Goal: Transaction & Acquisition: Purchase product/service

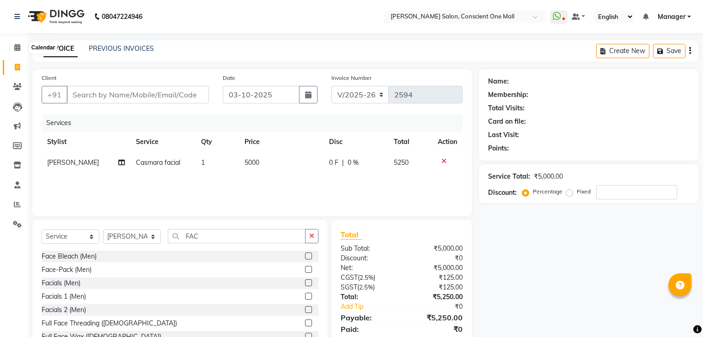
select select "7575"
select select "service"
select select "84473"
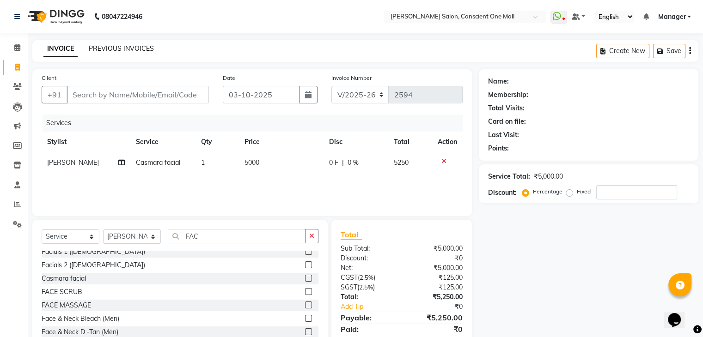
click at [126, 45] on link "PREVIOUS INVOICES" at bounding box center [121, 48] width 65 height 8
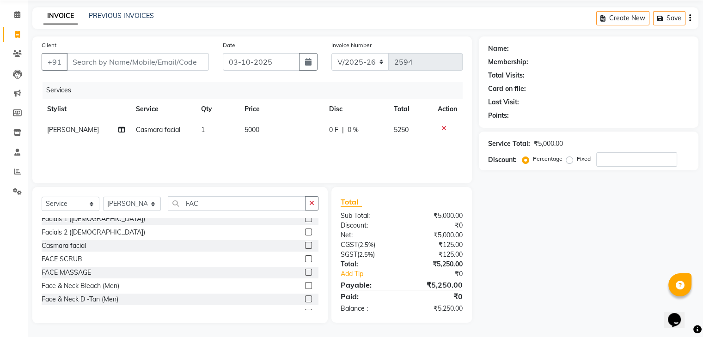
click at [442, 125] on icon at bounding box center [443, 128] width 5 height 6
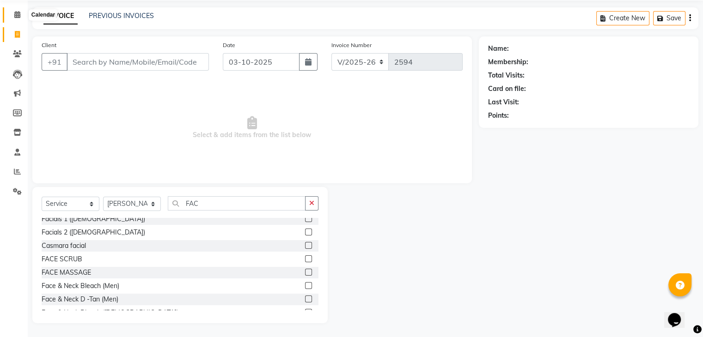
click at [16, 11] on icon at bounding box center [17, 14] width 6 height 7
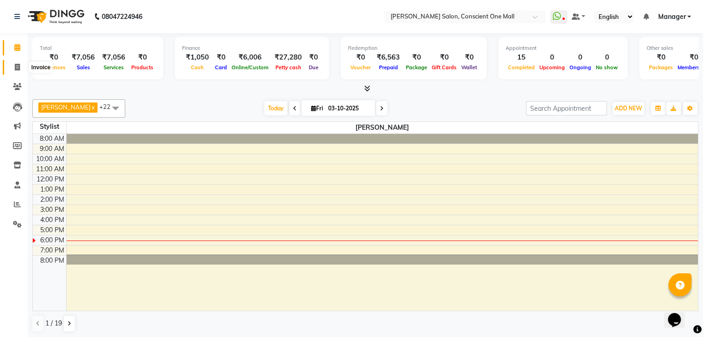
click at [13, 65] on span at bounding box center [17, 67] width 16 height 11
select select "service"
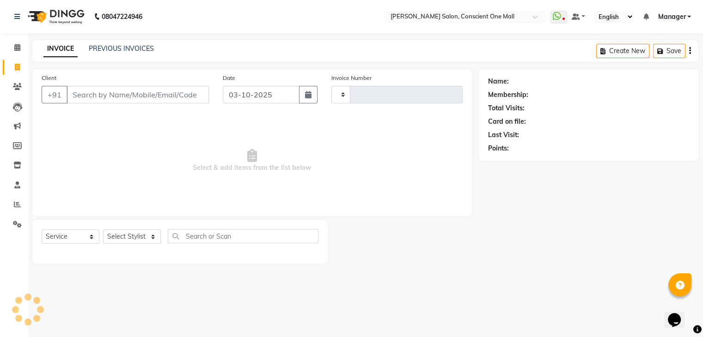
type input "2597"
select select "7575"
click at [125, 51] on link "PREVIOUS INVOICES" at bounding box center [121, 48] width 65 height 8
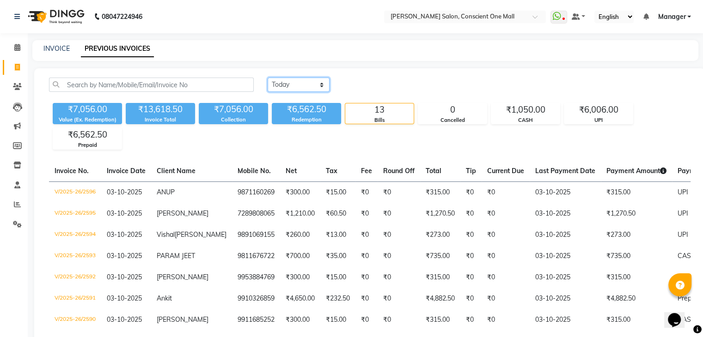
click at [321, 83] on select "[DATE] [DATE] Custom Range" at bounding box center [298, 85] width 62 height 14
select select "[DATE]"
click at [267, 78] on select "[DATE] [DATE] Custom Range" at bounding box center [298, 85] width 62 height 14
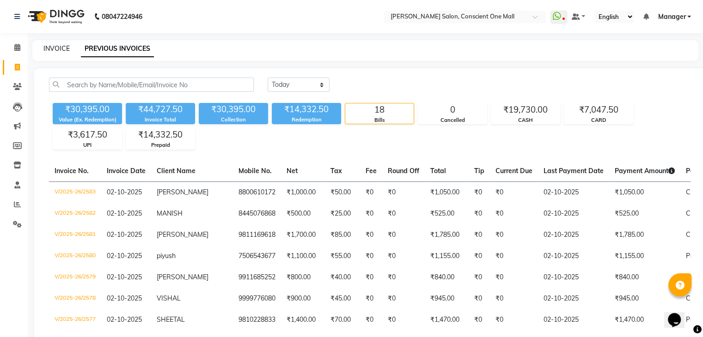
click at [54, 46] on link "INVOICE" at bounding box center [56, 48] width 26 height 8
select select "service"
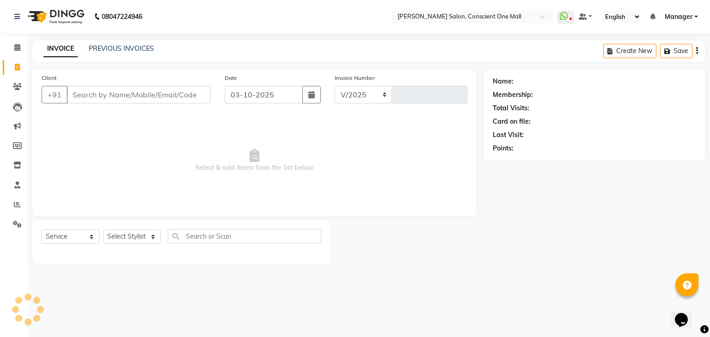
select select "7575"
type input "2597"
click at [148, 240] on select "Select Stylist [PERSON_NAME] AMIT [PERSON_NAME] [PERSON_NAME] [PERSON_NAME] [PE…" at bounding box center [132, 237] width 58 height 14
select select "67300"
click at [103, 230] on select "Select Stylist [PERSON_NAME] AMIT [PERSON_NAME] [PERSON_NAME] [PERSON_NAME] [PE…" at bounding box center [132, 237] width 58 height 14
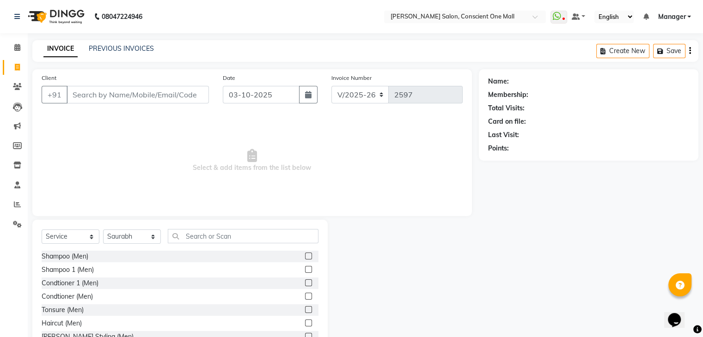
click at [305, 320] on label at bounding box center [308, 323] width 7 height 7
click at [305, 321] on input "checkbox" at bounding box center [308, 324] width 6 height 6
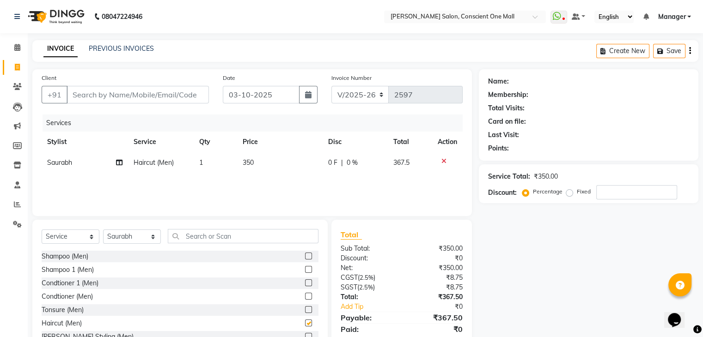
checkbox input "false"
click at [259, 240] on input "text" at bounding box center [243, 236] width 151 height 14
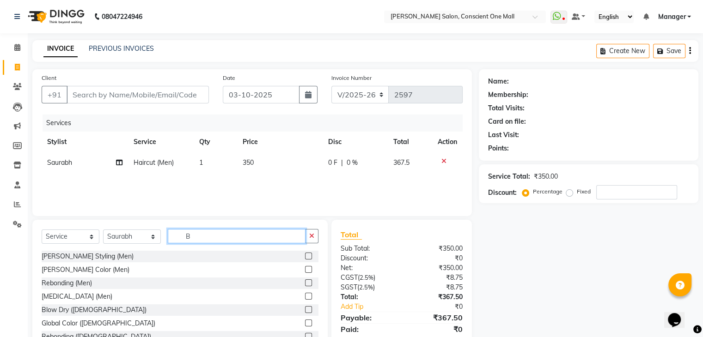
type input "B"
click at [305, 254] on label at bounding box center [308, 256] width 7 height 7
click at [305, 254] on input "checkbox" at bounding box center [308, 257] width 6 height 6
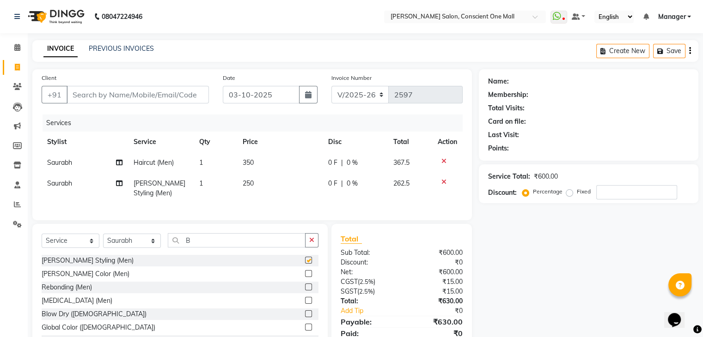
checkbox input "false"
click at [179, 90] on input "Client" at bounding box center [138, 95] width 142 height 18
type input "7"
type input "0"
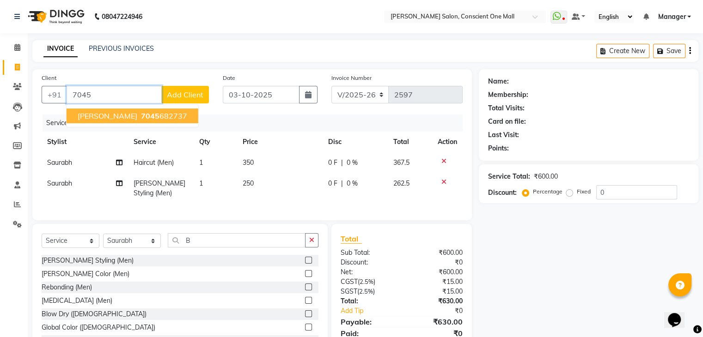
click at [146, 112] on ngb-highlight "7045 682737" at bounding box center [163, 115] width 48 height 9
type input "7045682737"
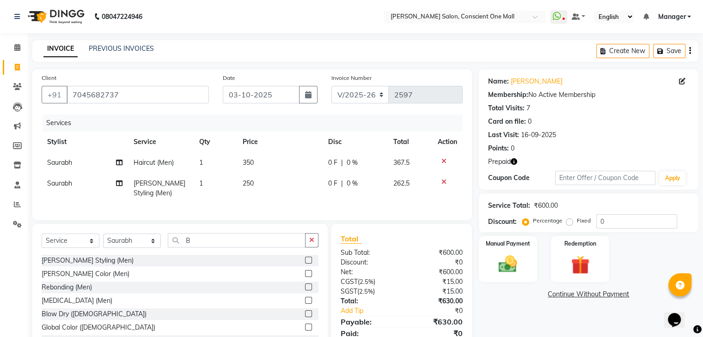
click at [252, 163] on span "350" at bounding box center [248, 162] width 11 height 8
select select "67300"
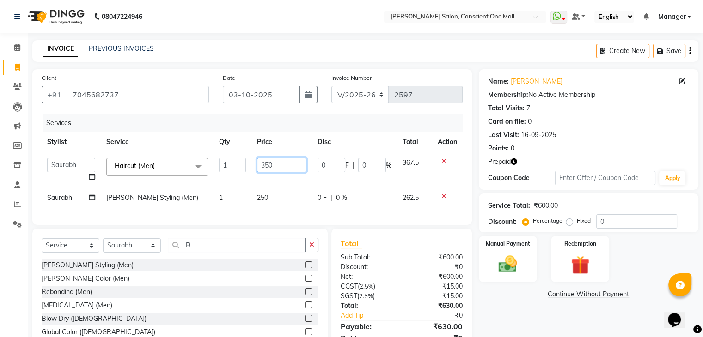
click at [274, 168] on input "350" at bounding box center [281, 165] width 49 height 14
type input "3"
type input "400"
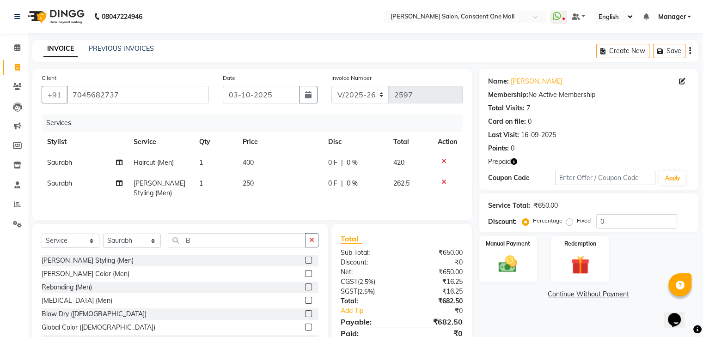
click at [273, 198] on td "250" at bounding box center [279, 188] width 85 height 30
select select "67300"
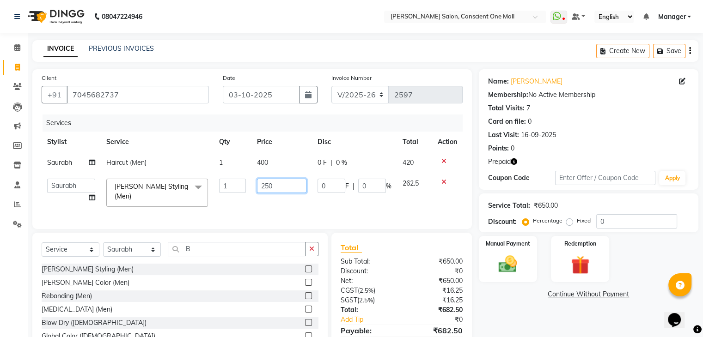
click at [279, 187] on input "250" at bounding box center [281, 186] width 49 height 14
type input "2"
type input "300"
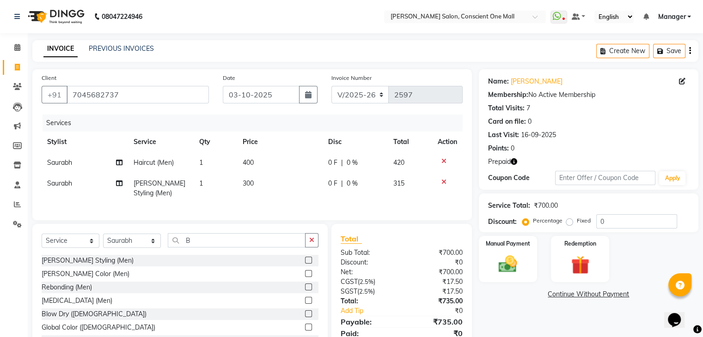
click at [279, 208] on div "Services Stylist Service Qty Price Disc Total Action Saurabh Haircut (Men) 1 40…" at bounding box center [252, 163] width 421 height 97
click at [593, 256] on img at bounding box center [579, 266] width 31 height 24
click at [587, 292] on span "Prepaid 1" at bounding box center [585, 295] width 30 height 11
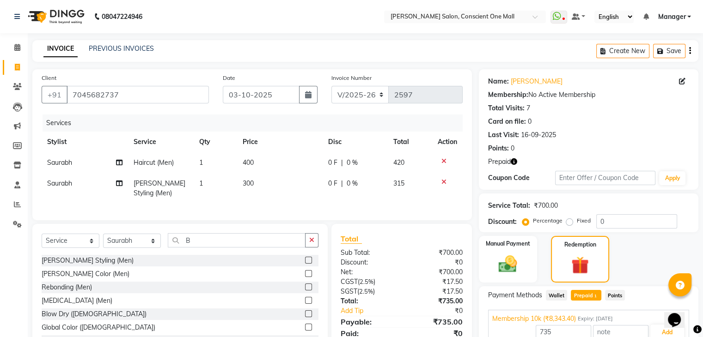
scroll to position [45, 0]
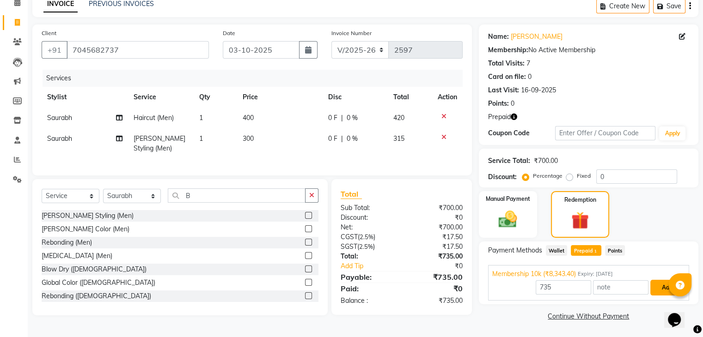
click at [659, 287] on button "Add" at bounding box center [667, 288] width 34 height 16
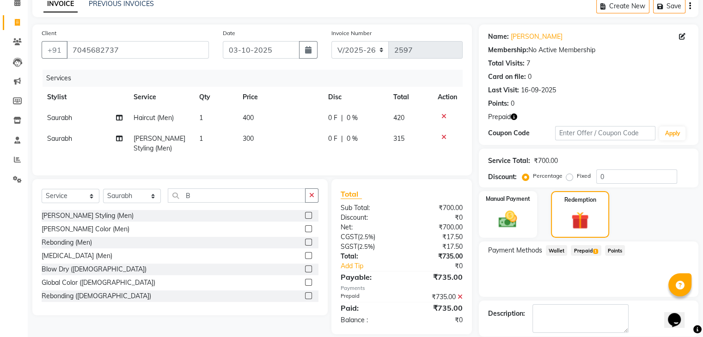
scroll to position [89, 0]
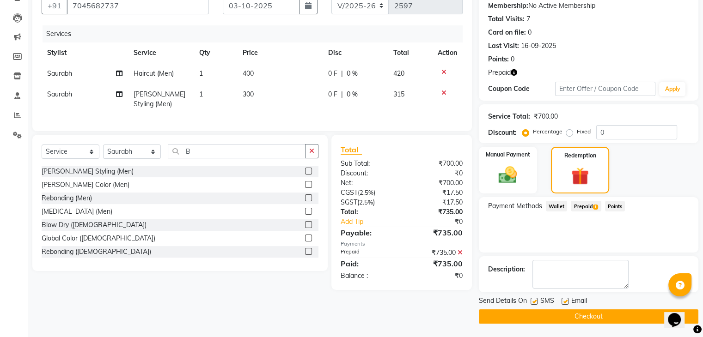
click at [593, 314] on button "Checkout" at bounding box center [588, 316] width 219 height 14
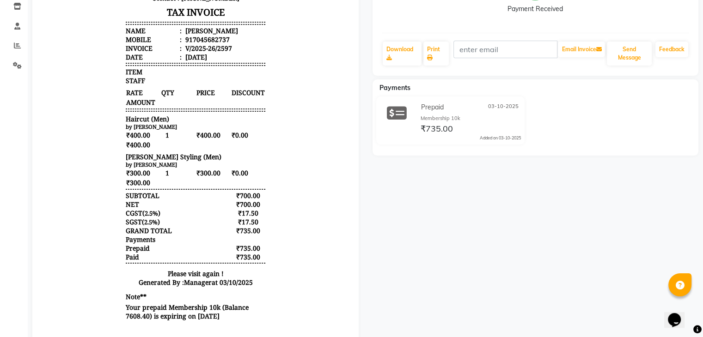
scroll to position [158, 0]
select select "service"
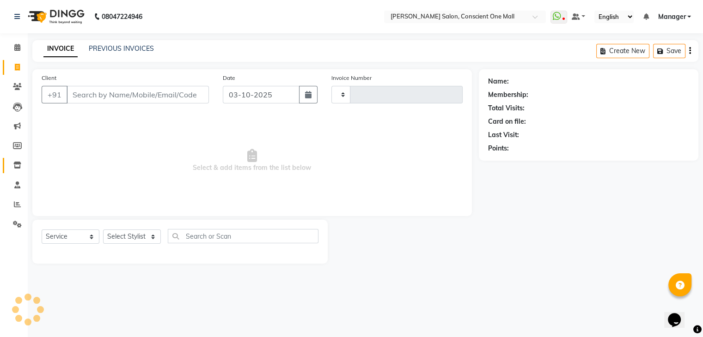
type input "2598"
select select "7575"
click at [116, 42] on div "INVOICE PREVIOUS INVOICES Create New Save" at bounding box center [368, 51] width 673 height 22
click at [118, 49] on link "PREVIOUS INVOICES" at bounding box center [121, 48] width 65 height 8
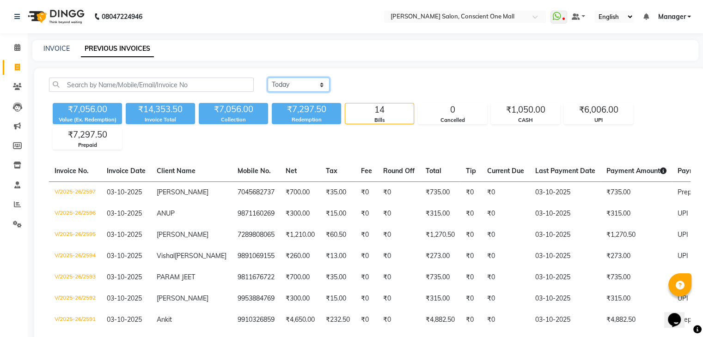
click at [321, 84] on select "[DATE] [DATE] Custom Range" at bounding box center [298, 85] width 62 height 14
select select "[DATE]"
click at [267, 78] on select "[DATE] [DATE] Custom Range" at bounding box center [298, 85] width 62 height 14
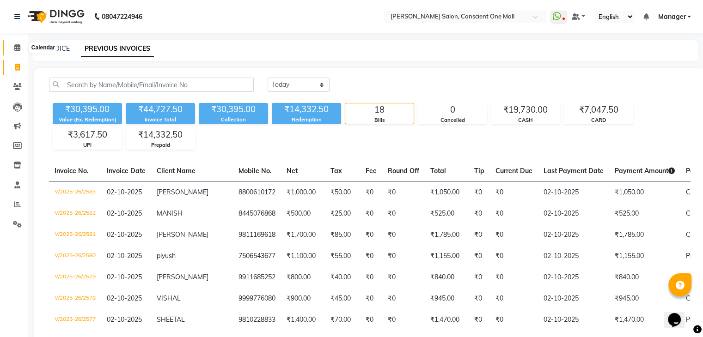
click at [17, 49] on icon at bounding box center [17, 47] width 6 height 7
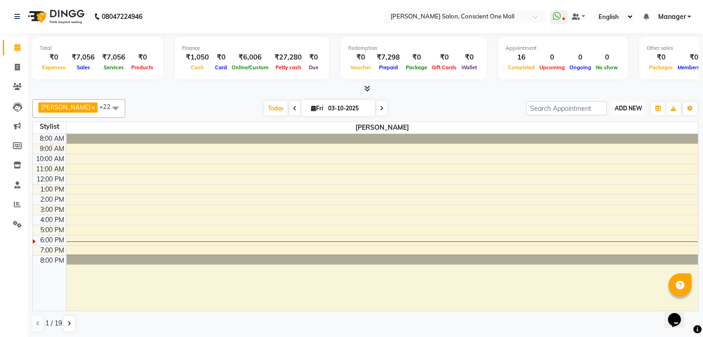
click at [623, 105] on span "ADD NEW" at bounding box center [627, 108] width 27 height 7
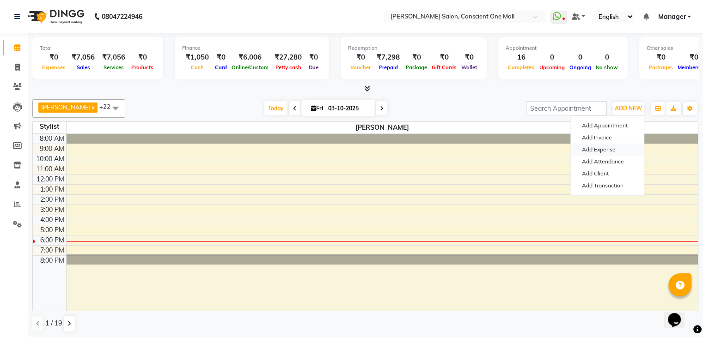
click at [586, 148] on link "Add Expense" at bounding box center [606, 150] width 73 height 12
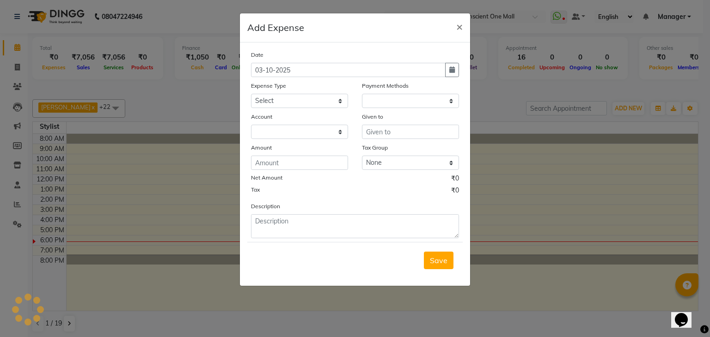
select select "1"
select select "6705"
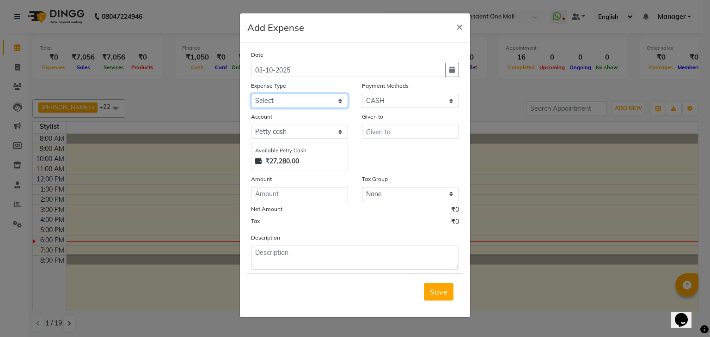
click at [285, 100] on select "Select Advance Salary BILLS client change paytm Client Snacks Coffee CONVEYANCE…" at bounding box center [299, 101] width 97 height 14
select select "12172"
click at [251, 95] on select "Select Advance Salary BILLS client change paytm Client Snacks Coffee CONVEYANCE…" at bounding box center [299, 101] width 97 height 14
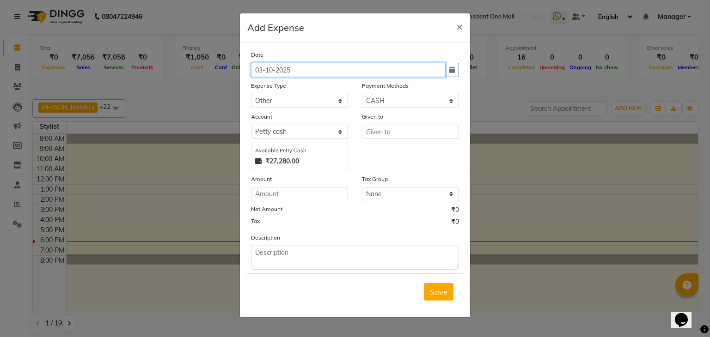
click at [297, 68] on input "03-10-2025" at bounding box center [348, 70] width 194 height 14
click at [448, 74] on button "button" at bounding box center [452, 70] width 14 height 14
select select "10"
select select "2025"
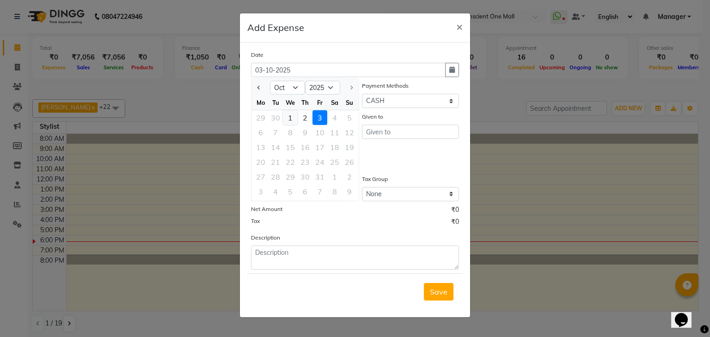
click at [289, 121] on div "1" at bounding box center [290, 117] width 15 height 15
type input "01-10-2025"
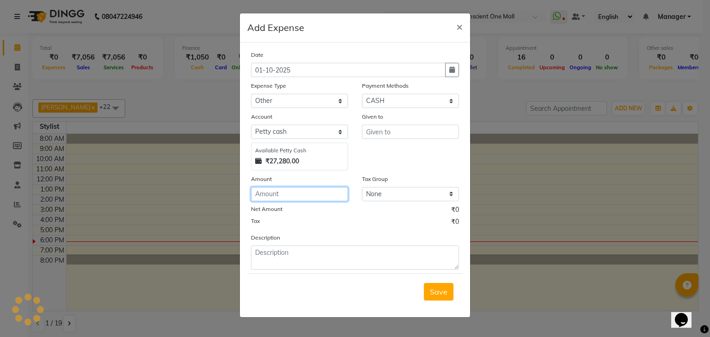
click at [283, 195] on input "number" at bounding box center [299, 194] width 97 height 14
type input "500"
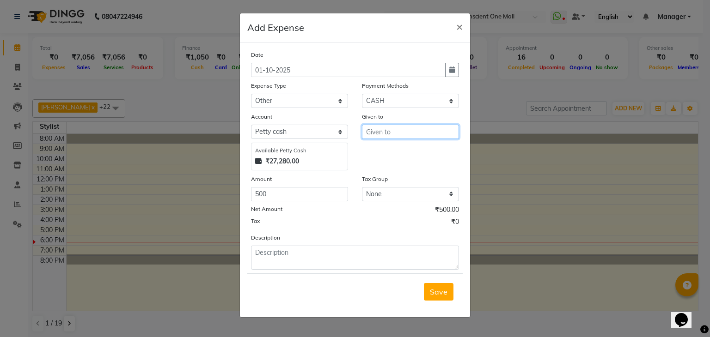
click at [381, 134] on input "text" at bounding box center [410, 132] width 97 height 14
type input "[PERSON_NAME] MAM"
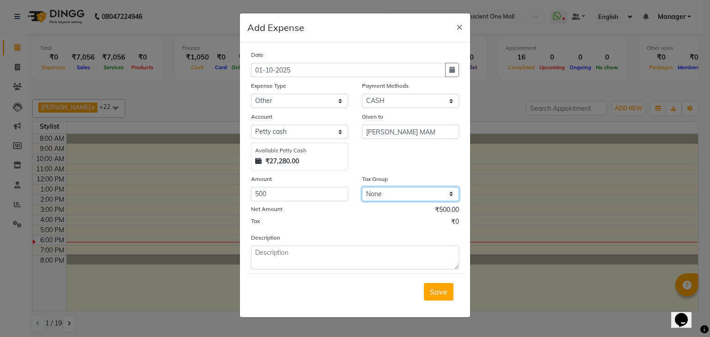
click at [407, 193] on select "None GST 5% GST" at bounding box center [410, 194] width 97 height 14
click at [418, 152] on div "Given to [PERSON_NAME]" at bounding box center [410, 141] width 111 height 59
click at [437, 289] on span "Save" at bounding box center [439, 291] width 18 height 9
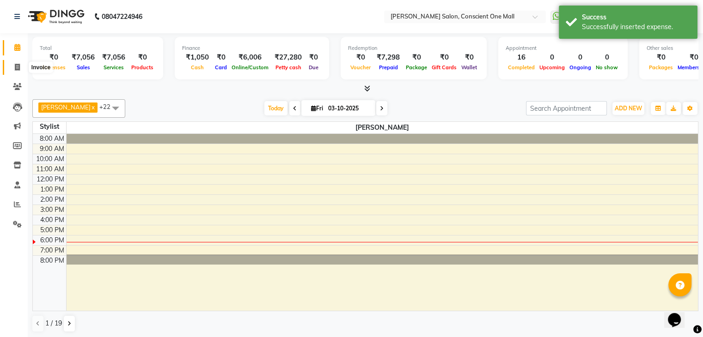
click at [15, 71] on icon at bounding box center [17, 67] width 5 height 7
select select "7575"
select select "service"
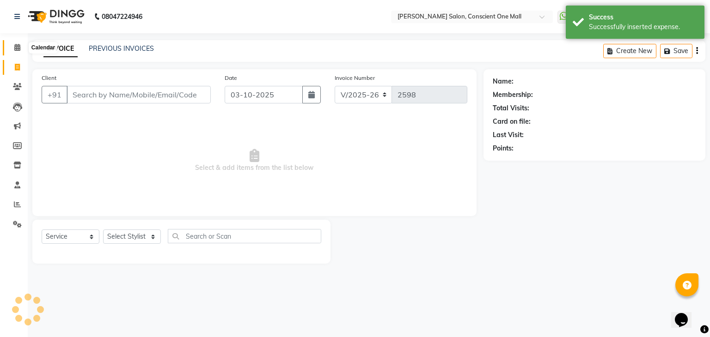
click at [16, 46] on icon at bounding box center [17, 47] width 6 height 7
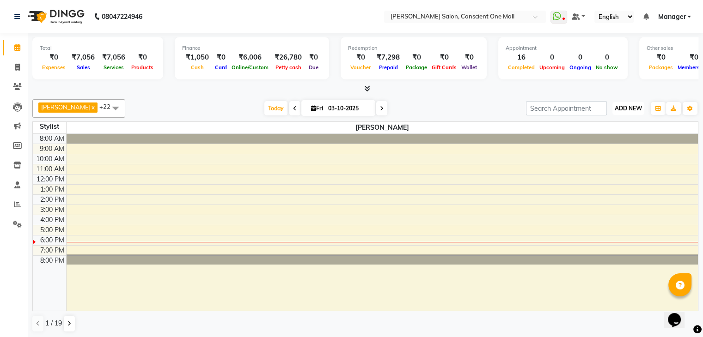
click at [621, 105] on span "ADD NEW" at bounding box center [627, 108] width 27 height 7
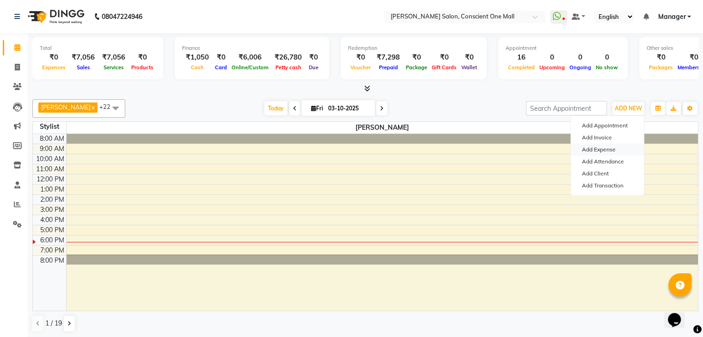
click at [600, 148] on link "Add Expense" at bounding box center [606, 150] width 73 height 12
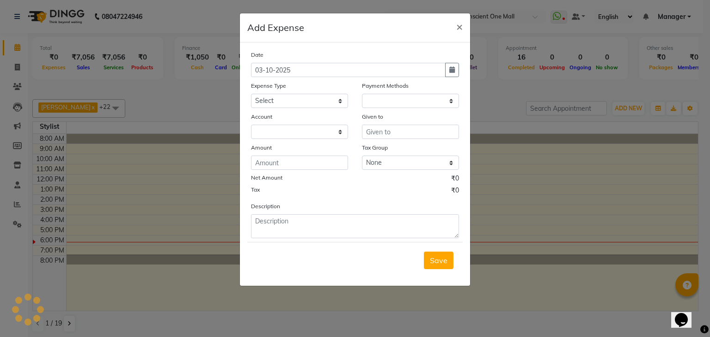
select select "1"
select select "6705"
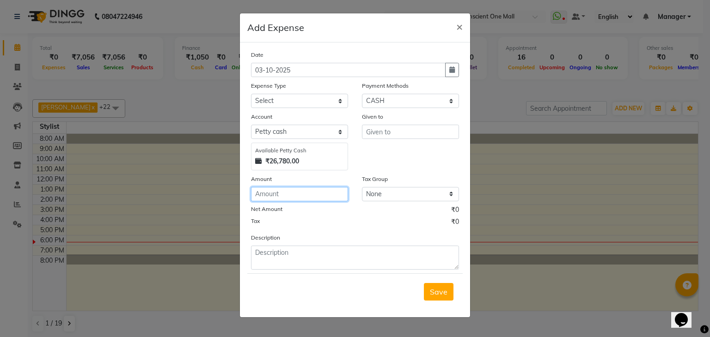
click at [285, 197] on input "number" at bounding box center [299, 194] width 97 height 14
click at [288, 102] on select "Select Advance Salary BILLS client change paytm Client Snacks Coffee CONVEYANCE…" at bounding box center [299, 101] width 97 height 14
select select "12178"
click at [251, 95] on select "Select Advance Salary BILLS client change paytm Client Snacks Coffee CONVEYANCE…" at bounding box center [299, 101] width 97 height 14
click at [277, 191] on input "number" at bounding box center [299, 194] width 97 height 14
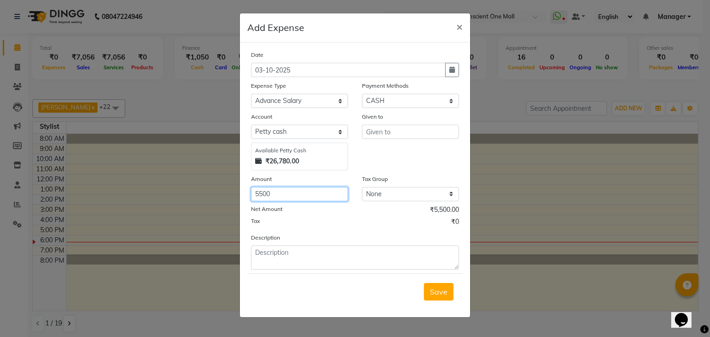
type input "5500"
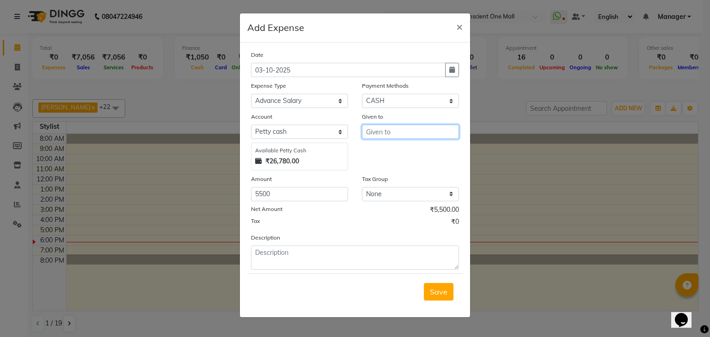
click at [384, 135] on input "text" at bounding box center [410, 132] width 97 height 14
click at [388, 153] on ngb-highlight "Pa wan" at bounding box center [385, 151] width 25 height 9
type input "Pawan"
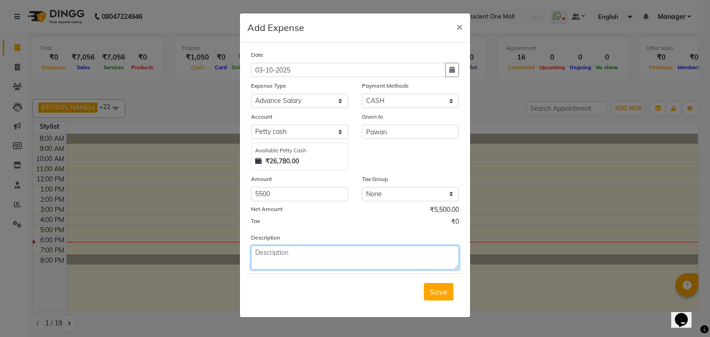
click at [286, 257] on textarea at bounding box center [355, 258] width 208 height 24
type textarea "SALARY KILIYR"
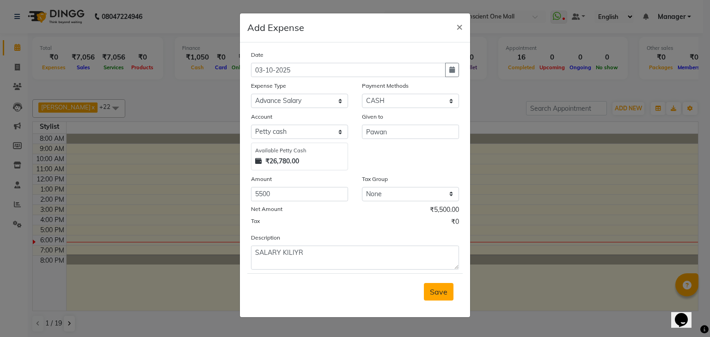
click at [445, 295] on span "Save" at bounding box center [439, 291] width 18 height 9
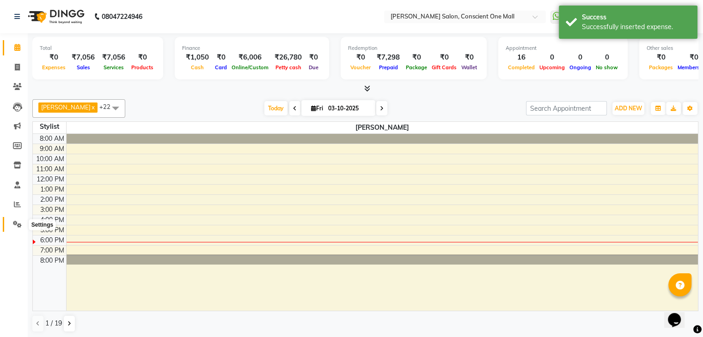
click at [15, 226] on icon at bounding box center [17, 224] width 9 height 7
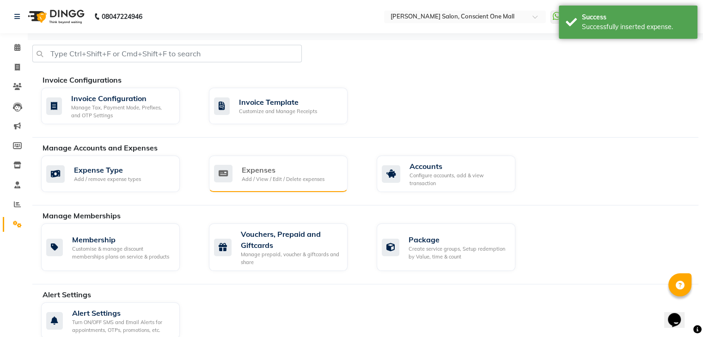
click at [267, 168] on div "Expenses" at bounding box center [283, 169] width 83 height 11
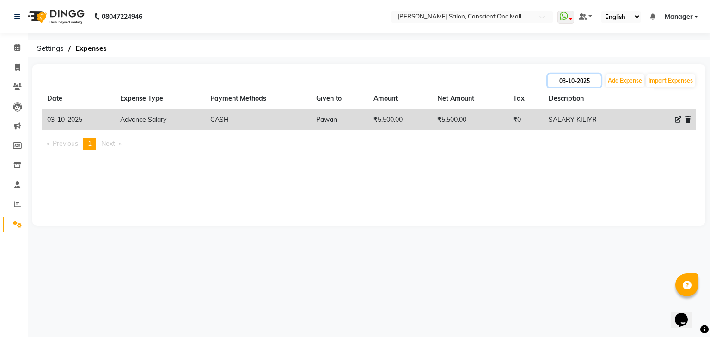
click at [570, 81] on input "03-10-2025" at bounding box center [573, 80] width 53 height 13
select select "10"
select select "2025"
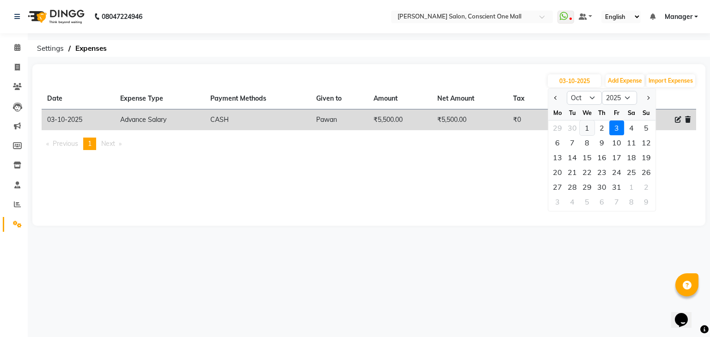
click at [584, 126] on div "1" at bounding box center [586, 128] width 15 height 15
type input "01-10-2025"
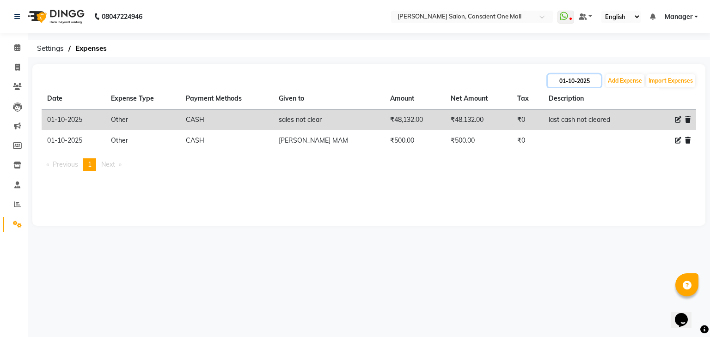
click at [593, 79] on input "01-10-2025" at bounding box center [573, 80] width 53 height 13
select select "10"
select select "2025"
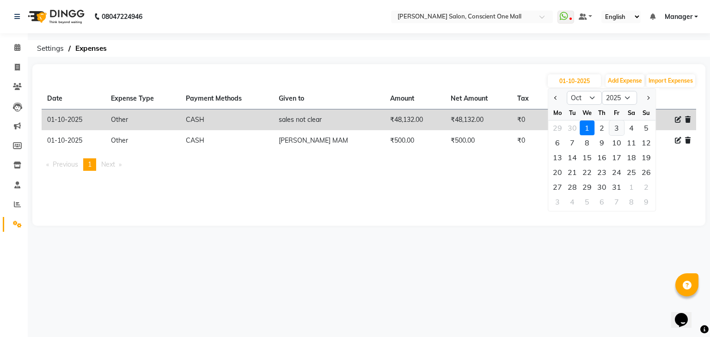
click at [614, 129] on div "3" at bounding box center [616, 128] width 15 height 15
type input "03-10-2025"
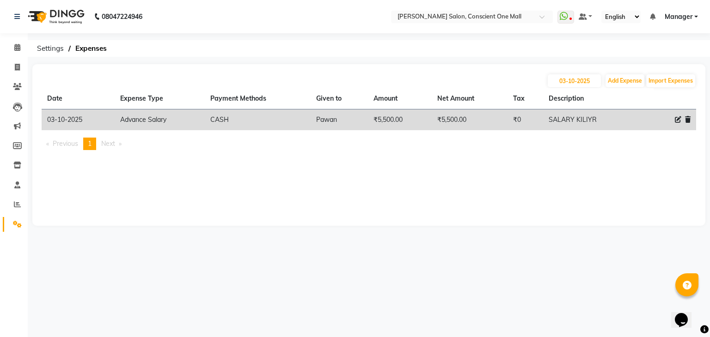
click at [678, 121] on icon at bounding box center [677, 119] width 6 height 6
select select "12178"
select select "1"
select select "6705"
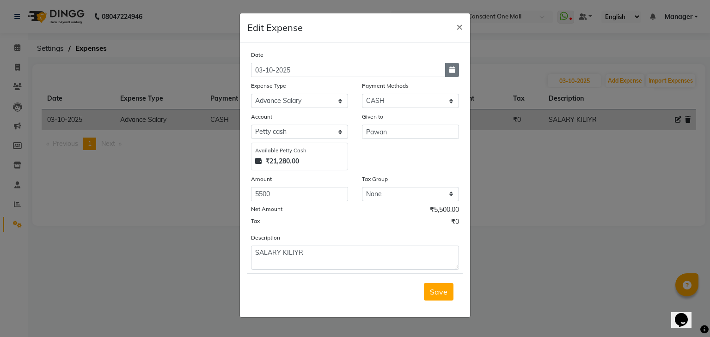
click at [451, 75] on button "button" at bounding box center [452, 70] width 14 height 14
select select "10"
select select "2025"
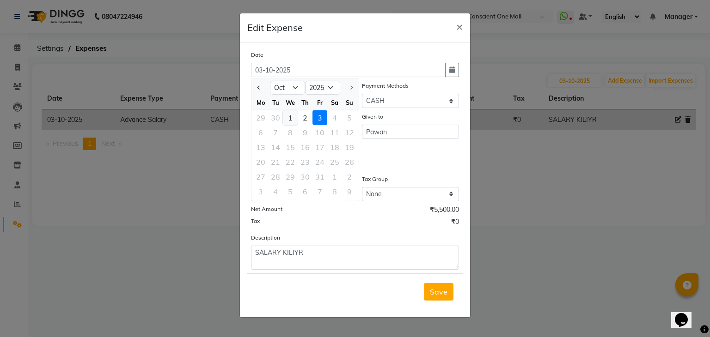
click at [290, 116] on div "1" at bounding box center [290, 117] width 15 height 15
type input "01-10-2025"
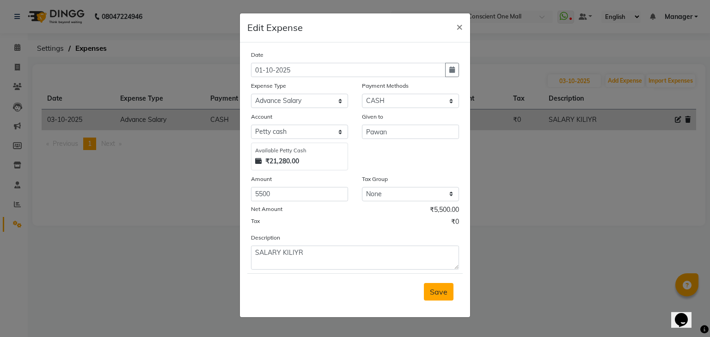
click at [438, 289] on span "Save" at bounding box center [439, 291] width 18 height 9
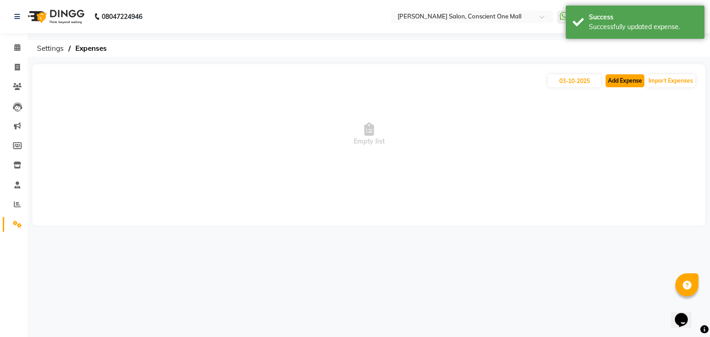
click at [619, 82] on button "Add Expense" at bounding box center [624, 80] width 39 height 13
select select "1"
select select "6705"
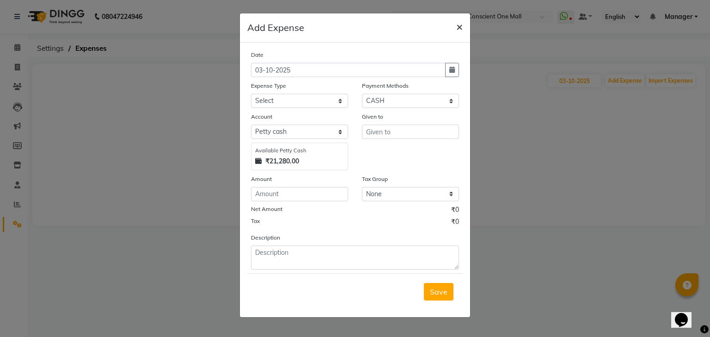
click at [457, 28] on span "×" at bounding box center [459, 26] width 6 height 14
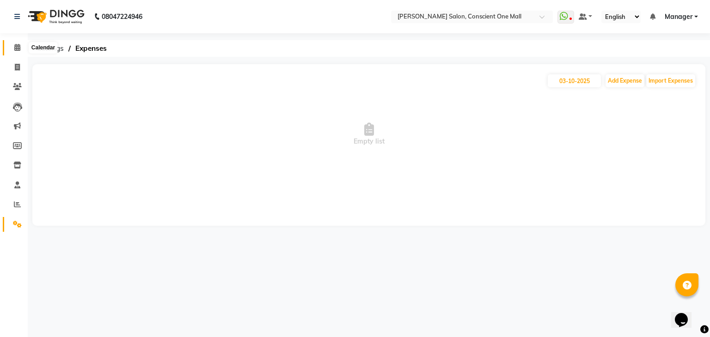
click at [15, 48] on icon at bounding box center [17, 47] width 6 height 7
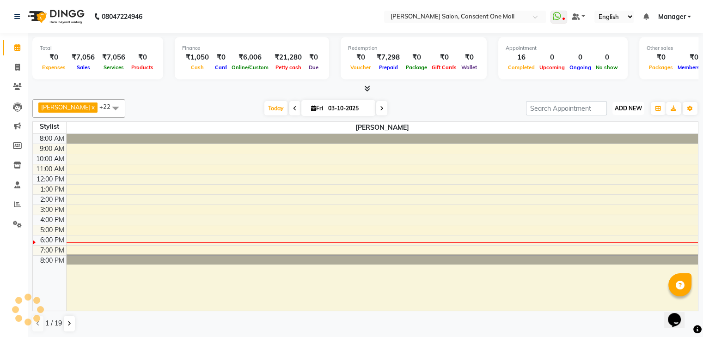
click at [623, 109] on span "ADD NEW" at bounding box center [627, 108] width 27 height 7
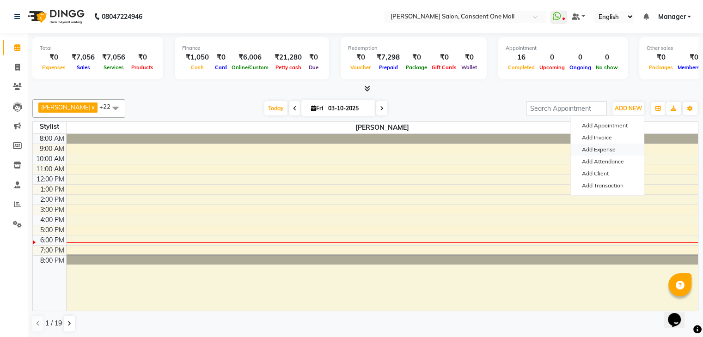
click at [600, 152] on link "Add Expense" at bounding box center [606, 150] width 73 height 12
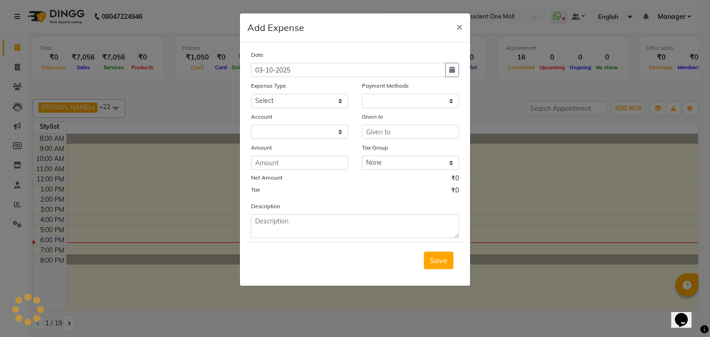
select select "1"
select select "6705"
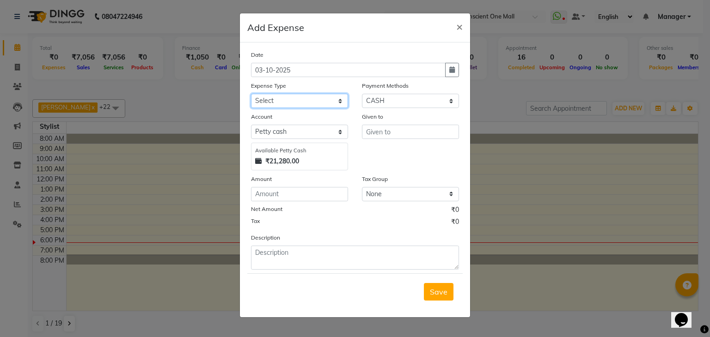
click at [290, 98] on select "Select Advance Salary BILLS client change paytm Client Snacks Coffee CONVEYANCE…" at bounding box center [299, 101] width 97 height 14
select select "17328"
click at [289, 98] on select "Select Advance Salary BILLS client change paytm Client Snacks Coffee CONVEYANCE…" at bounding box center [299, 101] width 97 height 14
click at [271, 200] on input "number" at bounding box center [299, 194] width 97 height 14
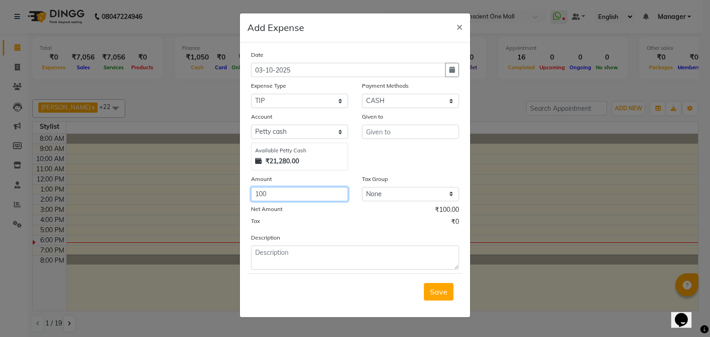
type input "100"
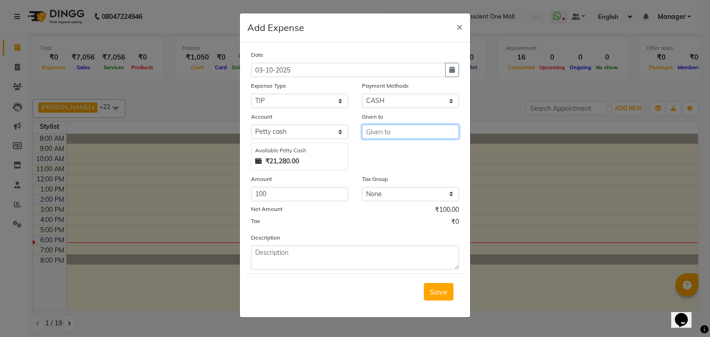
click at [393, 136] on input "text" at bounding box center [410, 132] width 97 height 14
click at [388, 155] on ngb-highlight "Sag ar" at bounding box center [383, 151] width 21 height 9
type input "Sagar"
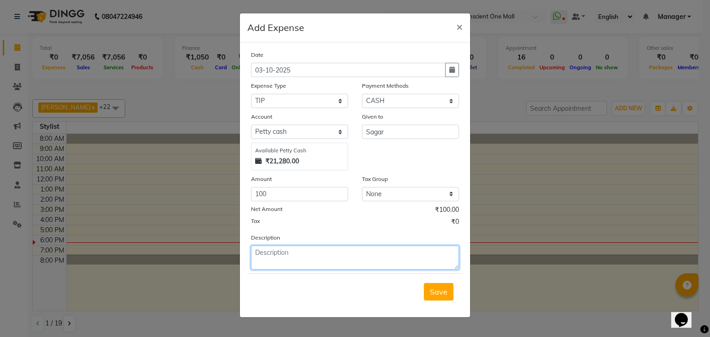
click at [274, 257] on textarea at bounding box center [355, 258] width 208 height 24
type textarea "CASH BY [PERSON_NAME]"
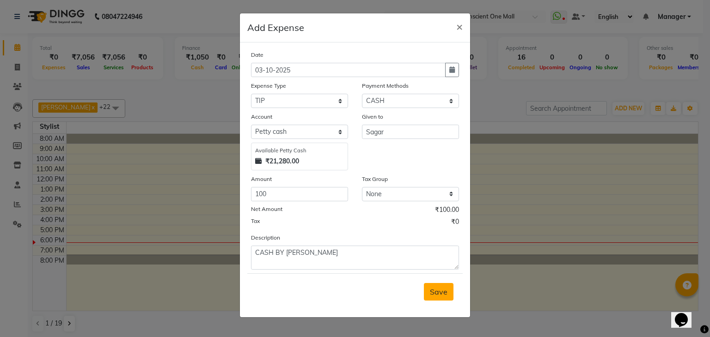
click at [435, 293] on span "Save" at bounding box center [439, 291] width 18 height 9
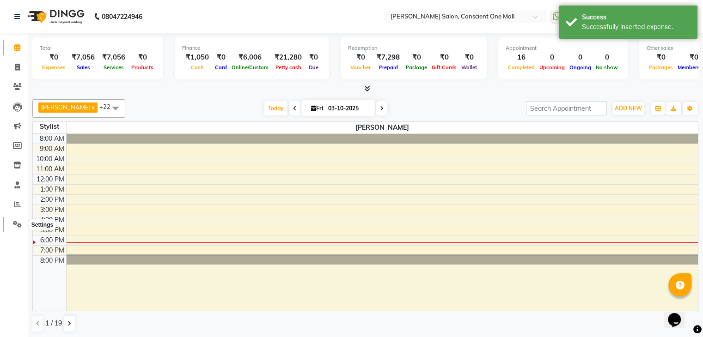
click at [17, 226] on icon at bounding box center [17, 224] width 9 height 7
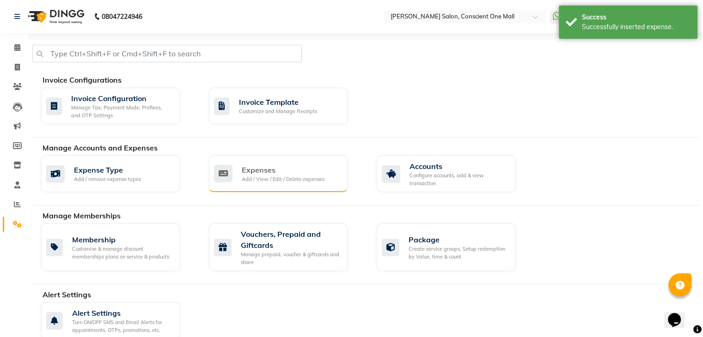
click at [264, 170] on div "Expenses" at bounding box center [283, 169] width 83 height 11
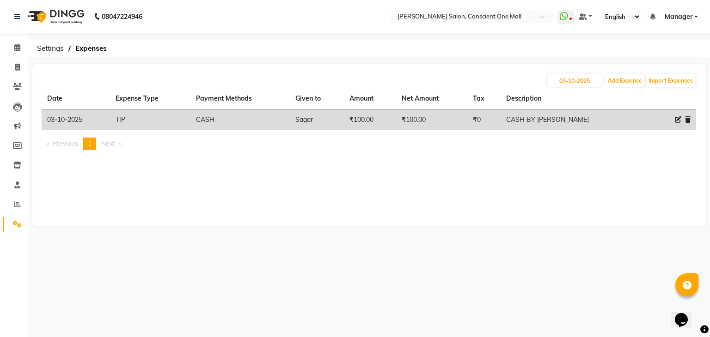
click at [676, 121] on icon at bounding box center [677, 119] width 6 height 6
select select "17328"
select select "1"
select select "6705"
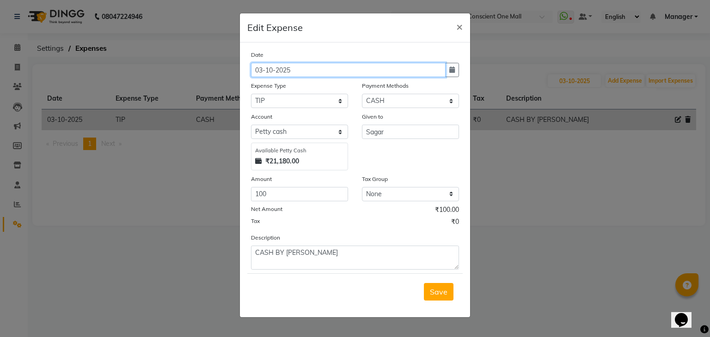
click at [321, 72] on input "03-10-2025" at bounding box center [348, 70] width 194 height 14
click at [453, 67] on icon "button" at bounding box center [452, 70] width 6 height 6
select select "10"
select select "2025"
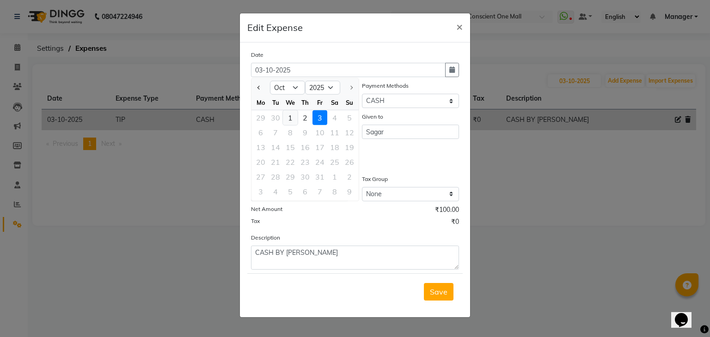
click at [288, 117] on div "1" at bounding box center [290, 117] width 15 height 15
type input "01-10-2025"
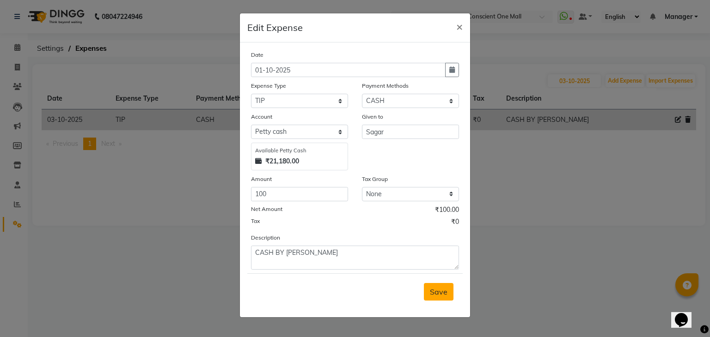
click at [440, 297] on span "Save" at bounding box center [439, 291] width 18 height 9
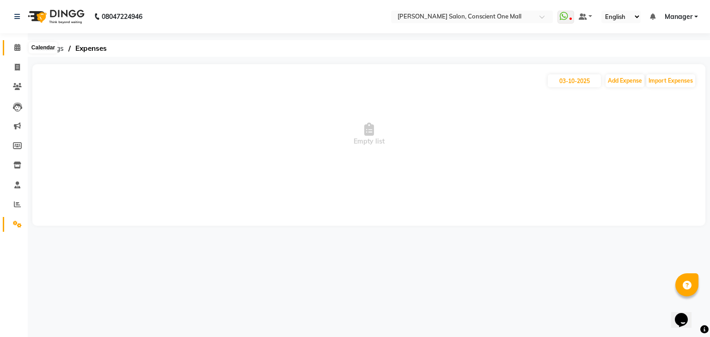
click at [17, 48] on icon at bounding box center [17, 47] width 6 height 7
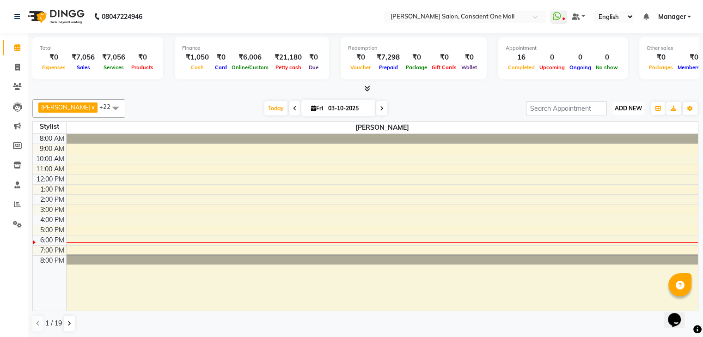
click at [626, 108] on span "ADD NEW" at bounding box center [627, 108] width 27 height 7
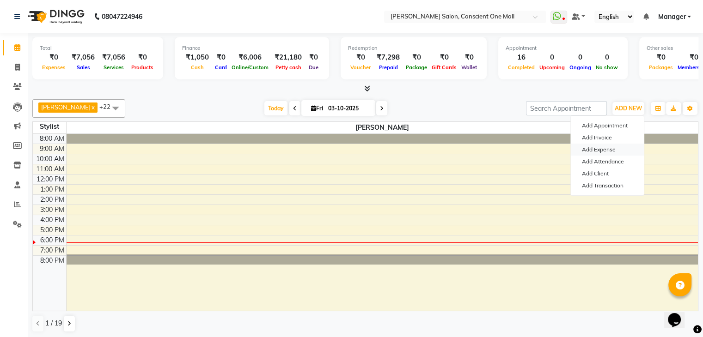
click at [601, 150] on link "Add Expense" at bounding box center [606, 150] width 73 height 12
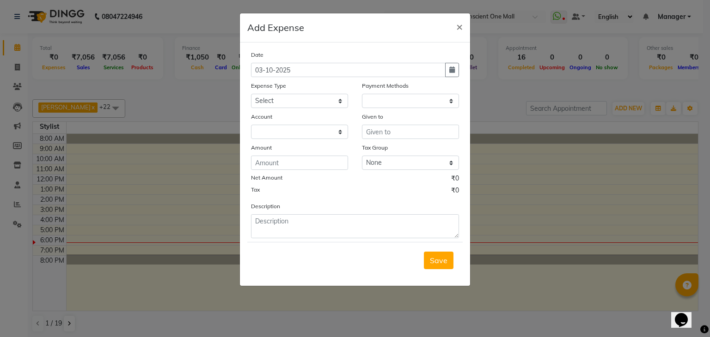
select select "1"
select select "6705"
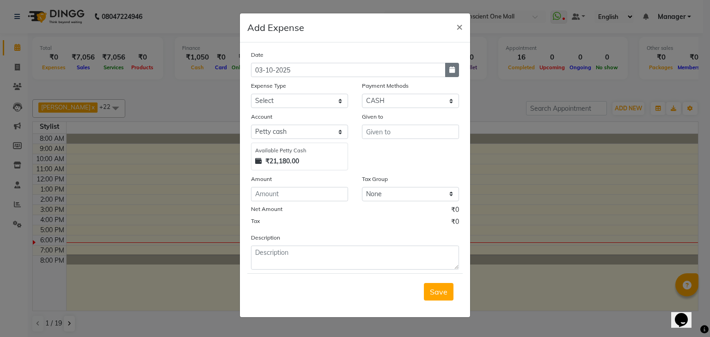
click at [451, 67] on button "button" at bounding box center [452, 70] width 14 height 14
select select "10"
select select "2025"
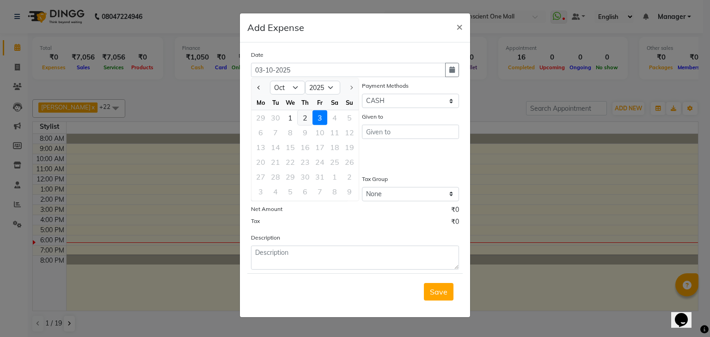
click at [304, 117] on div "2" at bounding box center [304, 117] width 15 height 15
type input "02-10-2025"
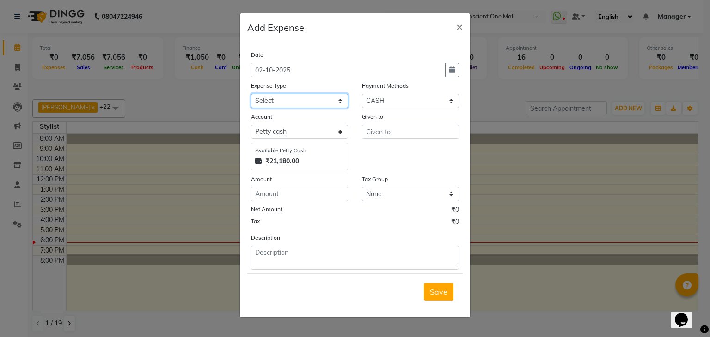
click at [304, 101] on select "Select Advance Salary BILLS client change paytm Client Snacks Coffee CONVEYANCE…" at bounding box center [299, 101] width 97 height 14
select select "12172"
click at [292, 104] on select "Select Advance Salary BILLS client change paytm Client Snacks Coffee CONVEYANCE…" at bounding box center [299, 101] width 97 height 14
click at [285, 194] on input "number" at bounding box center [299, 194] width 97 height 14
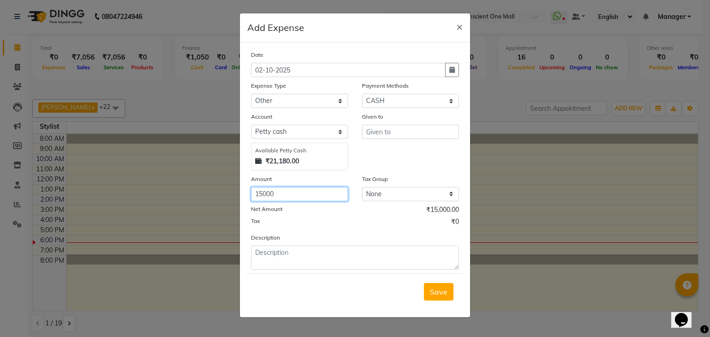
type input "15000"
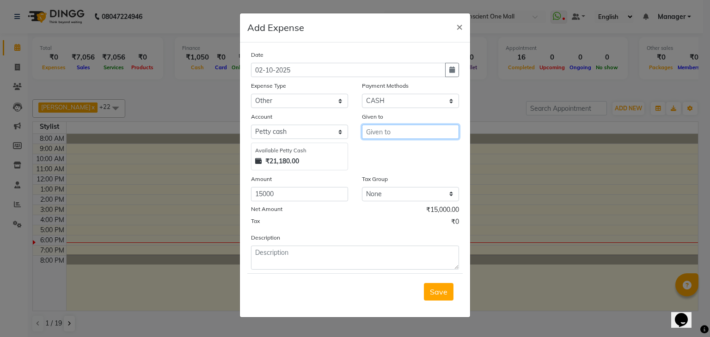
click at [394, 133] on input "text" at bounding box center [410, 132] width 97 height 14
type input "[PERSON_NAME] MAM"
click at [431, 296] on span "Save" at bounding box center [439, 291] width 18 height 9
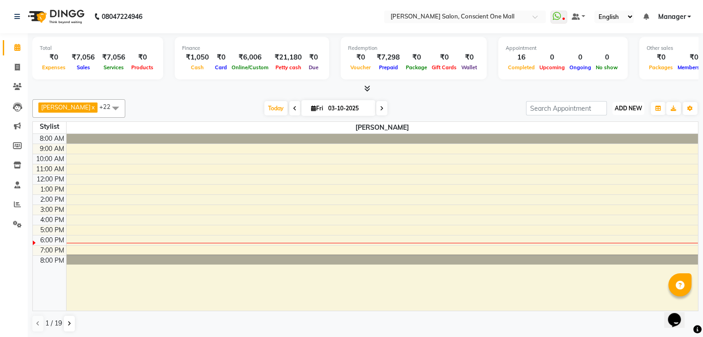
click at [618, 105] on span "ADD NEW" at bounding box center [627, 108] width 27 height 7
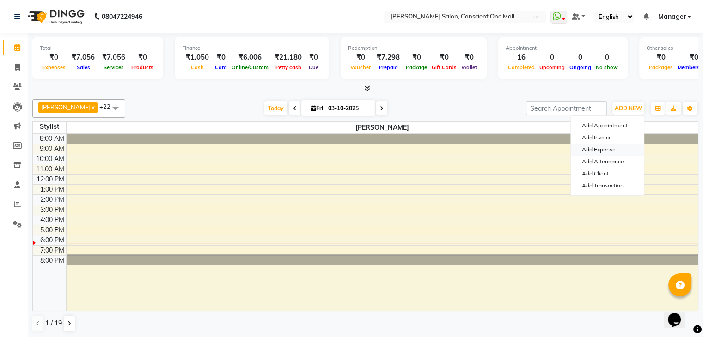
click at [604, 149] on link "Add Expense" at bounding box center [606, 150] width 73 height 12
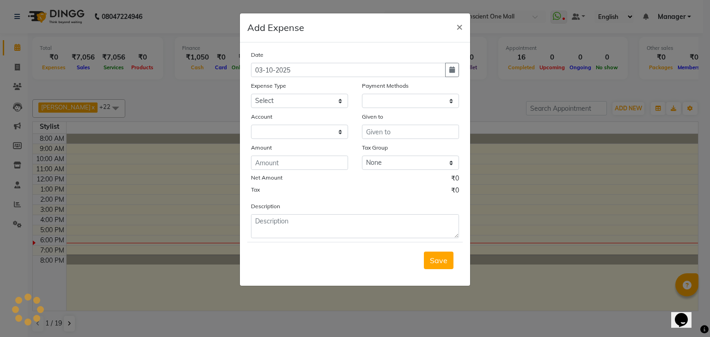
select select "1"
select select "6705"
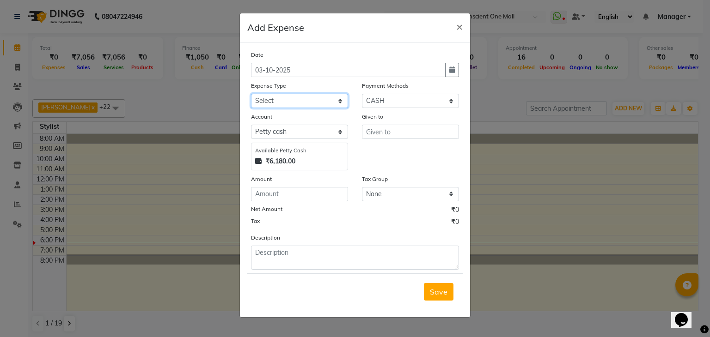
click at [302, 97] on select "Select Advance Salary BILLS client change paytm Client Snacks Coffee CONVEYANCE…" at bounding box center [299, 101] width 97 height 14
select select "23715"
click at [251, 95] on select "Select Advance Salary BILLS client change paytm Client Snacks Coffee CONVEYANCE…" at bounding box center [299, 101] width 97 height 14
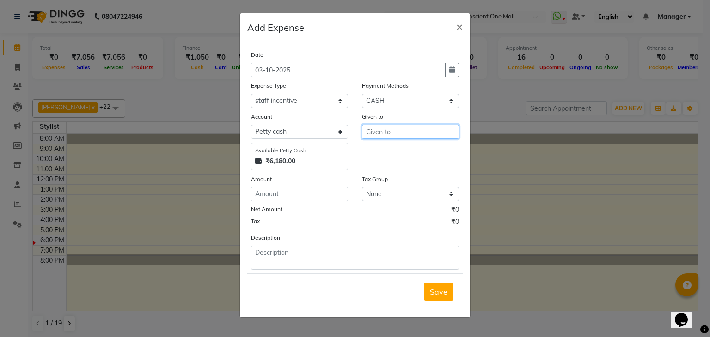
click at [388, 133] on input "text" at bounding box center [410, 132] width 97 height 14
click at [392, 153] on ngb-highlight "Sau rabh" at bounding box center [388, 151] width 30 height 9
type input "Saurabh"
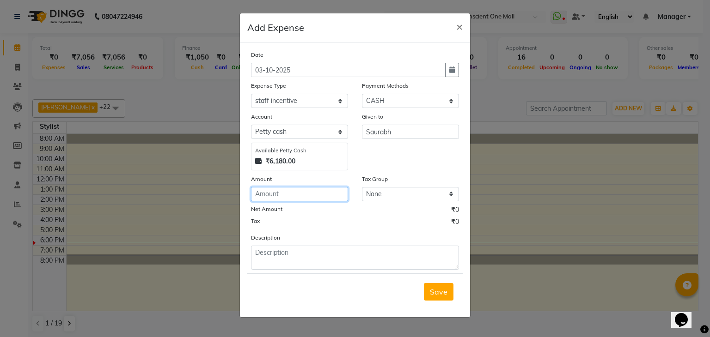
click at [283, 196] on input "number" at bounding box center [299, 194] width 97 height 14
type input "450"
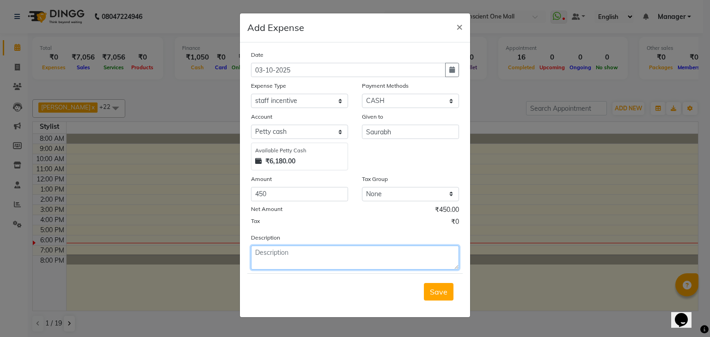
click at [281, 260] on textarea at bounding box center [355, 258] width 208 height 24
type textarea "M.S"
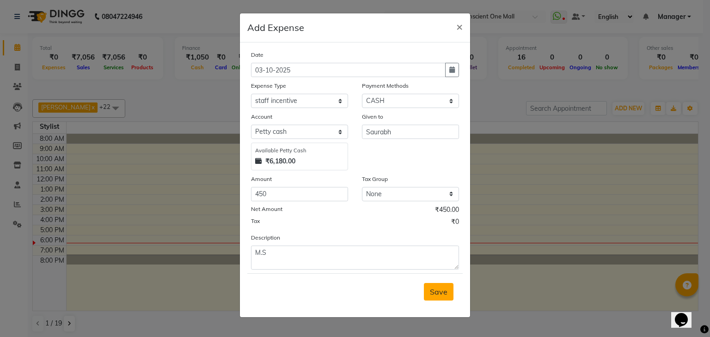
click at [438, 291] on span "Save" at bounding box center [439, 291] width 18 height 9
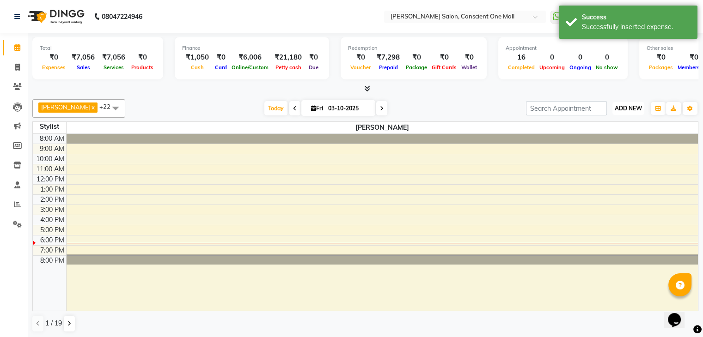
click at [628, 106] on span "ADD NEW" at bounding box center [627, 108] width 27 height 7
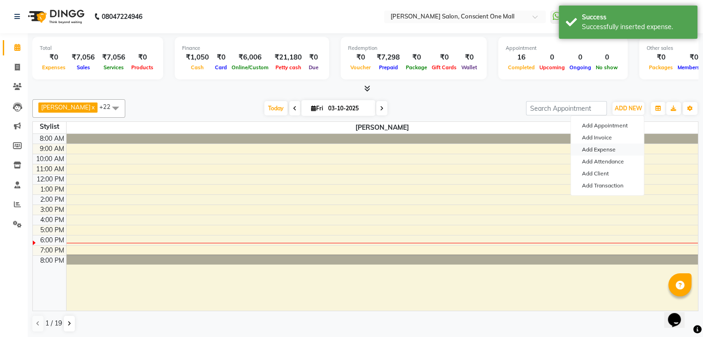
click at [601, 150] on link "Add Expense" at bounding box center [606, 150] width 73 height 12
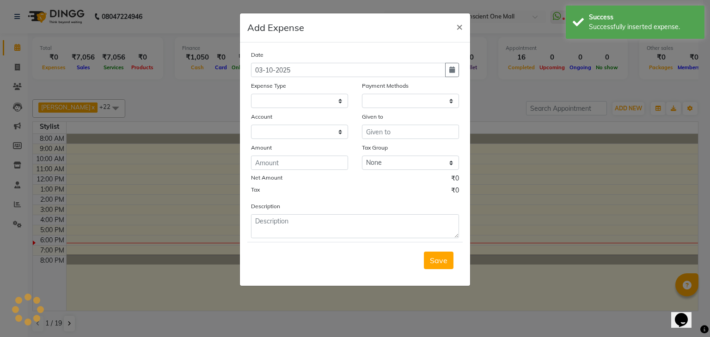
select select "1"
select select "6705"
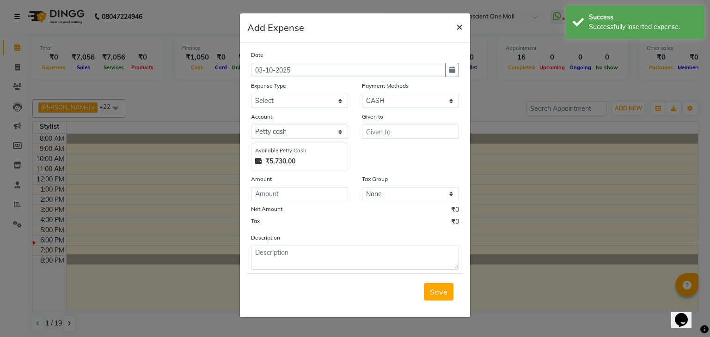
click at [455, 26] on button "×" at bounding box center [459, 26] width 21 height 26
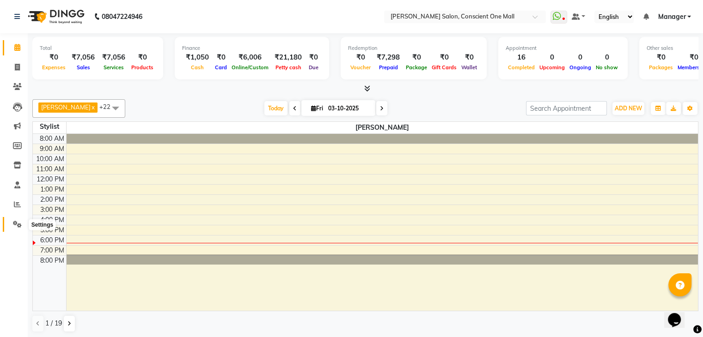
click at [17, 224] on icon at bounding box center [17, 224] width 9 height 7
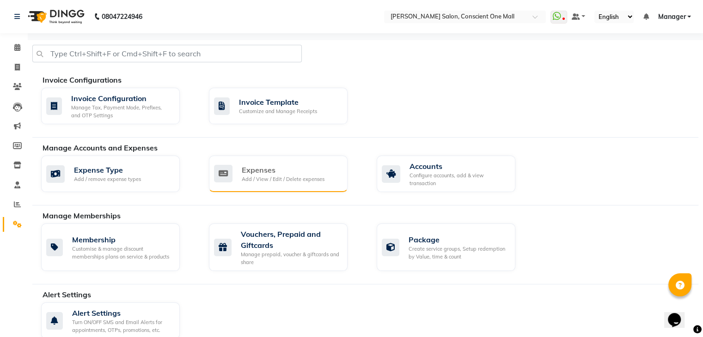
click at [260, 170] on div "Expenses" at bounding box center [283, 169] width 83 height 11
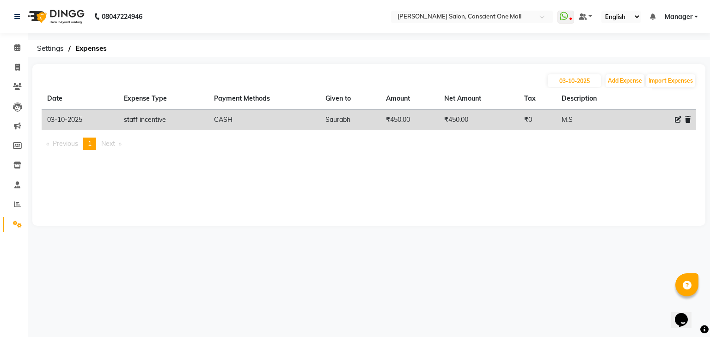
click at [674, 118] on icon at bounding box center [677, 119] width 6 height 6
select select "23715"
select select "1"
select select "6705"
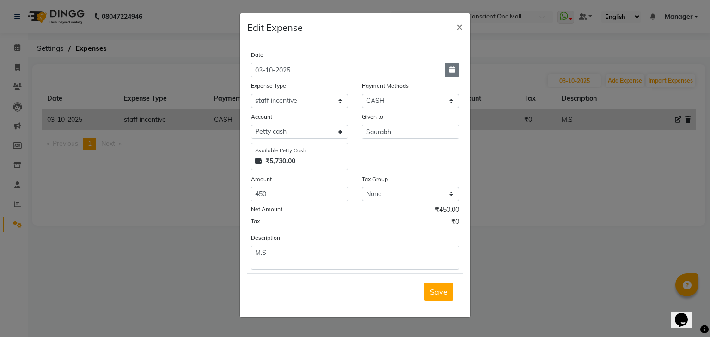
click at [453, 66] on button "button" at bounding box center [452, 70] width 14 height 14
select select "10"
select select "2025"
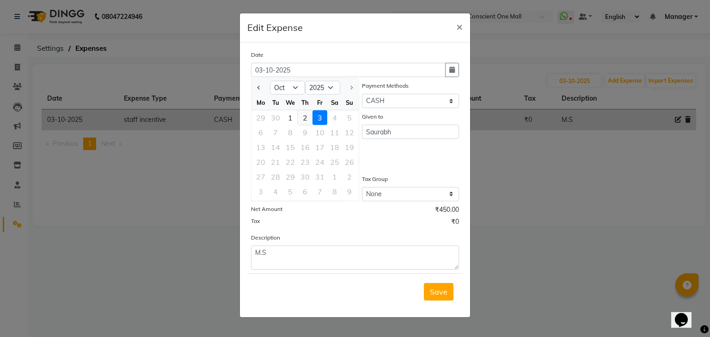
click at [303, 115] on div "2" at bounding box center [304, 117] width 15 height 15
type input "02-10-2025"
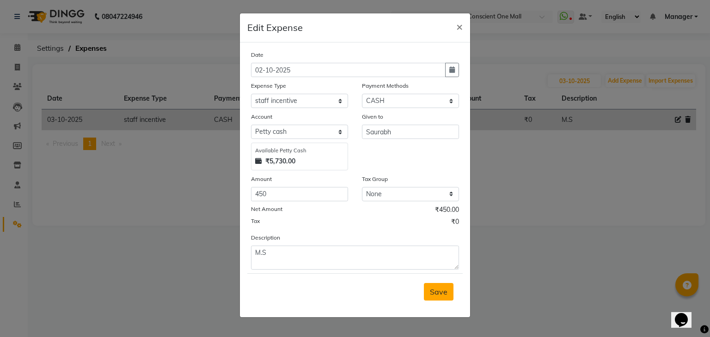
click at [436, 296] on span "Save" at bounding box center [439, 291] width 18 height 9
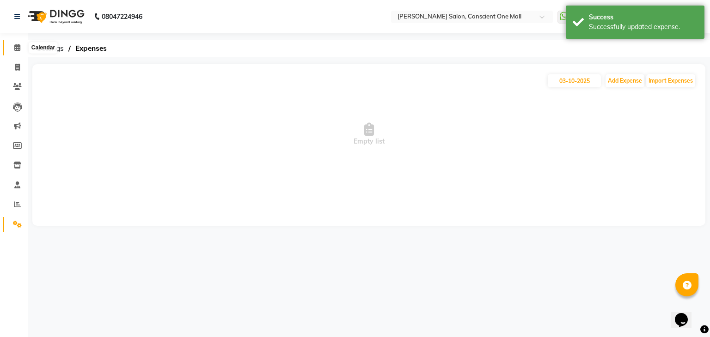
click at [21, 49] on span at bounding box center [17, 47] width 16 height 11
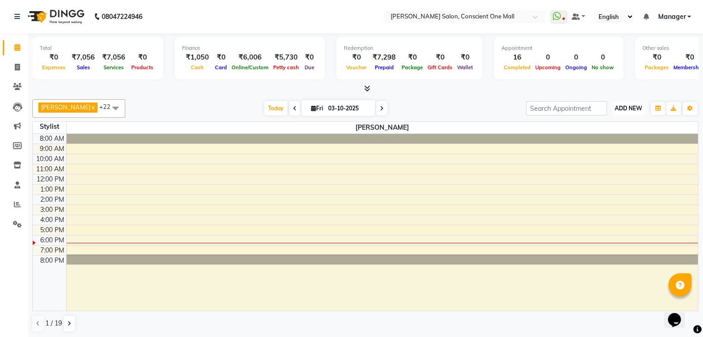
click at [628, 105] on span "ADD NEW" at bounding box center [627, 108] width 27 height 7
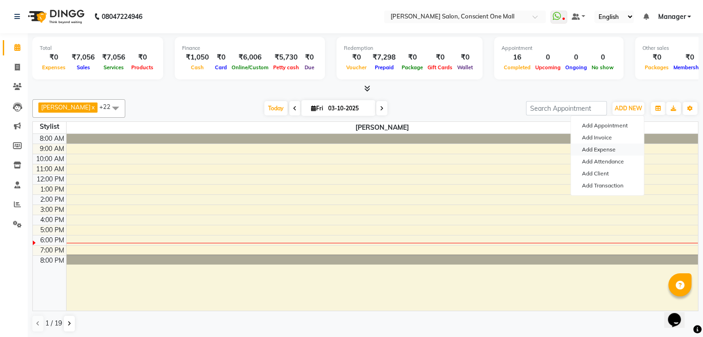
click at [598, 148] on link "Add Expense" at bounding box center [606, 150] width 73 height 12
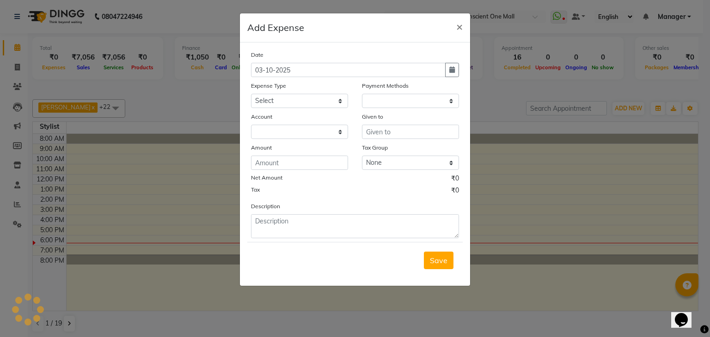
select select "1"
select select "6705"
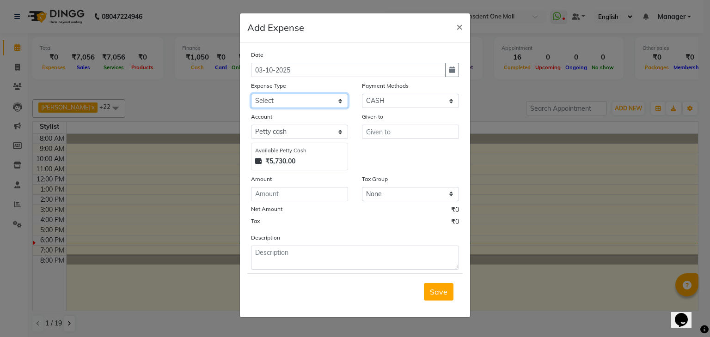
click at [305, 103] on select "Select Advance Salary BILLS client change paytm Client Snacks Coffee CONVEYANCE…" at bounding box center [299, 101] width 97 height 14
select select "12172"
click at [251, 95] on select "Select Advance Salary BILLS client change paytm Client Snacks Coffee CONVEYANCE…" at bounding box center [299, 101] width 97 height 14
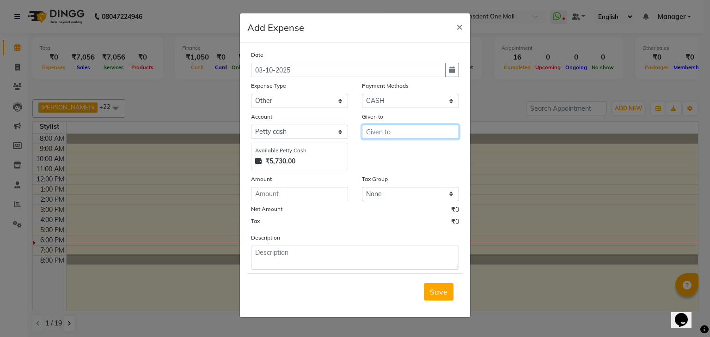
click at [382, 132] on input "text" at bounding box center [410, 132] width 97 height 14
type input "GEET MAM"
click at [455, 67] on button "button" at bounding box center [452, 70] width 14 height 14
select select "10"
select select "2025"
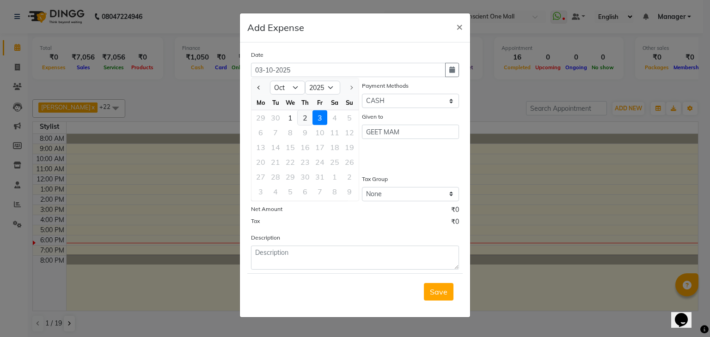
click at [302, 116] on div "2" at bounding box center [304, 117] width 15 height 15
type input "02-10-2025"
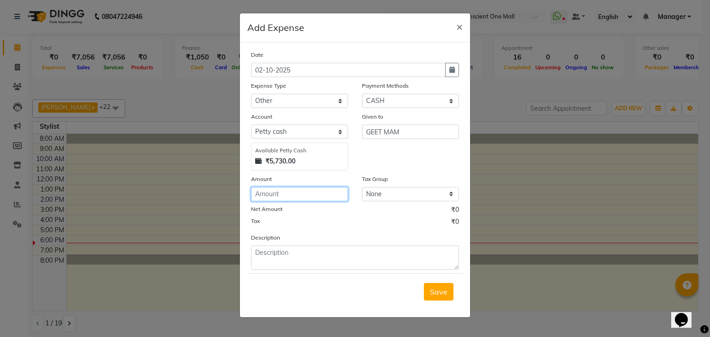
click at [291, 199] on input "number" at bounding box center [299, 194] width 97 height 14
type input "200"
click at [432, 291] on span "Save" at bounding box center [439, 291] width 18 height 9
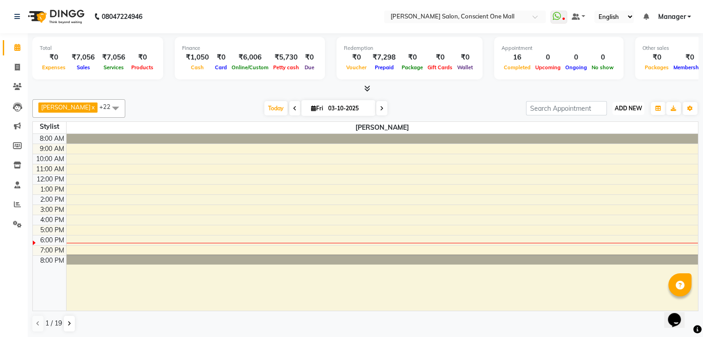
click at [625, 105] on span "ADD NEW" at bounding box center [627, 108] width 27 height 7
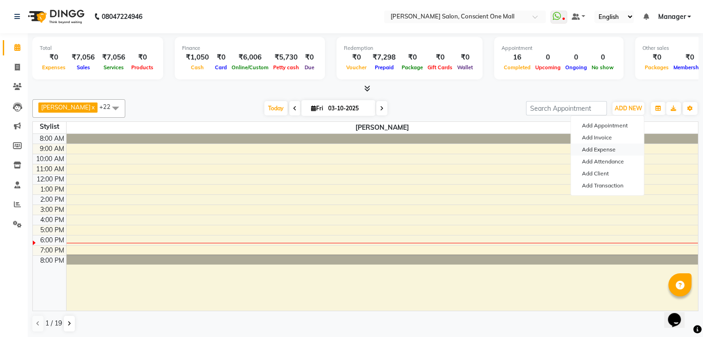
click at [593, 147] on link "Add Expense" at bounding box center [606, 150] width 73 height 12
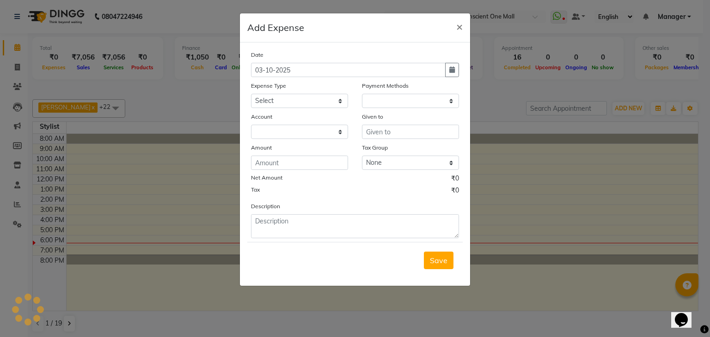
select select "1"
select select "6705"
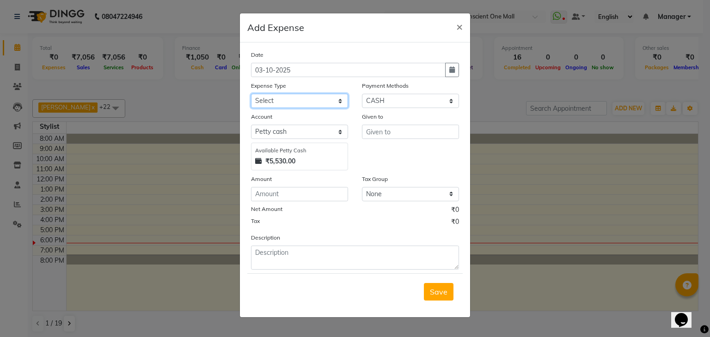
click at [285, 97] on select "Select Advance Salary BILLS client change paytm Client Snacks Coffee CONVEYANCE…" at bounding box center [299, 101] width 97 height 14
select select "23715"
click at [251, 95] on select "Select Advance Salary BILLS client change paytm Client Snacks Coffee CONVEYANCE…" at bounding box center [299, 101] width 97 height 14
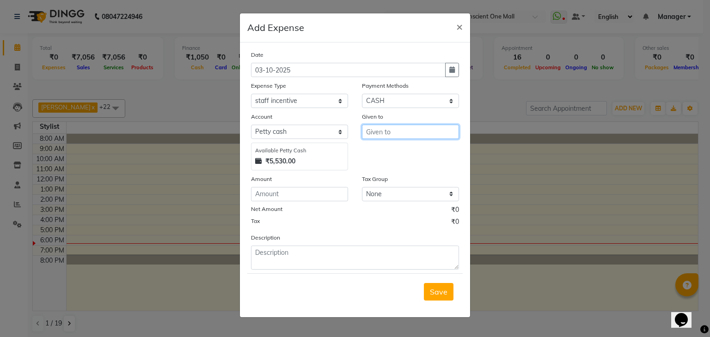
click at [376, 135] on input "text" at bounding box center [410, 132] width 97 height 14
type input "1"
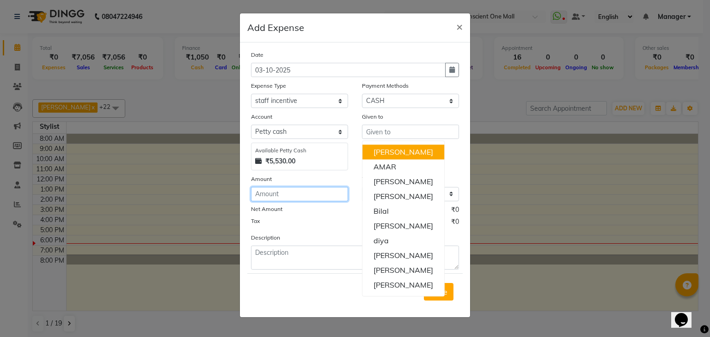
click at [274, 194] on input "number" at bounding box center [299, 194] width 97 height 14
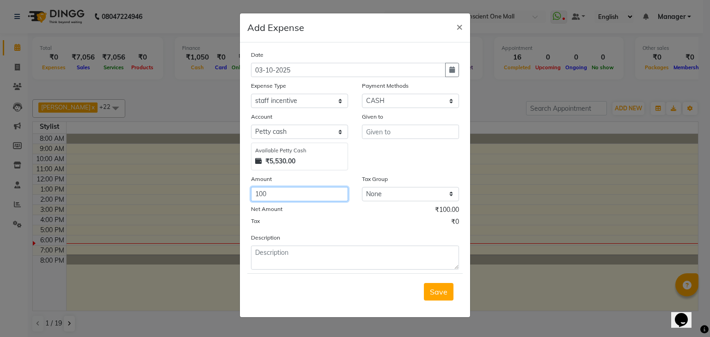
type input "100"
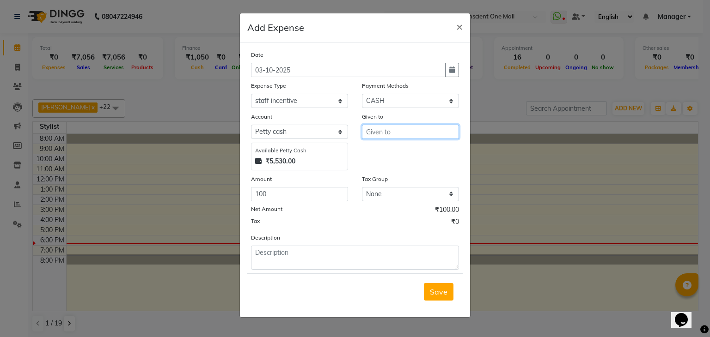
click at [405, 133] on input "text" at bounding box center [410, 132] width 97 height 14
click at [395, 154] on button "Sag ar" at bounding box center [398, 152] width 73 height 15
type input "Sagar"
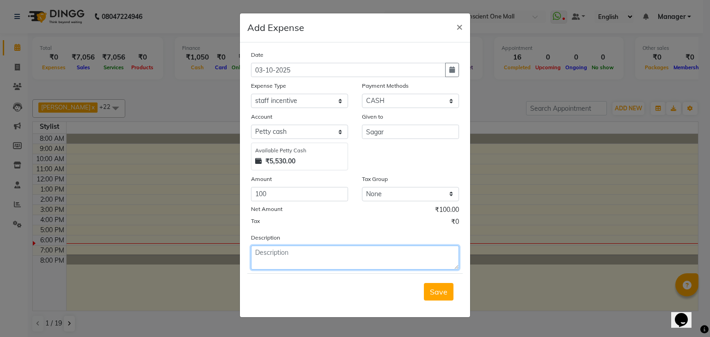
click at [267, 259] on textarea at bounding box center [355, 258] width 208 height 24
type textarea "M.S"
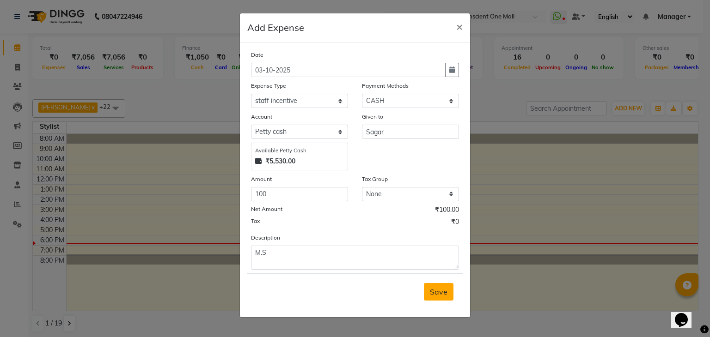
click at [442, 297] on span "Save" at bounding box center [439, 291] width 18 height 9
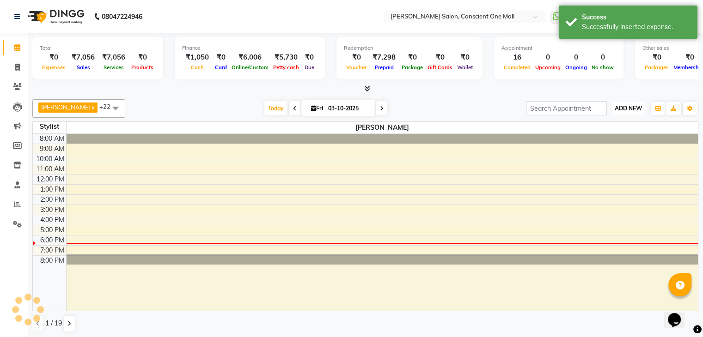
click at [626, 111] on button "ADD NEW Toggle Dropdown" at bounding box center [628, 108] width 32 height 13
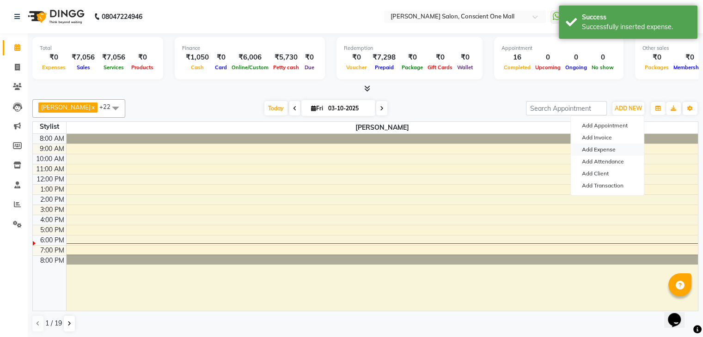
click at [601, 151] on link "Add Expense" at bounding box center [606, 150] width 73 height 12
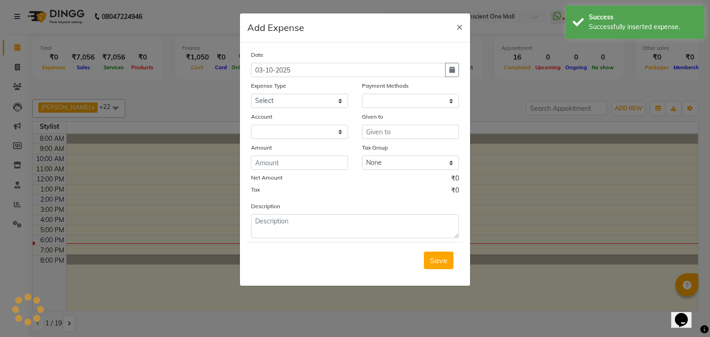
select select "1"
select select "6705"
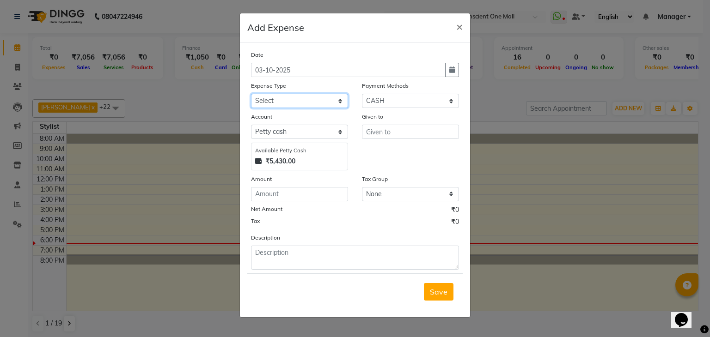
click at [285, 100] on select "Select Advance Salary BILLS client change paytm Client Snacks Coffee CONVEYANCE…" at bounding box center [299, 101] width 97 height 14
select select "12178"
click at [251, 95] on select "Select Advance Salary BILLS client change paytm Client Snacks Coffee CONVEYANCE…" at bounding box center [299, 101] width 97 height 14
click at [288, 199] on input "number" at bounding box center [299, 194] width 97 height 14
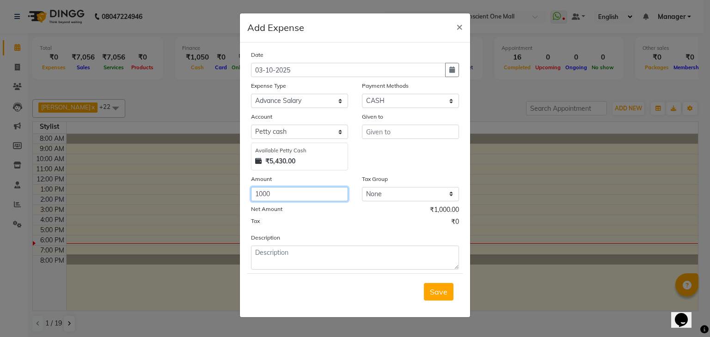
type input "1000"
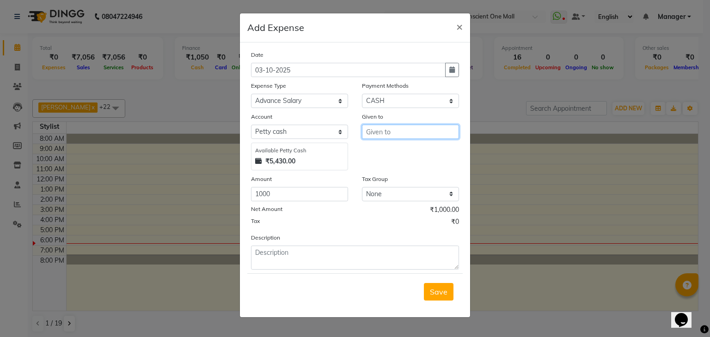
click at [384, 131] on input "text" at bounding box center [410, 132] width 97 height 14
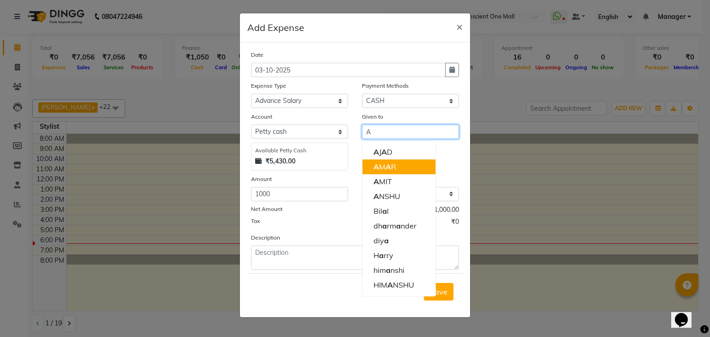
click at [388, 166] on span "A" at bounding box center [388, 166] width 6 height 9
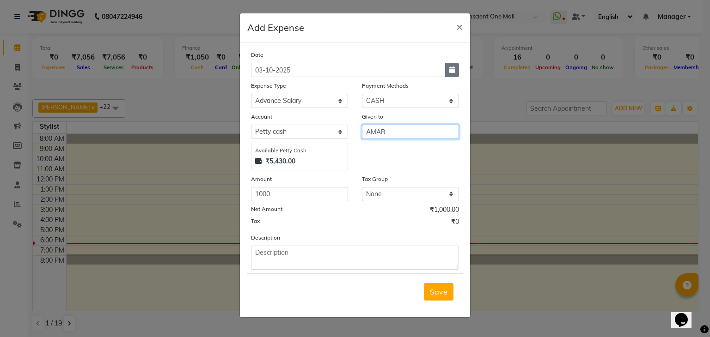
type input "AMAR"
click at [446, 69] on button "button" at bounding box center [452, 70] width 14 height 14
select select "10"
select select "2025"
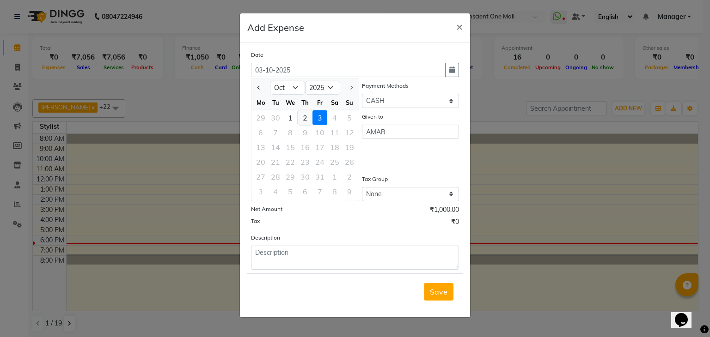
click at [302, 119] on div "2" at bounding box center [304, 117] width 15 height 15
type input "02-10-2025"
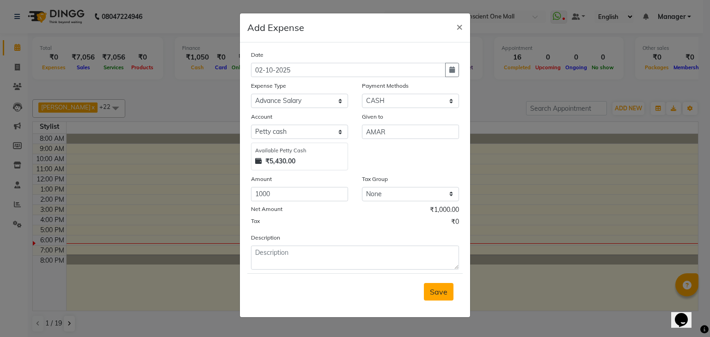
click at [442, 292] on span "Save" at bounding box center [439, 291] width 18 height 9
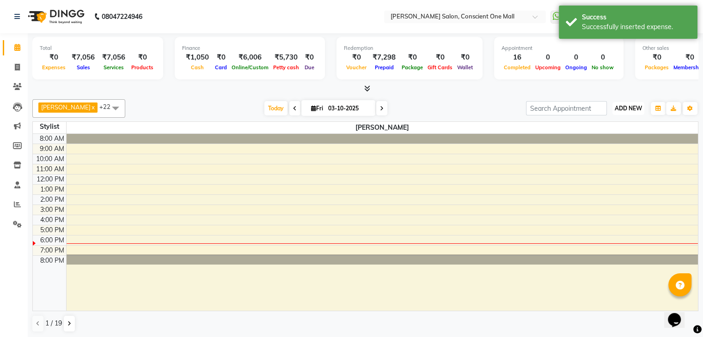
click at [623, 108] on span "ADD NEW" at bounding box center [627, 108] width 27 height 7
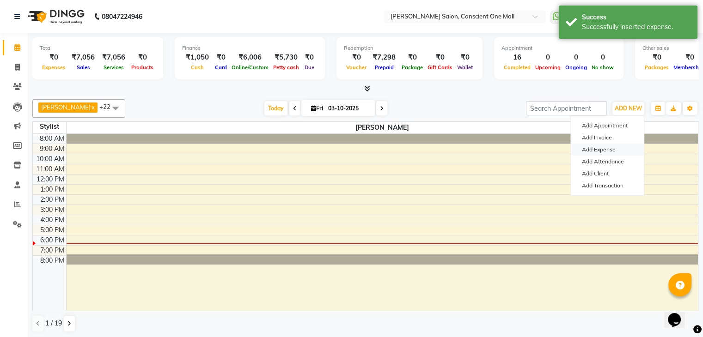
click at [599, 150] on link "Add Expense" at bounding box center [606, 150] width 73 height 12
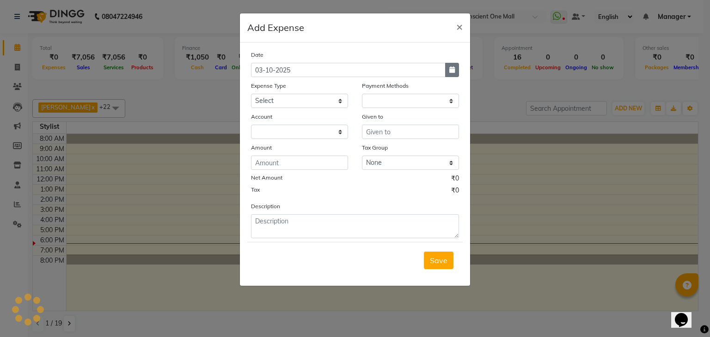
select select "1"
select select "6705"
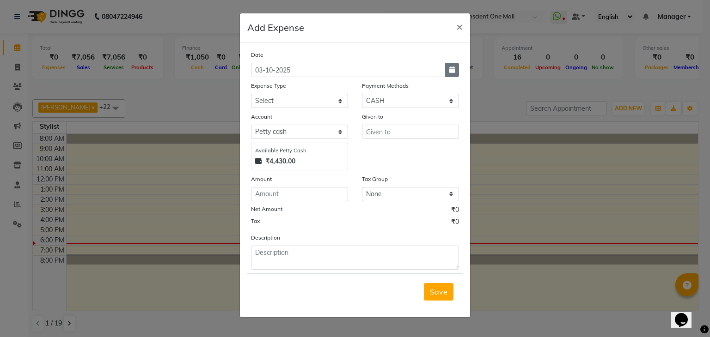
click at [449, 68] on icon "button" at bounding box center [452, 70] width 6 height 6
select select "10"
select select "2025"
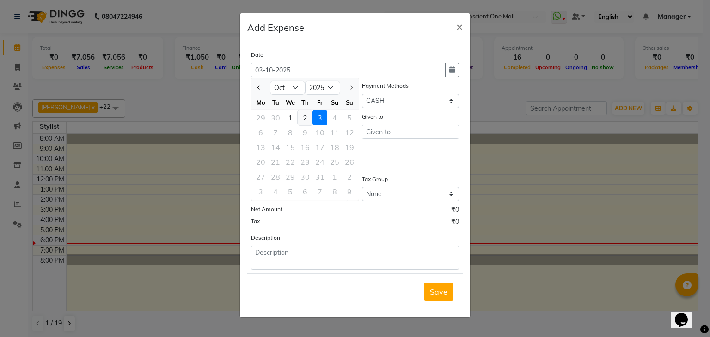
click at [303, 119] on div "2" at bounding box center [304, 117] width 15 height 15
type input "02-10-2025"
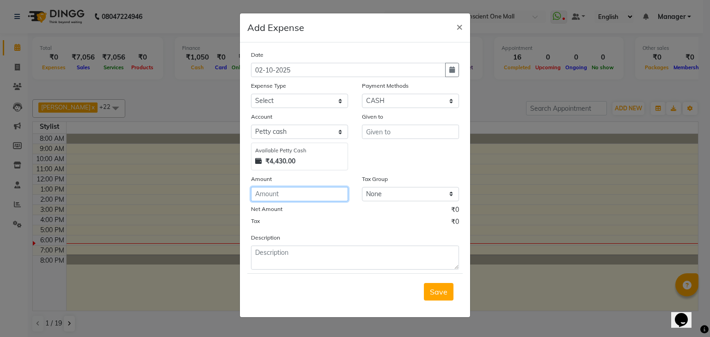
click at [286, 194] on input "number" at bounding box center [299, 194] width 97 height 14
type input "500"
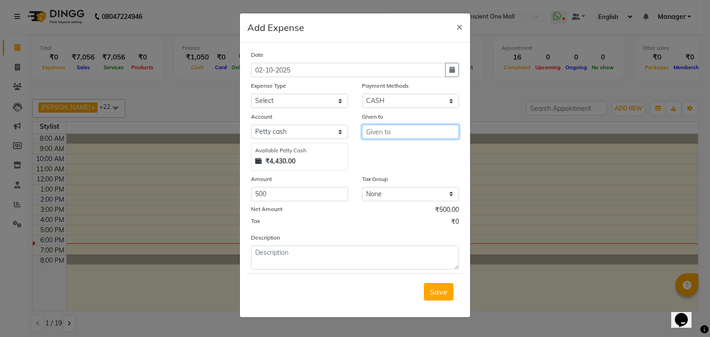
click at [378, 128] on input "text" at bounding box center [410, 132] width 97 height 14
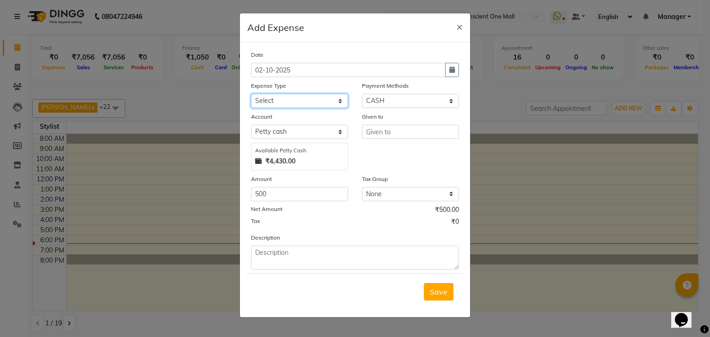
click at [300, 98] on select "Select Advance Salary BILLS client change paytm Client Snacks Coffee CONVEYANCE…" at bounding box center [299, 101] width 97 height 14
select select "12178"
click at [251, 95] on select "Select Advance Salary BILLS client change paytm Client Snacks Coffee CONVEYANCE…" at bounding box center [299, 101] width 97 height 14
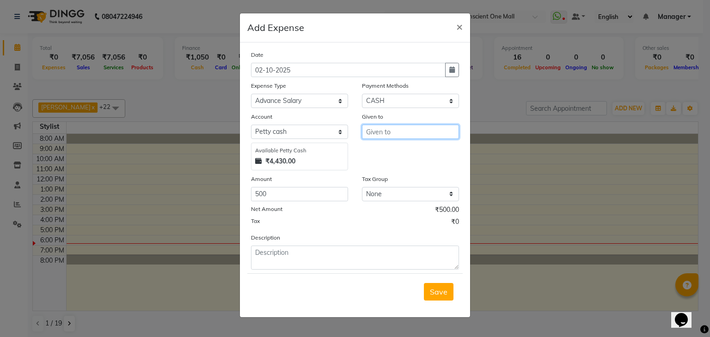
click at [383, 135] on input "text" at bounding box center [410, 132] width 97 height 14
type input "ROHAN"
click at [437, 292] on span "Save" at bounding box center [439, 291] width 18 height 9
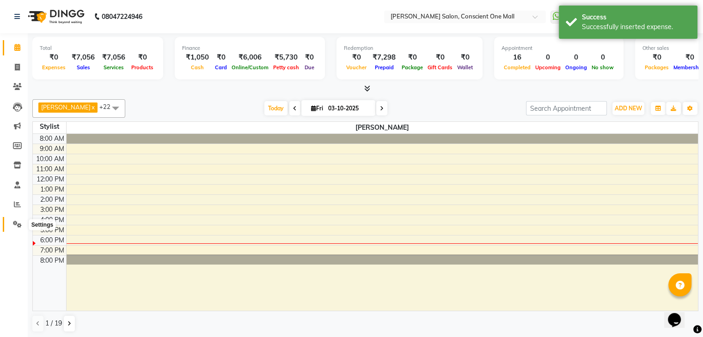
click at [17, 226] on icon at bounding box center [17, 224] width 9 height 7
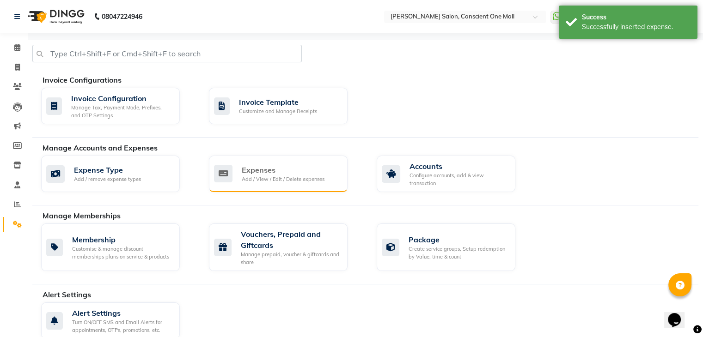
click at [252, 169] on div "Expenses" at bounding box center [283, 169] width 83 height 11
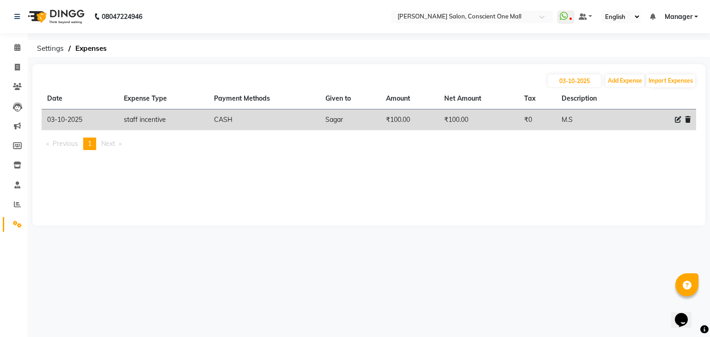
click at [675, 121] on icon at bounding box center [677, 119] width 6 height 6
select select "23715"
select select "1"
select select "6705"
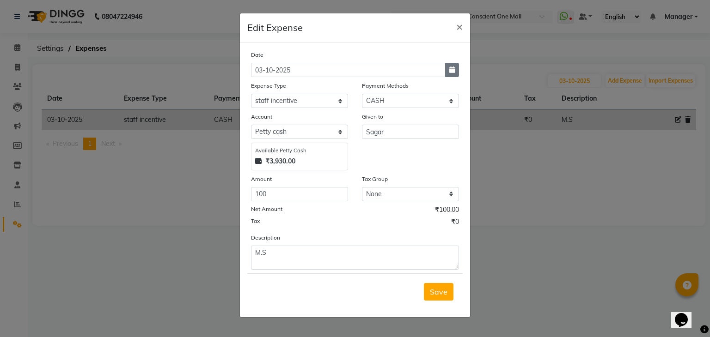
click at [449, 74] on button "button" at bounding box center [452, 70] width 14 height 14
select select "10"
select select "2025"
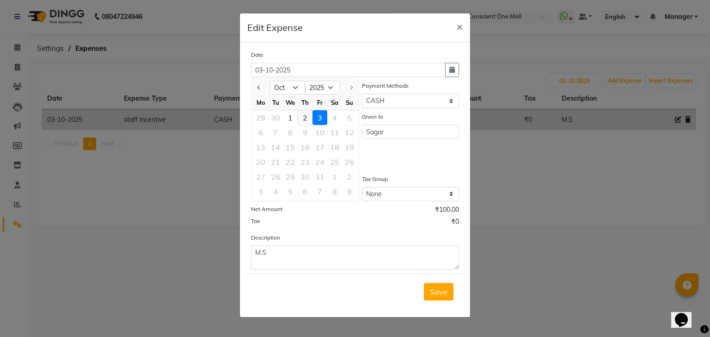
click at [305, 115] on div "2" at bounding box center [304, 117] width 15 height 15
type input "02-10-2025"
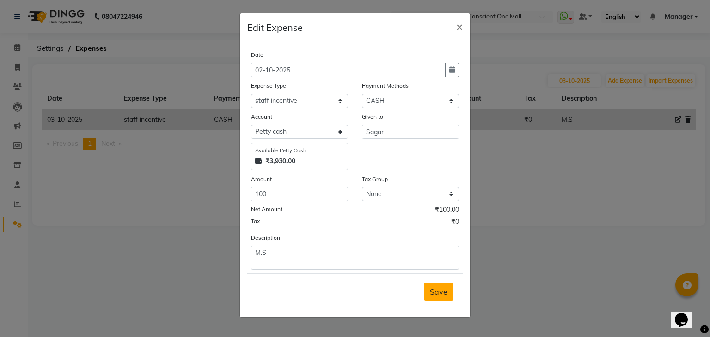
click at [435, 298] on button "Save" at bounding box center [439, 292] width 30 height 18
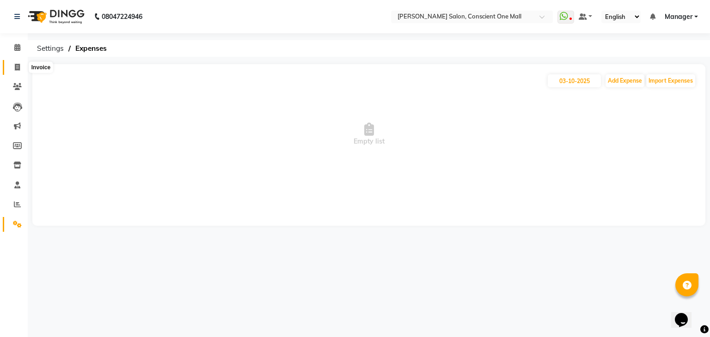
click at [16, 67] on icon at bounding box center [17, 67] width 5 height 7
select select "service"
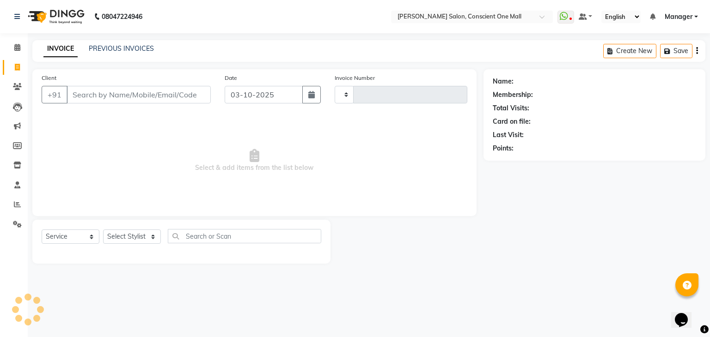
type input "2598"
select select "7575"
click at [14, 43] on span at bounding box center [17, 47] width 16 height 11
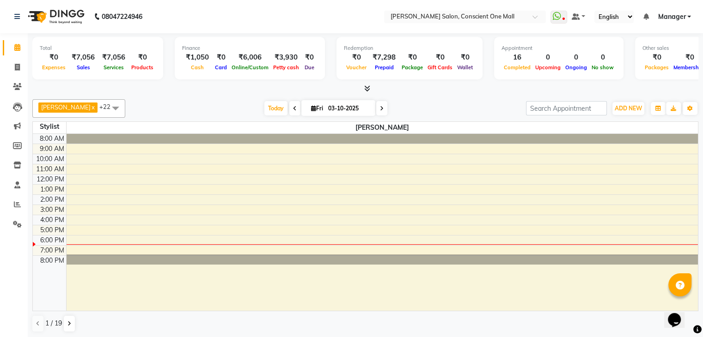
click at [153, 84] on div at bounding box center [365, 89] width 666 height 10
click at [633, 106] on span "ADD NEW" at bounding box center [627, 108] width 27 height 7
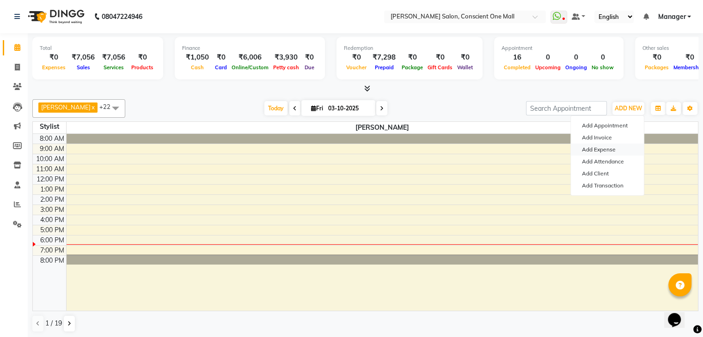
click at [601, 152] on link "Add Expense" at bounding box center [606, 150] width 73 height 12
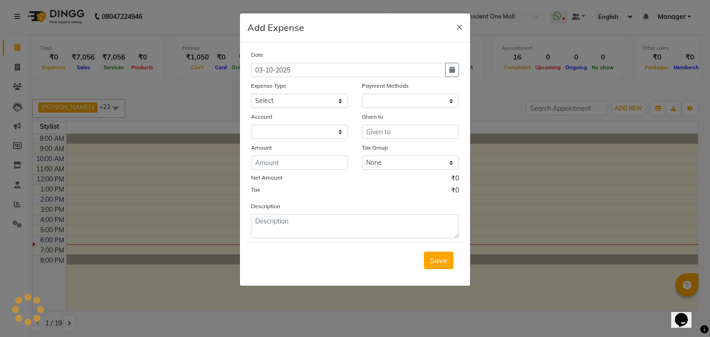
select select "1"
select select "6705"
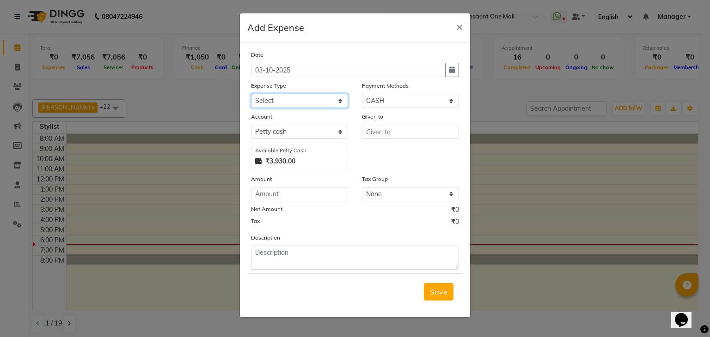
click at [281, 97] on select "Select Advance Salary BILLS client change paytm Client Snacks Coffee CONVEYANCE…" at bounding box center [299, 101] width 97 height 14
click at [457, 24] on span "×" at bounding box center [459, 26] width 6 height 14
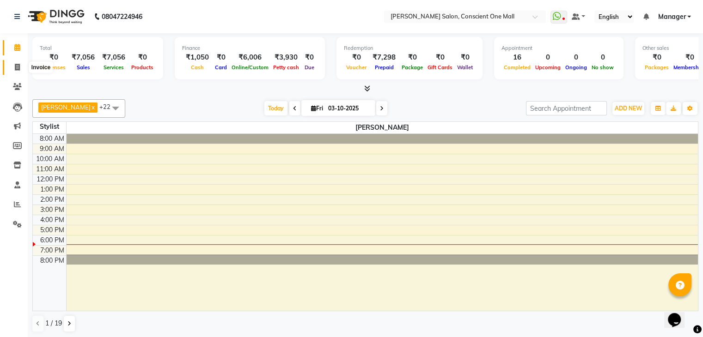
click at [13, 68] on span at bounding box center [17, 67] width 16 height 11
select select "service"
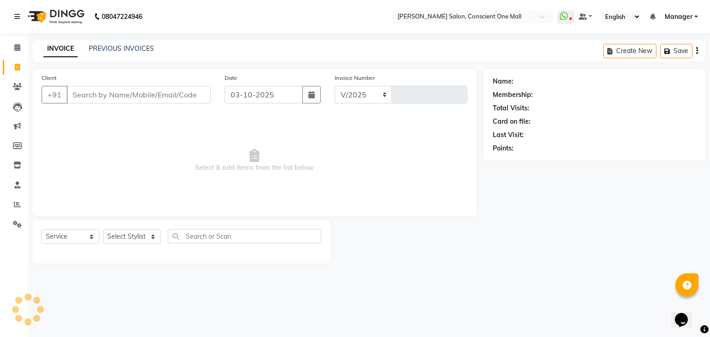
select select "7575"
type input "2598"
click at [126, 233] on select "Select Stylist [PERSON_NAME] AMIT [PERSON_NAME] [PERSON_NAME] [PERSON_NAME] [PE…" at bounding box center [132, 237] width 58 height 14
select select "69004"
click at [103, 230] on select "Select Stylist [PERSON_NAME] AMIT [PERSON_NAME] [PERSON_NAME] [PERSON_NAME] [PE…" at bounding box center [132, 237] width 58 height 14
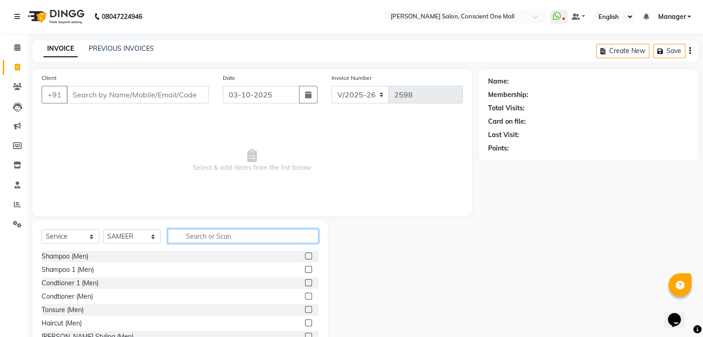
click at [203, 237] on input "text" at bounding box center [243, 236] width 151 height 14
type input "S"
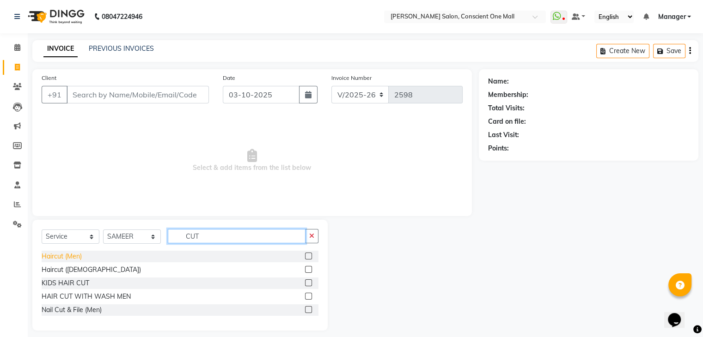
type input "CUT"
click at [77, 259] on div "Haircut (Men)" at bounding box center [62, 257] width 40 height 10
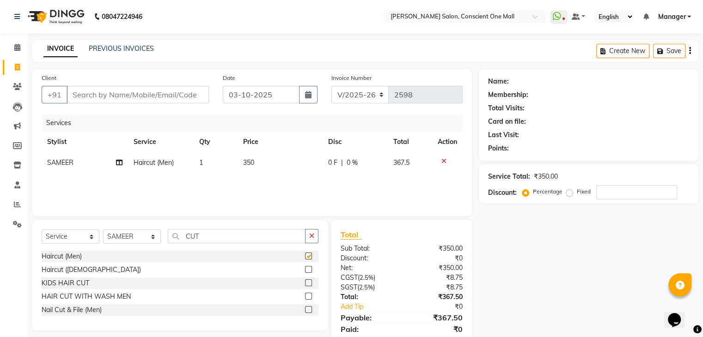
checkbox input "false"
click at [210, 236] on input "CUT" at bounding box center [237, 236] width 138 height 14
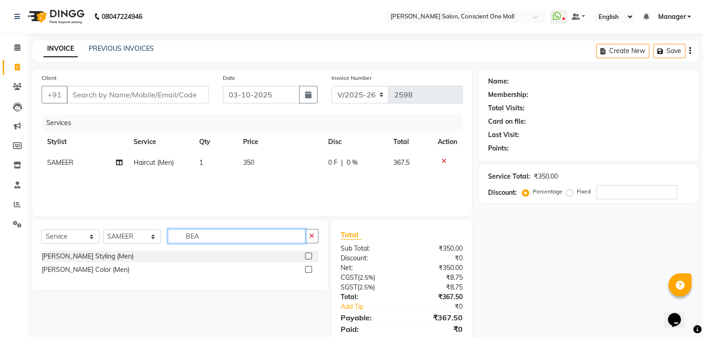
type input "BEA"
click at [102, 255] on div "[PERSON_NAME] Styling (Men)" at bounding box center [180, 257] width 277 height 12
click at [308, 255] on label at bounding box center [308, 256] width 7 height 7
click at [308, 255] on input "checkbox" at bounding box center [308, 257] width 6 height 6
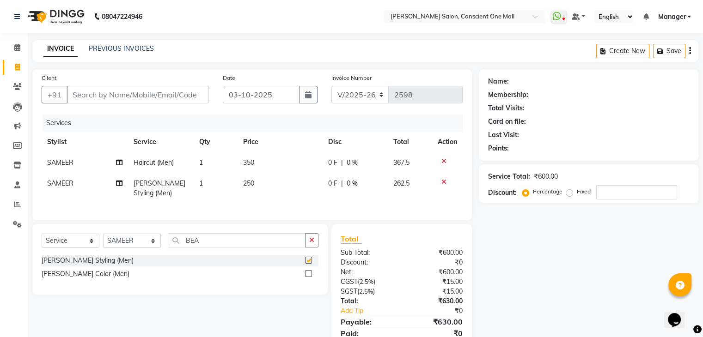
checkbox input "false"
click at [206, 248] on input "BEA" at bounding box center [237, 240] width 138 height 14
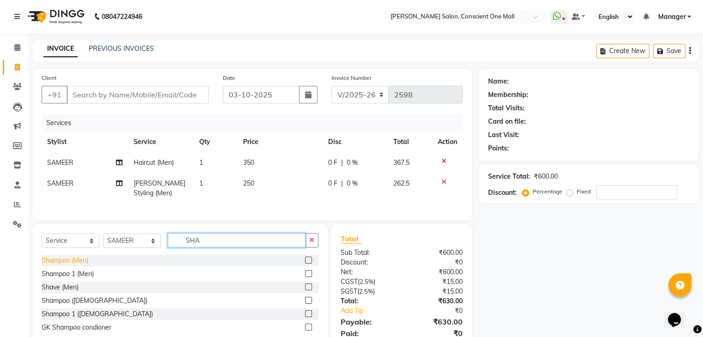
type input "SHA"
click at [72, 266] on div "Shampoo (Men)" at bounding box center [65, 261] width 47 height 10
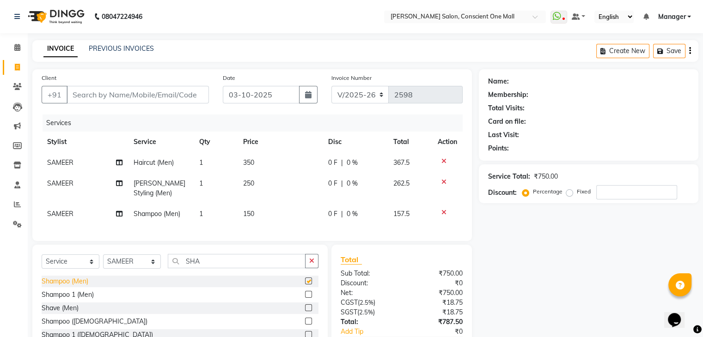
checkbox input "false"
click at [255, 160] on td "350" at bounding box center [279, 162] width 85 height 21
select select "69004"
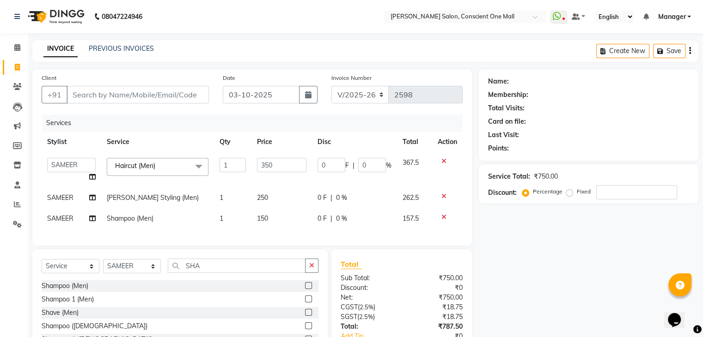
click at [255, 160] on td "350" at bounding box center [281, 169] width 61 height 35
click at [277, 164] on input "350" at bounding box center [281, 165] width 49 height 14
type input "3"
type input "400"
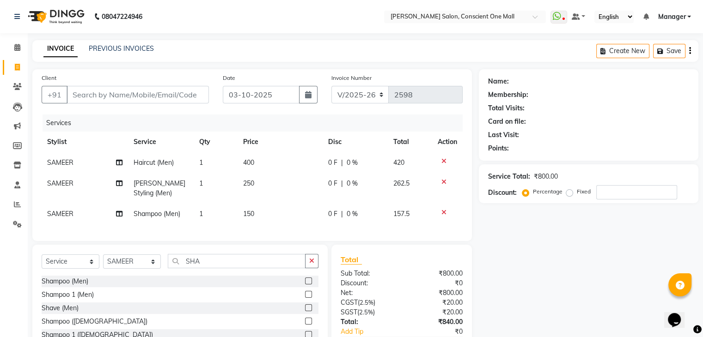
click at [269, 196] on td "250" at bounding box center [279, 188] width 85 height 30
select select "69004"
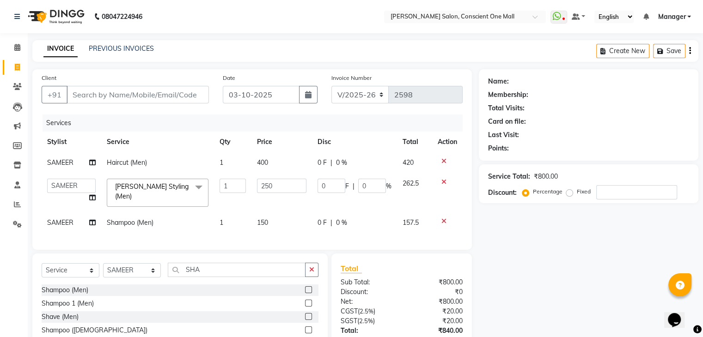
click at [269, 196] on td "250" at bounding box center [281, 192] width 61 height 39
click at [286, 187] on input "250" at bounding box center [281, 186] width 49 height 14
type input "2"
type input "300"
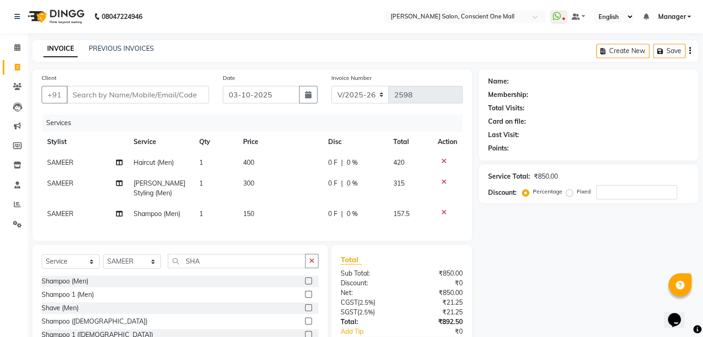
click at [280, 211] on td "150" at bounding box center [279, 214] width 85 height 21
select select "69004"
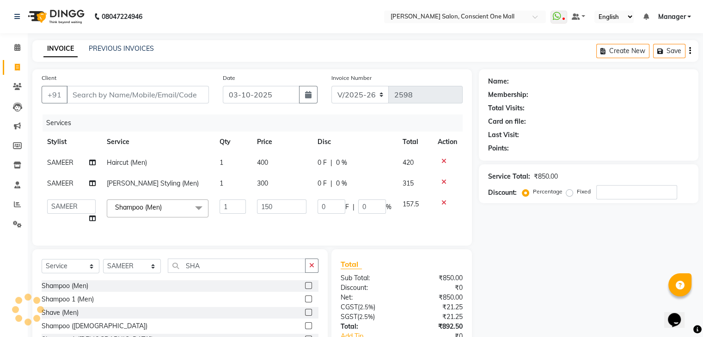
scroll to position [0, 6]
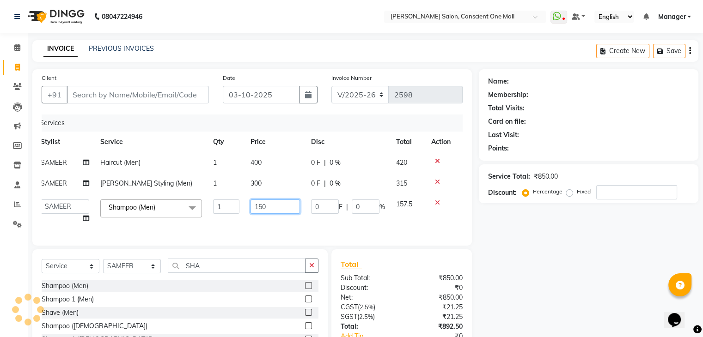
click at [277, 205] on input "150" at bounding box center [274, 207] width 49 height 14
type input "200"
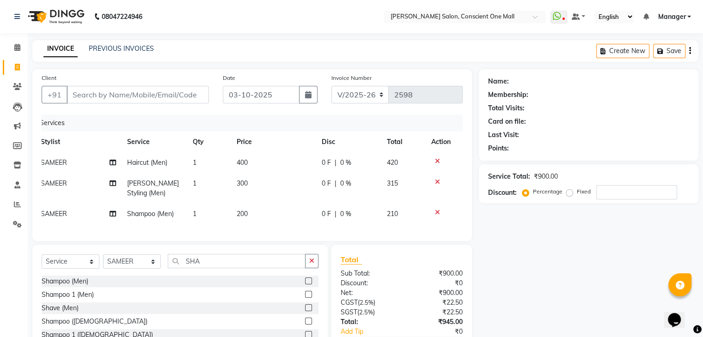
click at [270, 232] on div "Services Stylist Service Qty Price Disc Total Action SAMEER Haircut (Men) 1 400…" at bounding box center [252, 173] width 421 height 117
click at [139, 91] on input "Client" at bounding box center [138, 95] width 142 height 18
type input "9"
type input "0"
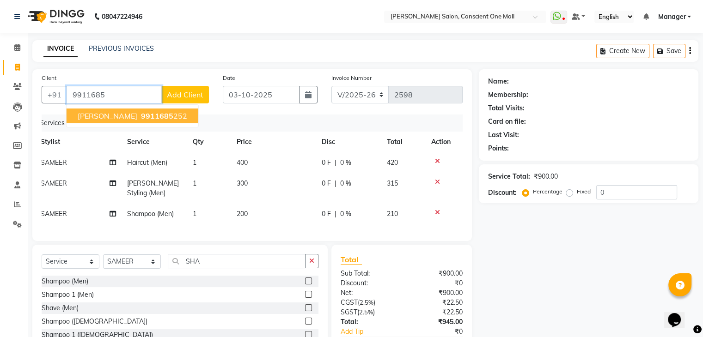
click at [141, 119] on span "9911685" at bounding box center [157, 115] width 32 height 9
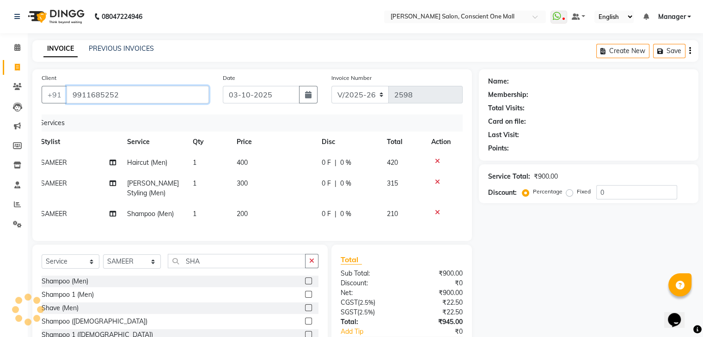
type input "9911685252"
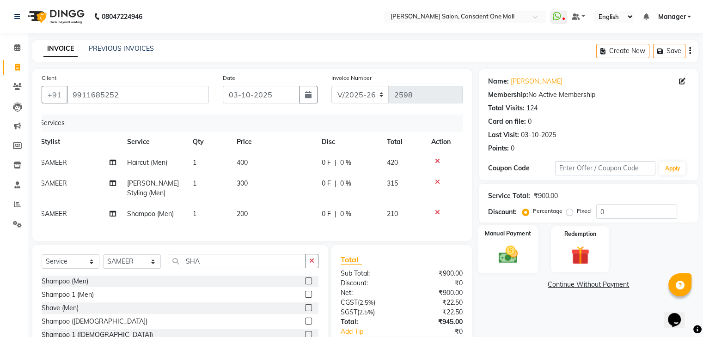
click at [511, 258] on img at bounding box center [507, 255] width 31 height 22
click at [574, 285] on span "CASH" at bounding box center [579, 285] width 20 height 11
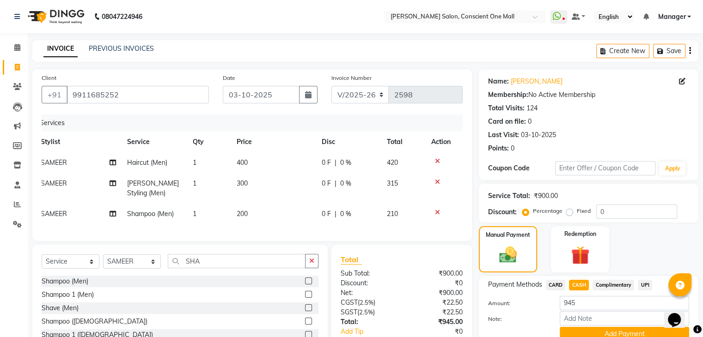
scroll to position [65, 0]
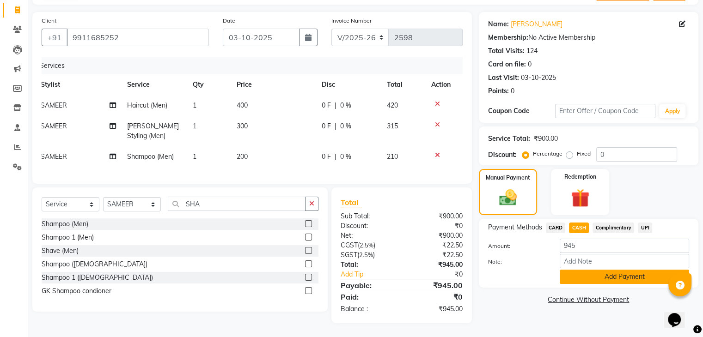
click at [594, 270] on button "Add Payment" at bounding box center [623, 277] width 129 height 14
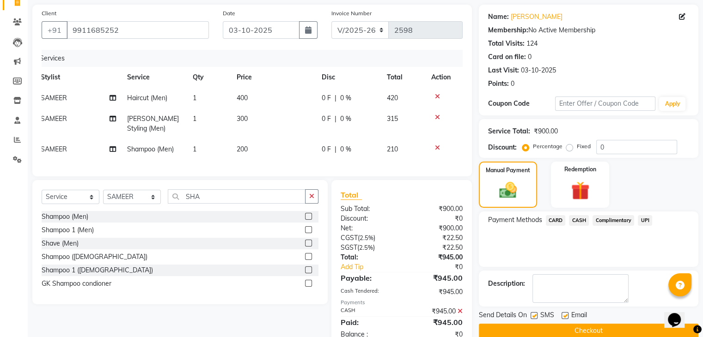
scroll to position [97, 0]
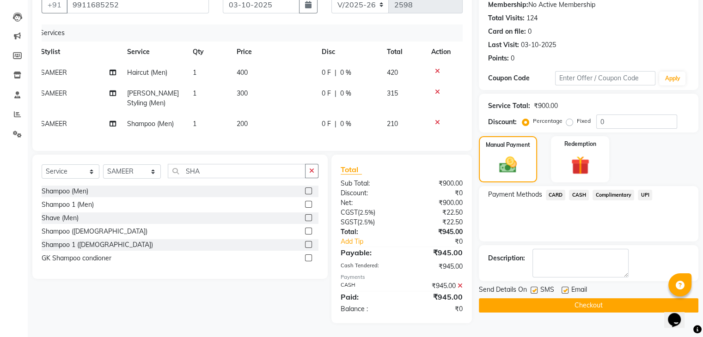
click at [562, 298] on button "Checkout" at bounding box center [588, 305] width 219 height 14
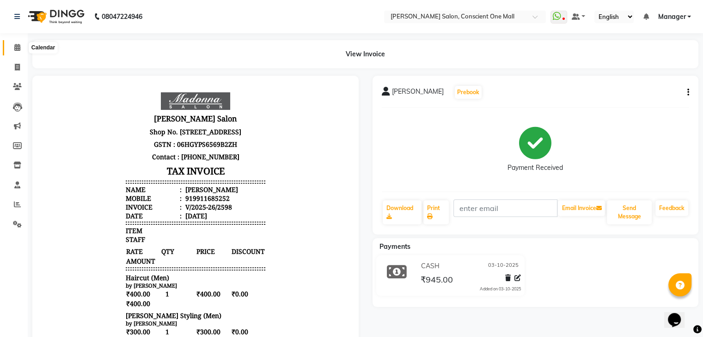
click at [15, 45] on icon at bounding box center [17, 47] width 6 height 7
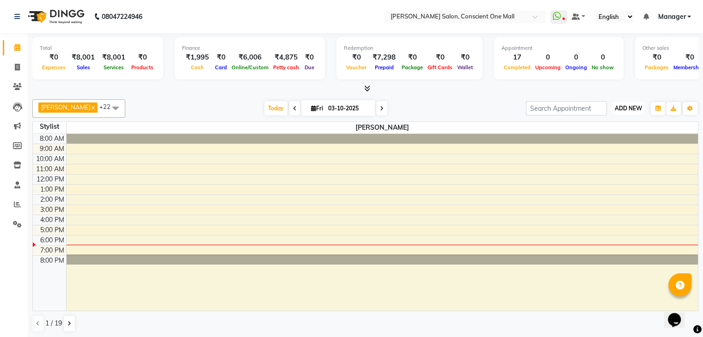
click at [625, 108] on span "ADD NEW" at bounding box center [627, 108] width 27 height 7
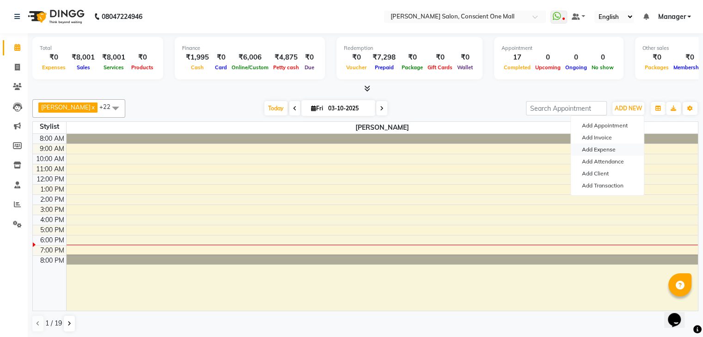
click at [588, 150] on link "Add Expense" at bounding box center [606, 150] width 73 height 12
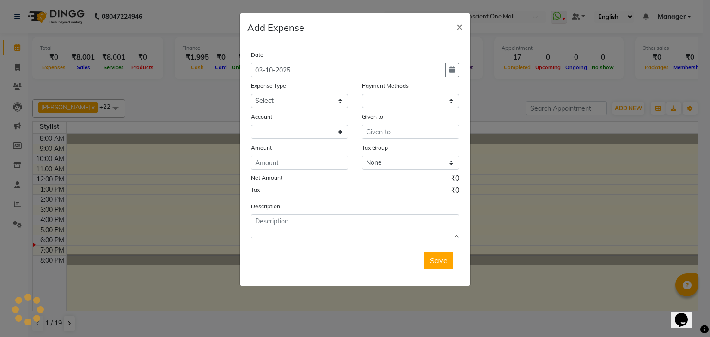
select select "1"
select select "6705"
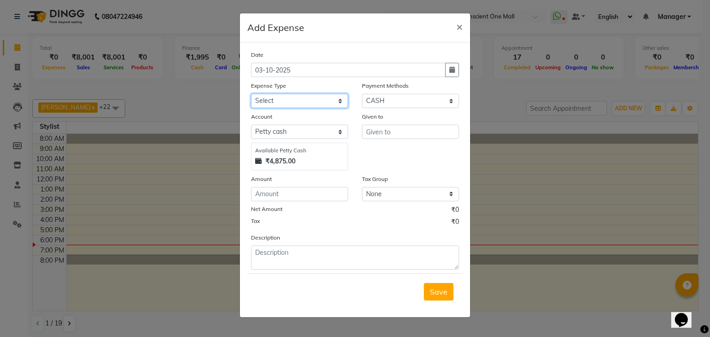
click at [291, 100] on select "Select Advance Salary BILLS client change paytm Client Snacks Coffee CONVEYANCE…" at bounding box center [299, 101] width 97 height 14
select select "12170"
click at [251, 95] on select "Select Advance Salary BILLS client change paytm Client Snacks Coffee CONVEYANCE…" at bounding box center [299, 101] width 97 height 14
click at [271, 198] on input "number" at bounding box center [299, 194] width 97 height 14
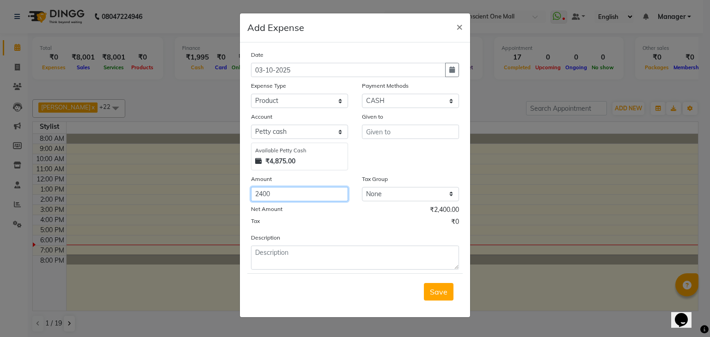
type input "2400"
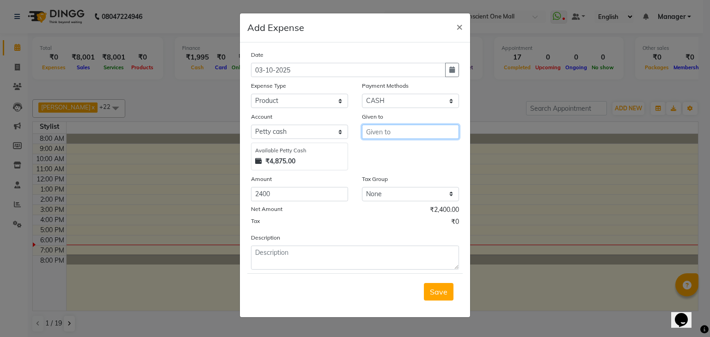
click at [384, 135] on input "text" at bounding box center [410, 132] width 97 height 14
type input "MUKUL COSMETICS"
click at [442, 297] on span "Save" at bounding box center [439, 291] width 18 height 9
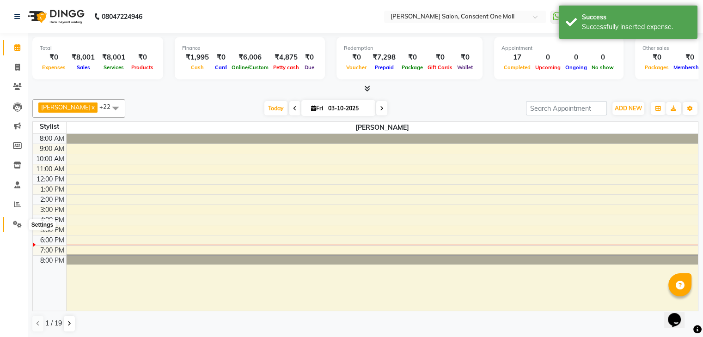
click at [18, 223] on icon at bounding box center [17, 224] width 9 height 7
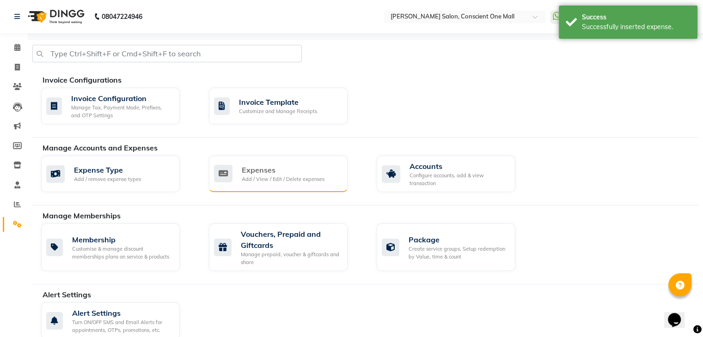
click at [258, 176] on div "Add / View / Edit / Delete expenses" at bounding box center [283, 180] width 83 height 8
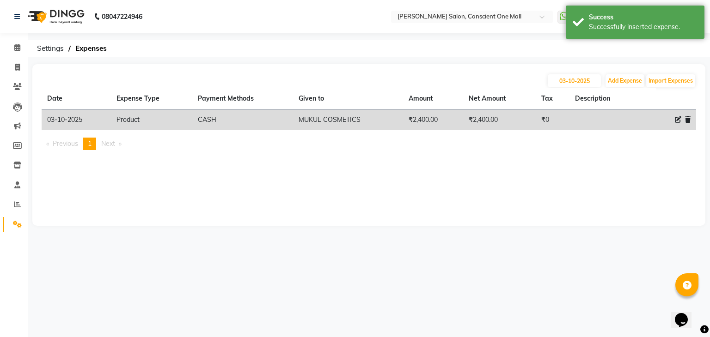
click at [675, 120] on icon at bounding box center [677, 119] width 6 height 6
select select "12170"
select select "1"
select select "6705"
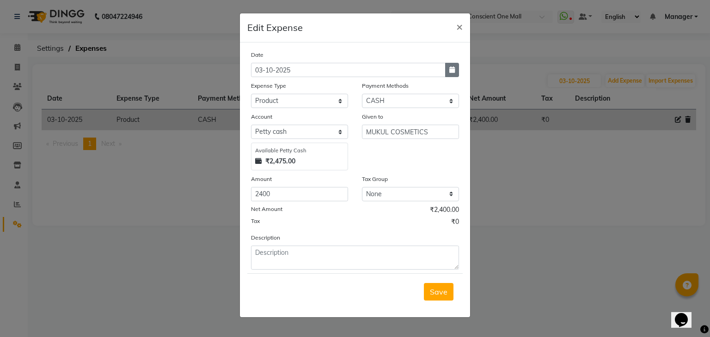
click at [450, 75] on button "button" at bounding box center [452, 70] width 14 height 14
select select "10"
select select "2025"
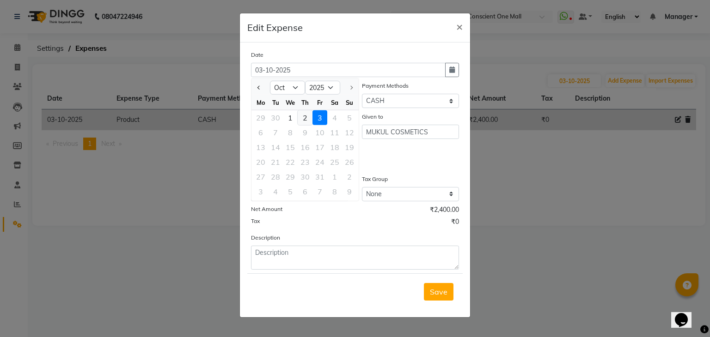
click at [303, 120] on div "2" at bounding box center [304, 117] width 15 height 15
type input "02-10-2025"
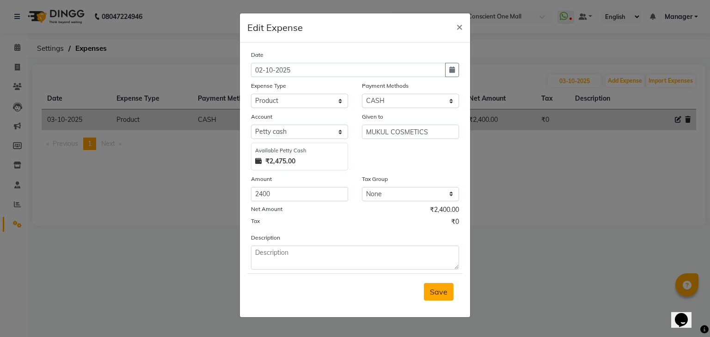
click at [439, 300] on button "Save" at bounding box center [439, 292] width 30 height 18
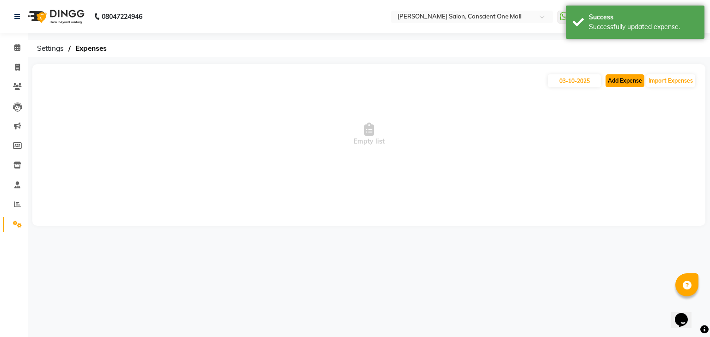
click at [619, 79] on button "Add Expense" at bounding box center [624, 80] width 39 height 13
select select "1"
select select "6705"
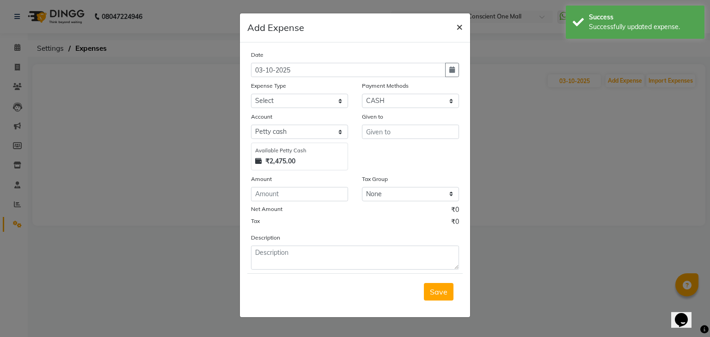
click at [458, 26] on span "×" at bounding box center [459, 26] width 6 height 14
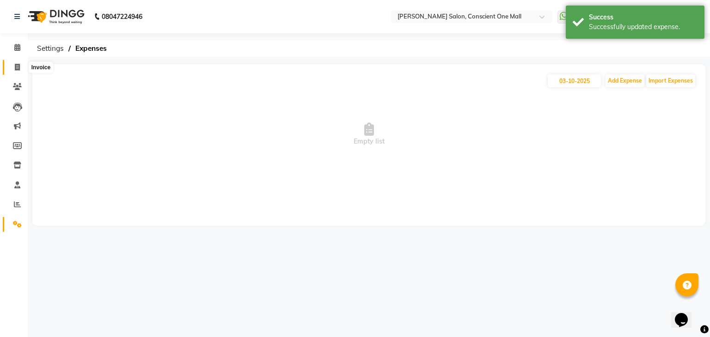
click at [18, 69] on icon at bounding box center [17, 67] width 5 height 7
select select "service"
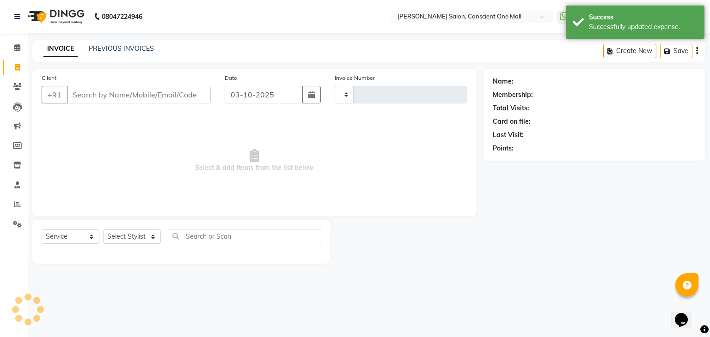
type input "2599"
select select "7575"
click at [18, 49] on icon at bounding box center [17, 47] width 6 height 7
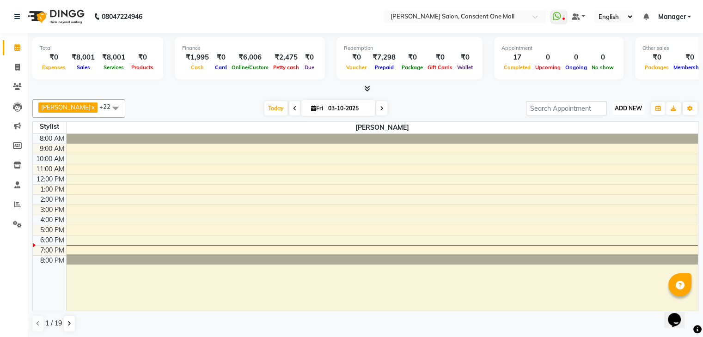
click at [628, 102] on button "ADD NEW Toggle Dropdown" at bounding box center [628, 108] width 32 height 13
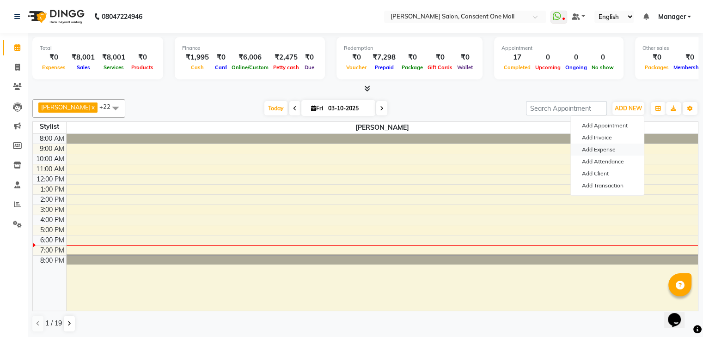
click at [597, 146] on link "Add Expense" at bounding box center [606, 150] width 73 height 12
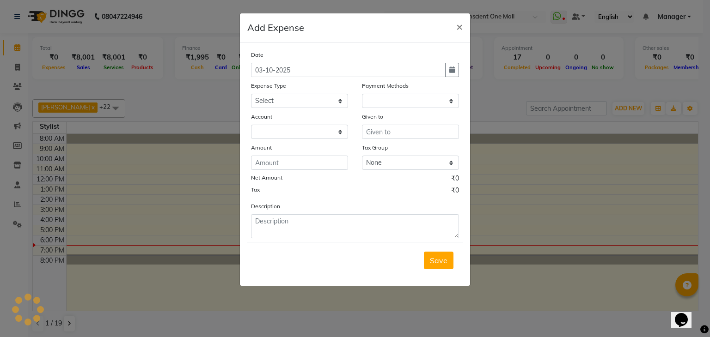
select select "1"
select select "6705"
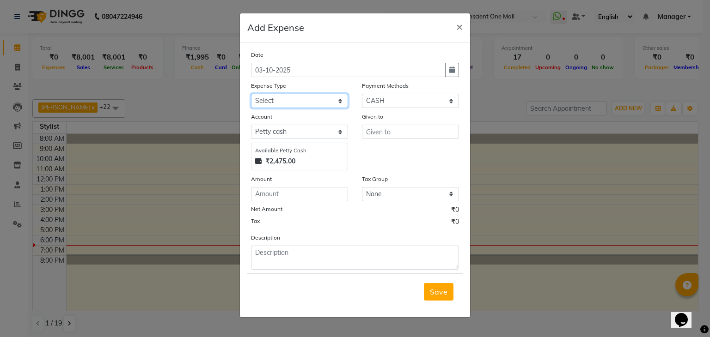
click at [274, 100] on select "Select Advance Salary BILLS client change paytm Client Snacks Coffee CONVEYANCE…" at bounding box center [299, 101] width 97 height 14
select select "15145"
click at [251, 95] on select "Select Advance Salary BILLS client change paytm Client Snacks Coffee CONVEYANCE…" at bounding box center [299, 101] width 97 height 14
click at [274, 196] on input "number" at bounding box center [299, 194] width 97 height 14
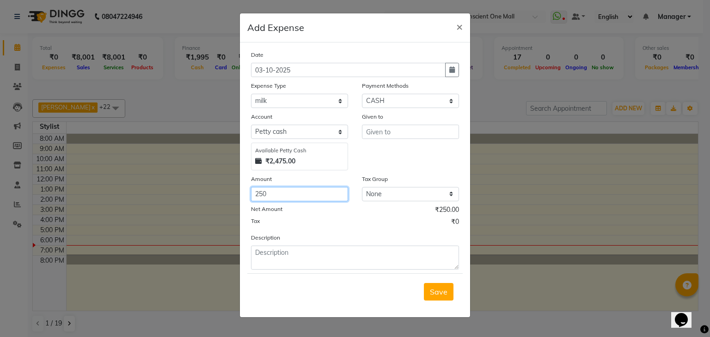
type input "250"
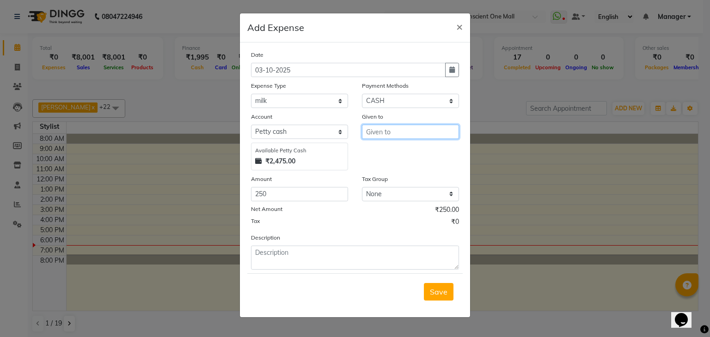
click at [375, 133] on input "text" at bounding box center [410, 132] width 97 height 14
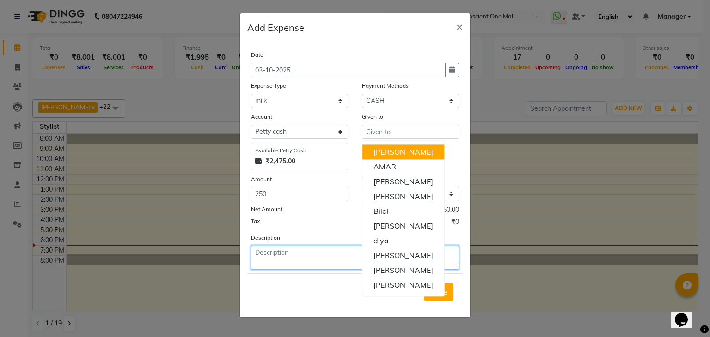
click at [289, 262] on textarea at bounding box center [355, 258] width 208 height 24
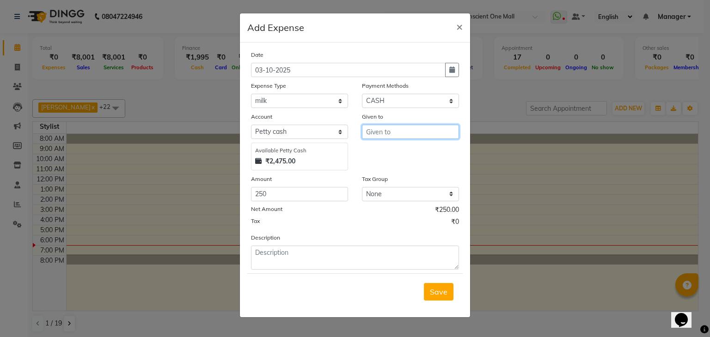
click at [382, 133] on input "text" at bounding box center [410, 132] width 97 height 14
type input "."
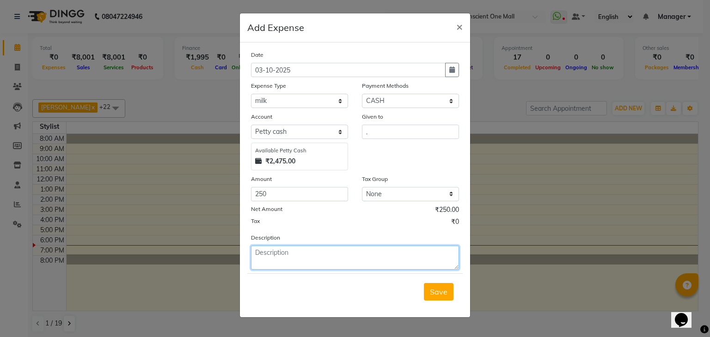
click at [274, 259] on textarea at bounding box center [355, 258] width 208 height 24
click at [271, 257] on textarea at bounding box center [355, 258] width 208 height 24
type textarea "MILK CHENI"
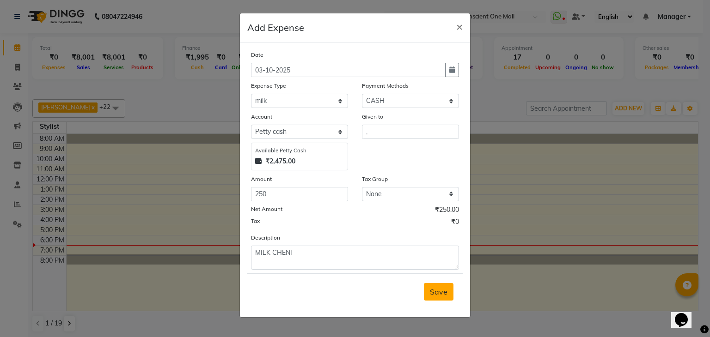
click at [435, 292] on span "Save" at bounding box center [439, 291] width 18 height 9
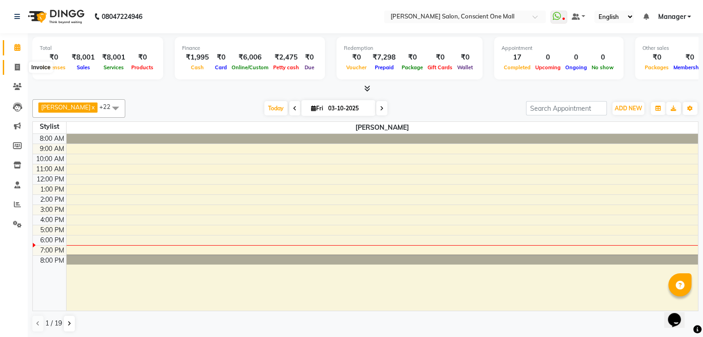
click at [18, 64] on icon at bounding box center [17, 67] width 5 height 7
select select "service"
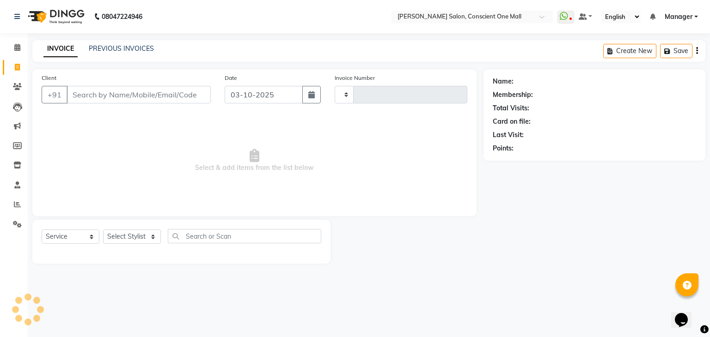
type input "2599"
select select "7575"
click at [14, 47] on icon at bounding box center [17, 47] width 6 height 7
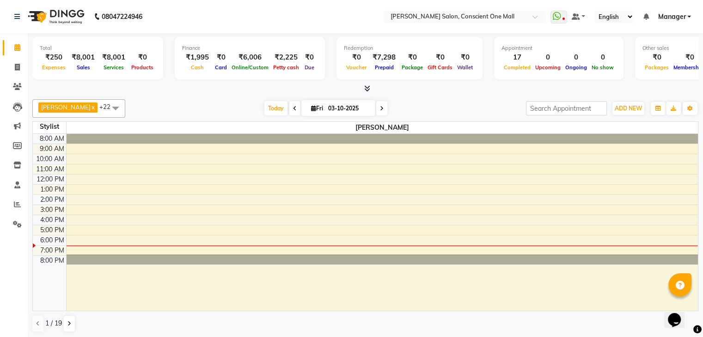
scroll to position [0, 0]
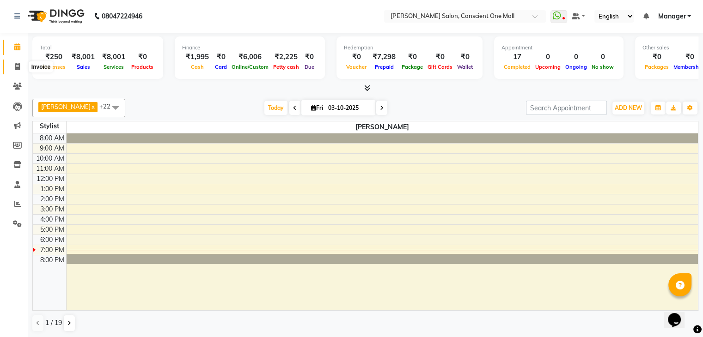
click at [13, 68] on span at bounding box center [17, 67] width 16 height 11
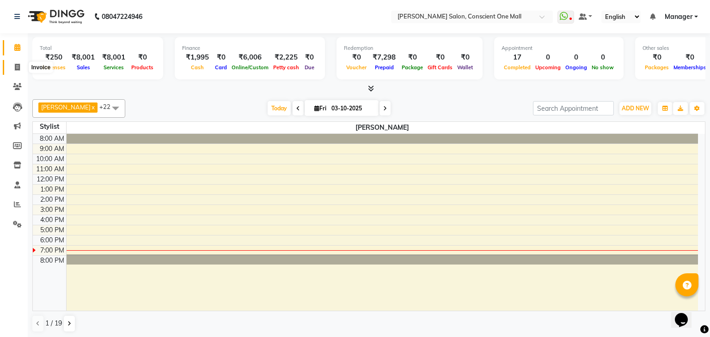
select select "service"
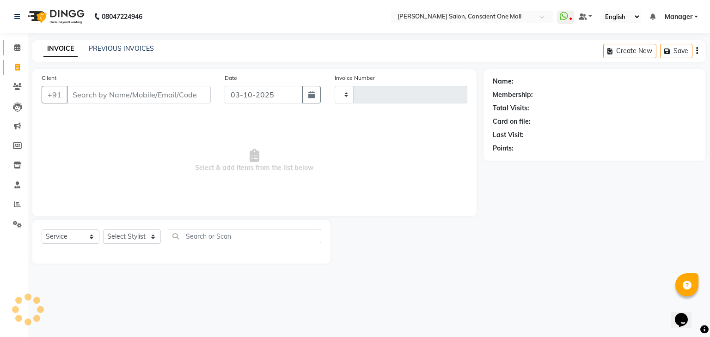
type input "2599"
select select "7575"
click at [17, 49] on icon at bounding box center [17, 47] width 6 height 7
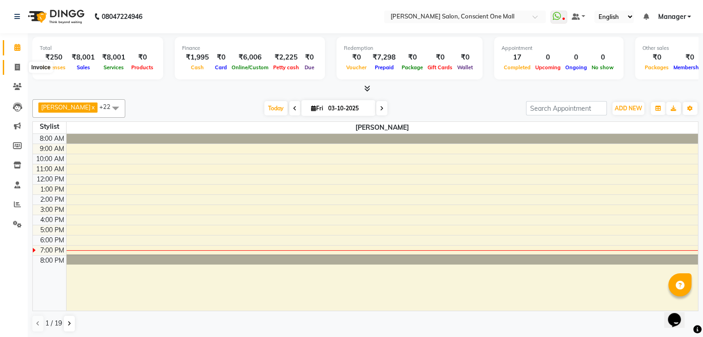
click at [18, 67] on icon at bounding box center [17, 67] width 5 height 7
select select "service"
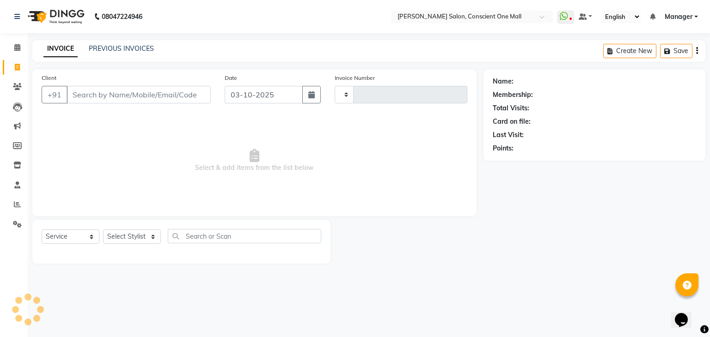
type input "2599"
select select "7575"
click at [126, 239] on select "Select Stylist [PERSON_NAME] AMIT [PERSON_NAME] [PERSON_NAME] [PERSON_NAME] [PE…" at bounding box center [132, 237] width 58 height 14
select select "67298"
click at [103, 230] on select "Select Stylist [PERSON_NAME] AMIT [PERSON_NAME] [PERSON_NAME] [PERSON_NAME] [PE…" at bounding box center [132, 237] width 58 height 14
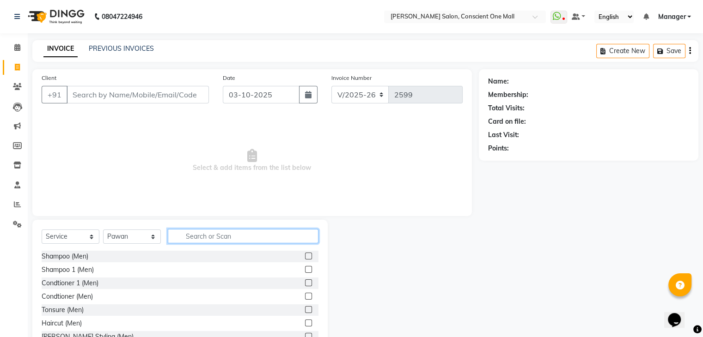
click at [213, 236] on input "text" at bounding box center [243, 236] width 151 height 14
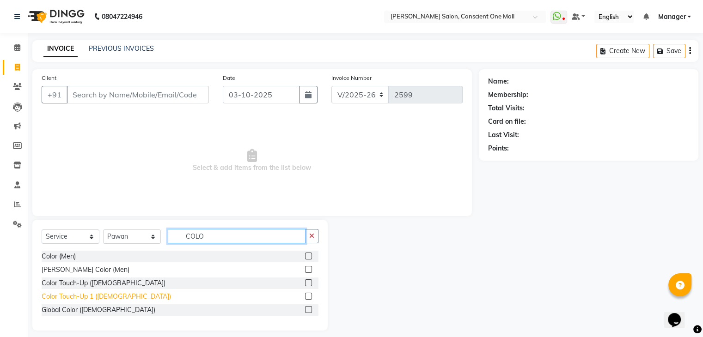
type input "COLO"
click at [71, 298] on div "Color Touch-Up 1 ([DEMOGRAPHIC_DATA])" at bounding box center [106, 297] width 129 height 10
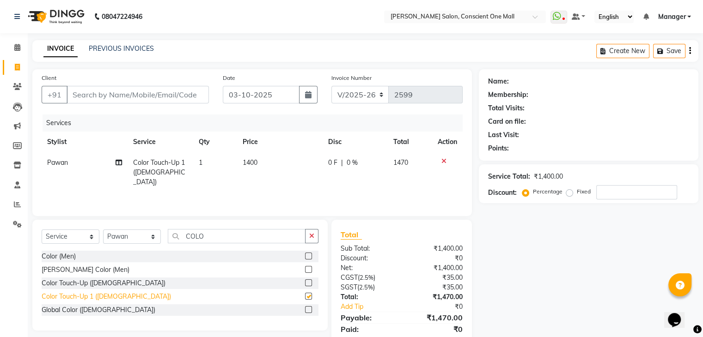
checkbox input "false"
click at [256, 161] on span "1400" at bounding box center [250, 162] width 15 height 8
select select "67298"
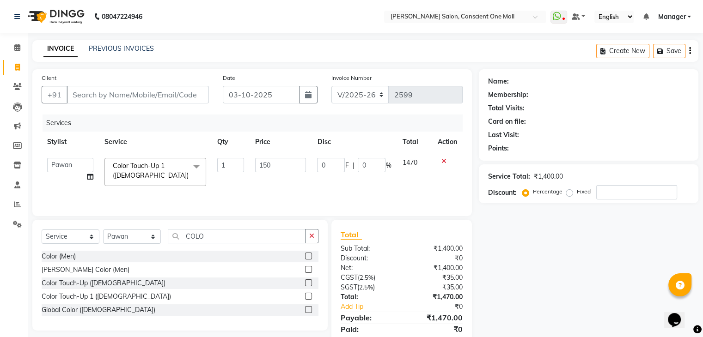
type input "1500"
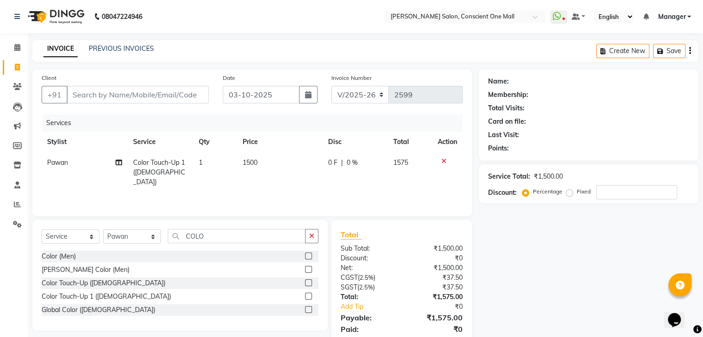
click at [259, 187] on div "Services Stylist Service Qty Price Disc Total Action Pawan Color Touch-Up 1 ([D…" at bounding box center [252, 161] width 421 height 92
click at [133, 236] on select "Select Stylist [PERSON_NAME] AMIT [PERSON_NAME] [PERSON_NAME] [PERSON_NAME] [PE…" at bounding box center [132, 237] width 58 height 14
select select "67304"
click at [103, 230] on select "Select Stylist [PERSON_NAME] AMIT [PERSON_NAME] [PERSON_NAME] [PERSON_NAME] [PE…" at bounding box center [132, 237] width 58 height 14
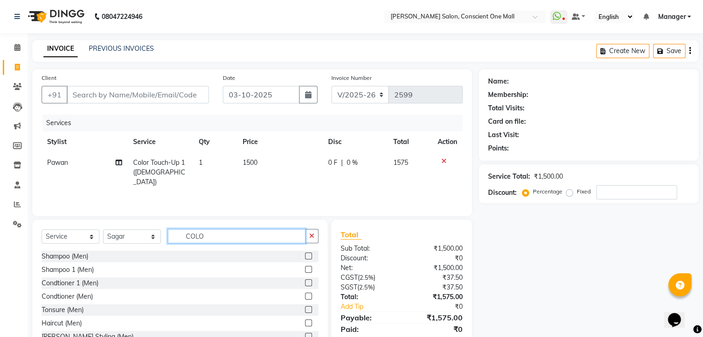
click at [223, 235] on input "COLO" at bounding box center [237, 236] width 138 height 14
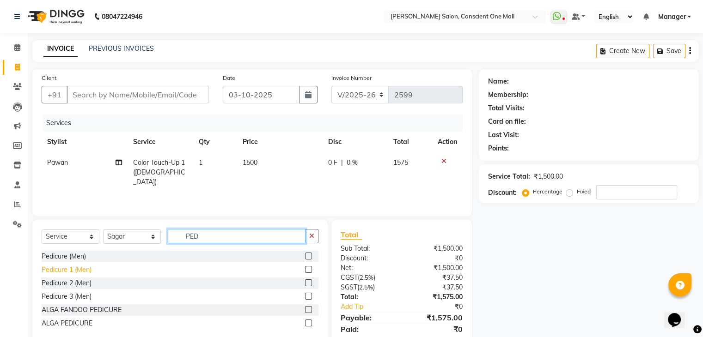
type input "PED"
click at [66, 274] on div "Pedicure 1 (Men)" at bounding box center [67, 270] width 50 height 10
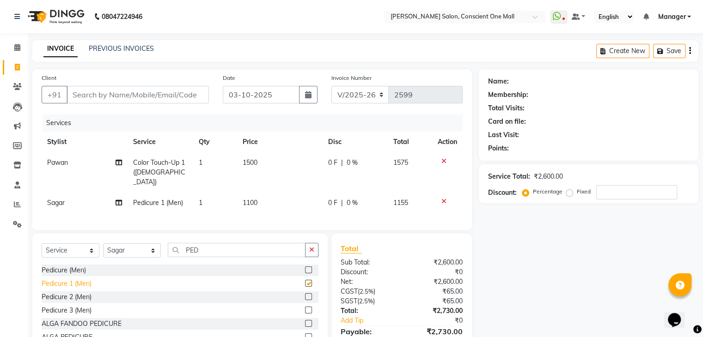
checkbox input "false"
click at [261, 193] on td "1100" at bounding box center [279, 203] width 85 height 21
select select "67304"
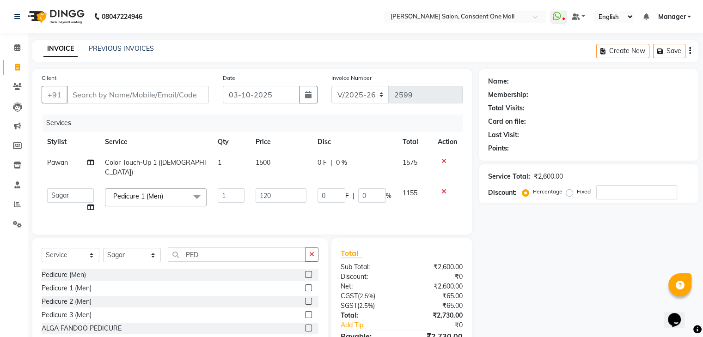
type input "1200"
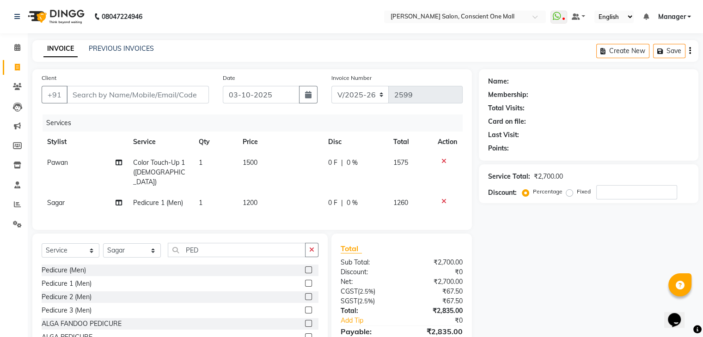
click at [273, 204] on div "Services Stylist Service Qty Price Disc Total Action Pawan Color Touch-Up 1 ([D…" at bounding box center [252, 168] width 421 height 106
click at [130, 247] on select "Select Stylist [PERSON_NAME] AMIT [PERSON_NAME] [PERSON_NAME] [PERSON_NAME] [PE…" at bounding box center [132, 250] width 58 height 14
select select "89007"
click at [103, 243] on select "Select Stylist [PERSON_NAME] AMIT [PERSON_NAME] [PERSON_NAME] [PERSON_NAME] [PE…" at bounding box center [132, 250] width 58 height 14
click at [216, 243] on input "PED" at bounding box center [237, 250] width 138 height 14
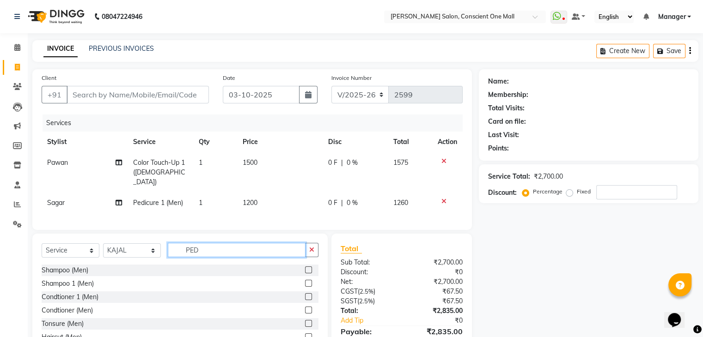
click at [216, 243] on input "PED" at bounding box center [237, 250] width 138 height 14
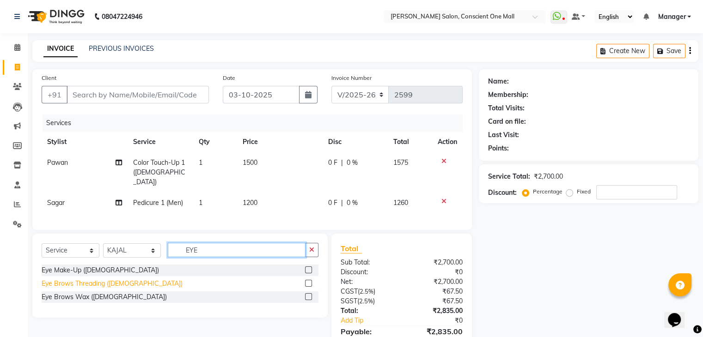
type input "EYE"
click at [90, 281] on div "Eye Brows Threading ([DEMOGRAPHIC_DATA])" at bounding box center [112, 284] width 141 height 10
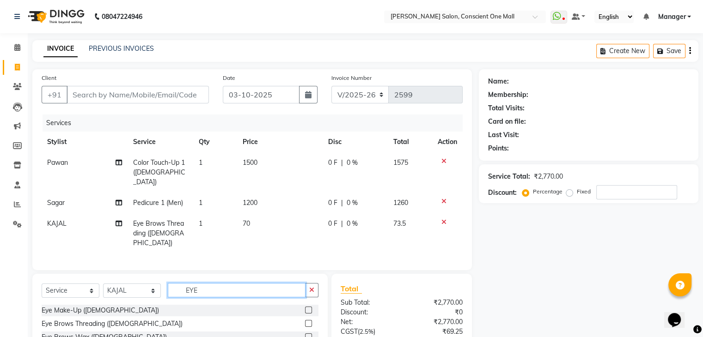
click at [212, 283] on input "EYE" at bounding box center [237, 290] width 138 height 14
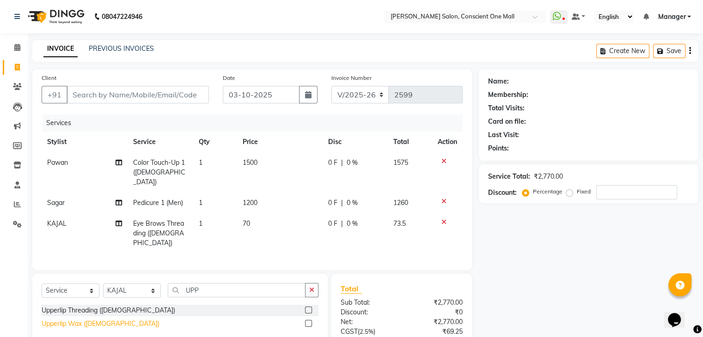
click at [83, 319] on div "Upperlip Wax ([DEMOGRAPHIC_DATA])" at bounding box center [101, 324] width 118 height 10
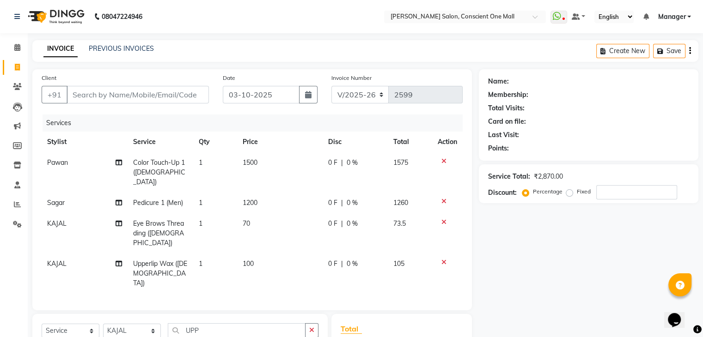
click at [251, 214] on td "70" at bounding box center [279, 233] width 85 height 40
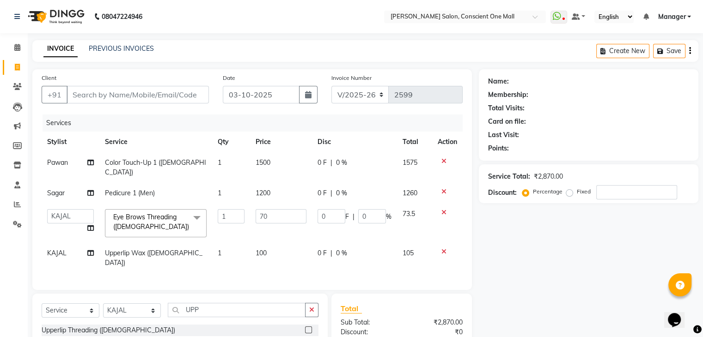
click at [251, 214] on td "70" at bounding box center [281, 223] width 62 height 39
click at [273, 209] on input "70" at bounding box center [280, 216] width 51 height 14
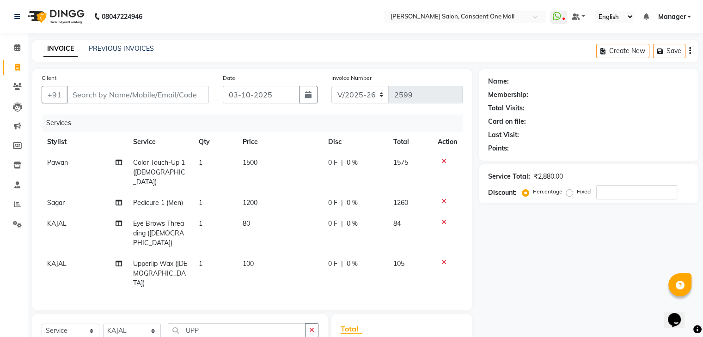
click at [240, 254] on tr "KAJAL Upperlip Wax ([DEMOGRAPHIC_DATA]) 1 100 0 F | 0 % 105" at bounding box center [252, 274] width 421 height 40
click at [122, 92] on input "Client" at bounding box center [138, 95] width 142 height 18
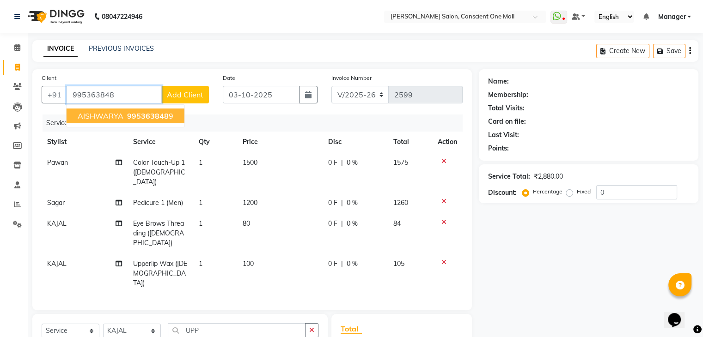
click at [143, 118] on span "995363848" at bounding box center [148, 115] width 42 height 9
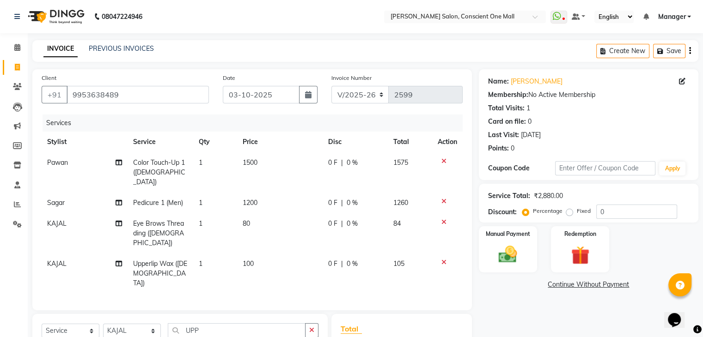
click at [443, 219] on icon at bounding box center [443, 222] width 5 height 6
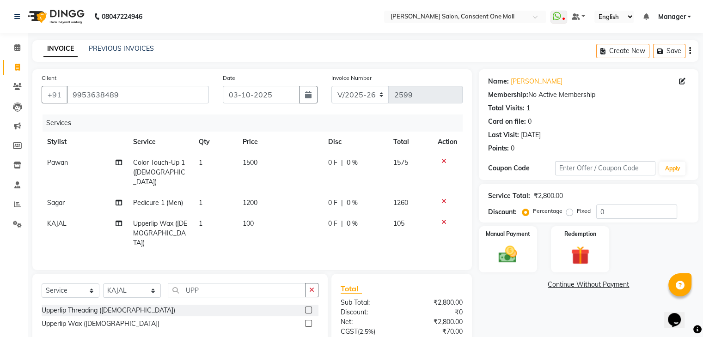
click at [443, 219] on icon at bounding box center [443, 222] width 5 height 6
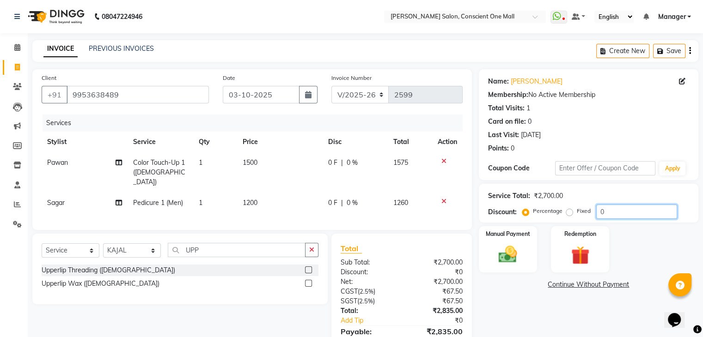
click at [610, 211] on input "0" at bounding box center [636, 212] width 81 height 14
click at [515, 250] on img at bounding box center [507, 255] width 31 height 22
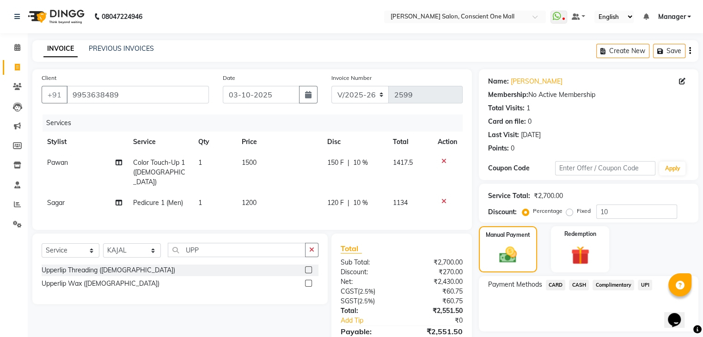
click at [642, 285] on span "UPI" at bounding box center [644, 285] width 14 height 11
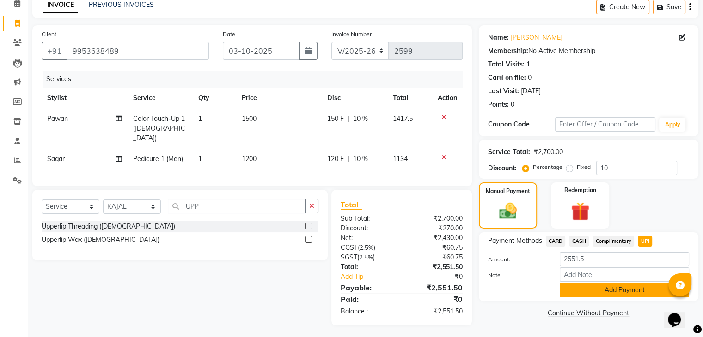
click at [607, 290] on button "Add Payment" at bounding box center [623, 290] width 129 height 14
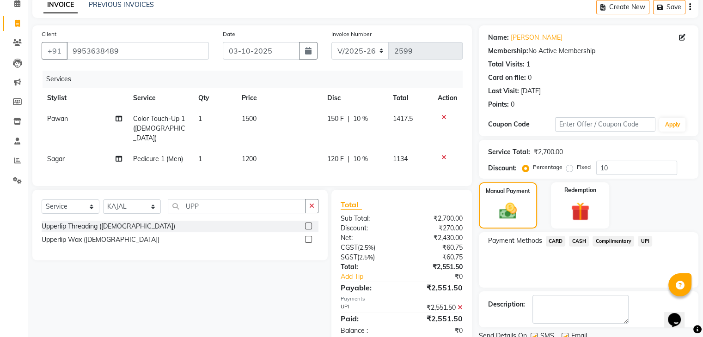
scroll to position [79, 0]
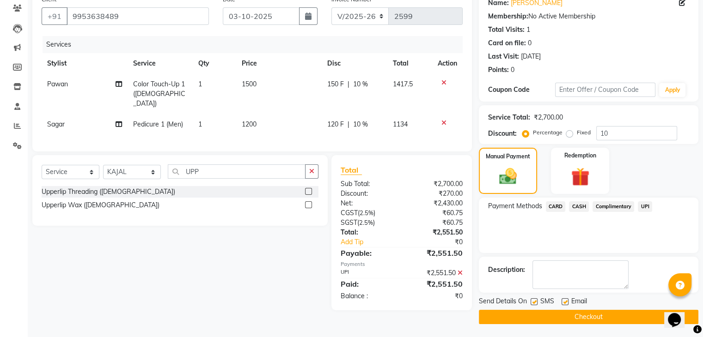
click at [583, 320] on button "Checkout" at bounding box center [588, 317] width 219 height 14
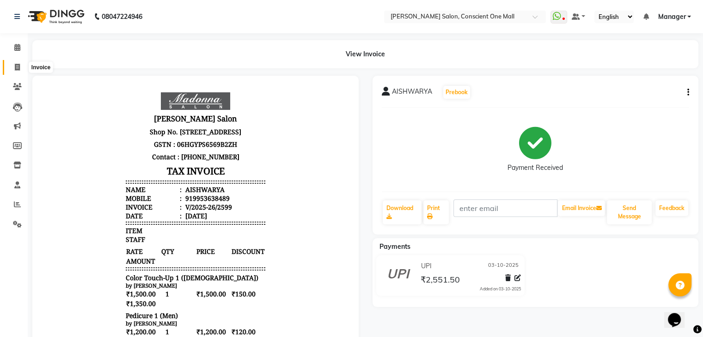
click at [17, 67] on icon at bounding box center [17, 67] width 5 height 7
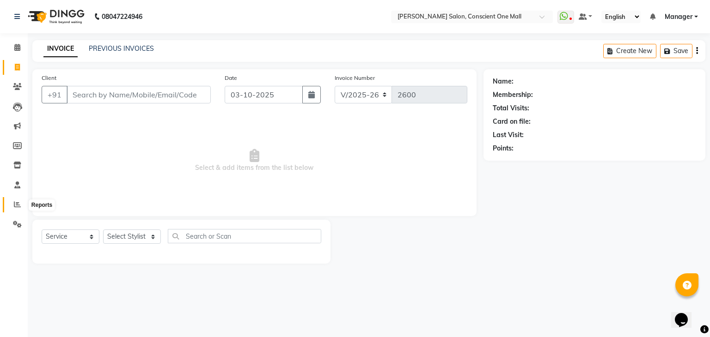
click at [15, 207] on icon at bounding box center [17, 204] width 7 height 7
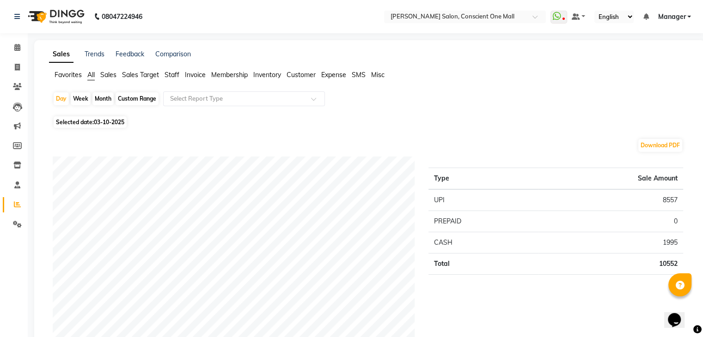
click at [172, 73] on span "Staff" at bounding box center [171, 75] width 15 height 8
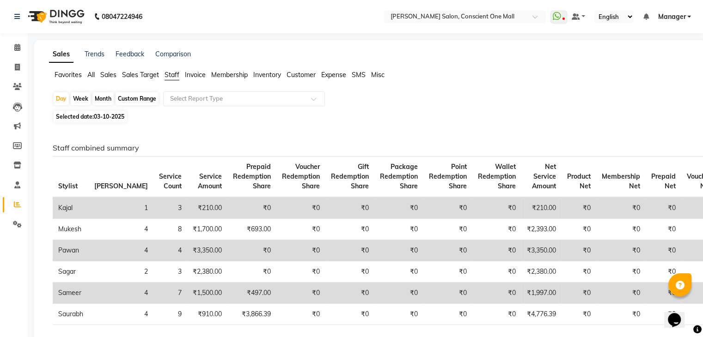
scroll to position [31, 0]
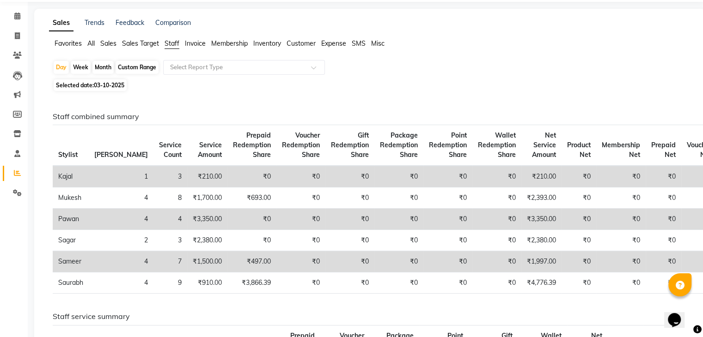
click at [102, 66] on div "Month" at bounding box center [102, 67] width 21 height 13
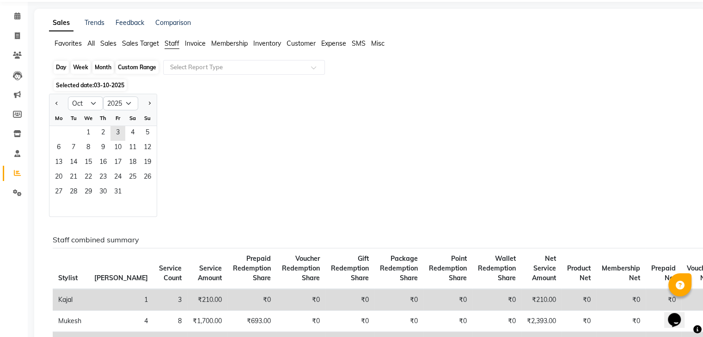
click at [102, 66] on div "Month" at bounding box center [102, 67] width 21 height 13
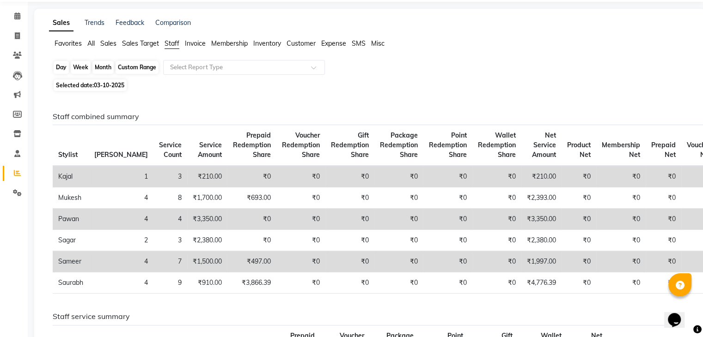
click at [102, 66] on div "Month" at bounding box center [102, 67] width 21 height 13
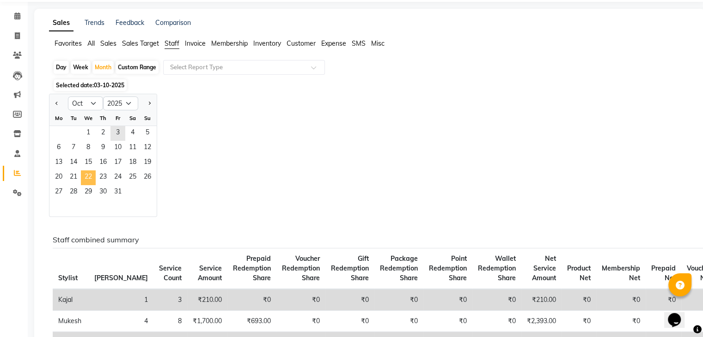
click at [91, 174] on span "22" at bounding box center [88, 177] width 15 height 15
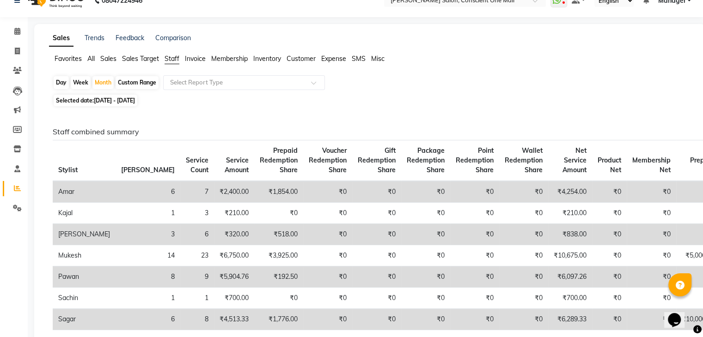
scroll to position [0, 0]
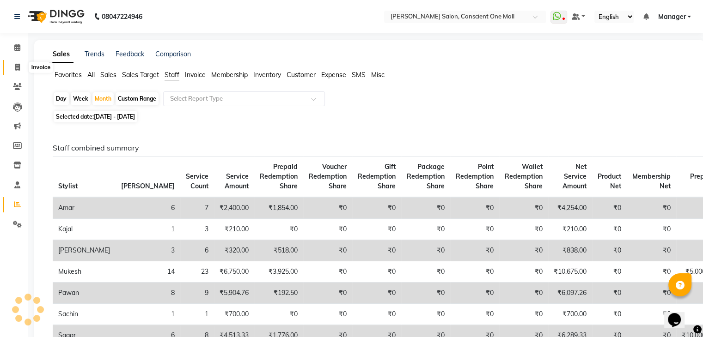
click at [18, 68] on icon at bounding box center [17, 67] width 5 height 7
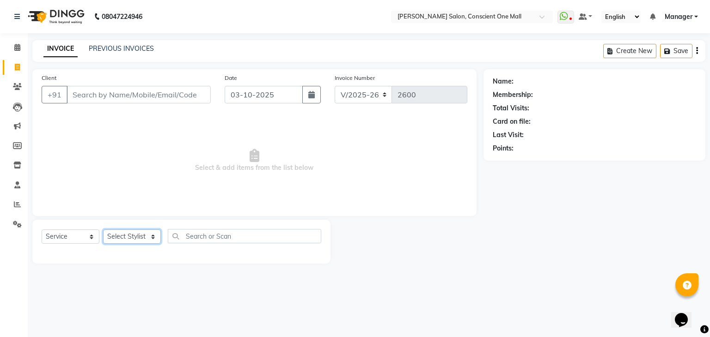
click at [120, 238] on select "Select Stylist [PERSON_NAME] AMIT [PERSON_NAME] [PERSON_NAME] [PERSON_NAME] [PE…" at bounding box center [132, 237] width 58 height 14
click at [103, 230] on select "Select Stylist [PERSON_NAME] AMIT [PERSON_NAME] [PERSON_NAME] [PERSON_NAME] [PE…" at bounding box center [132, 237] width 58 height 14
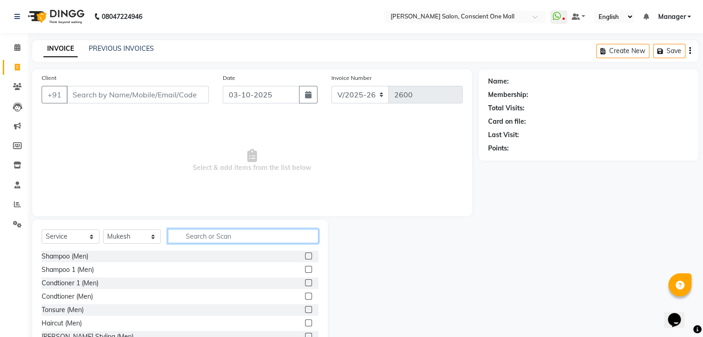
click at [194, 234] on input "text" at bounding box center [243, 236] width 151 height 14
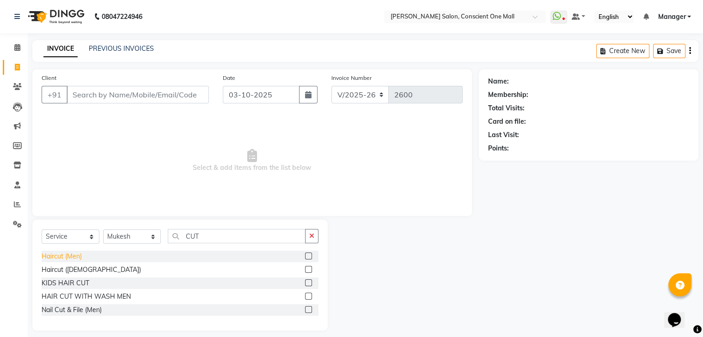
click at [48, 260] on div "Haircut (Men)" at bounding box center [62, 257] width 40 height 10
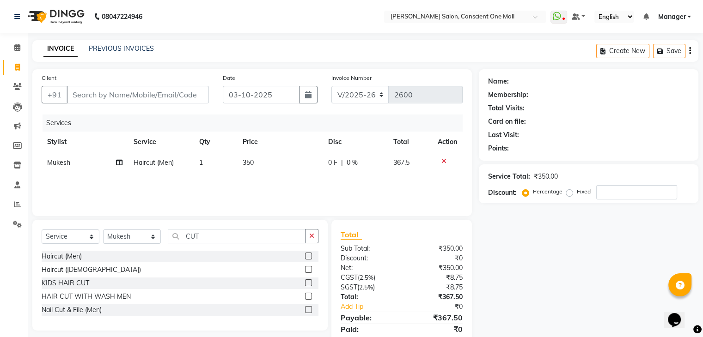
click at [210, 228] on div "Select Service Product Membership Package Voucher Prepaid Gift Card Select Styl…" at bounding box center [179, 275] width 295 height 111
click at [203, 233] on input "CUT" at bounding box center [237, 236] width 138 height 14
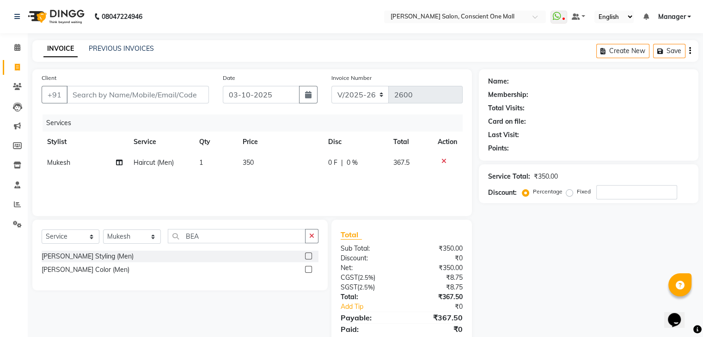
click at [101, 258] on div "[PERSON_NAME] Styling (Men)" at bounding box center [180, 257] width 277 height 12
click at [83, 260] on div "[PERSON_NAME] Styling (Men)" at bounding box center [88, 257] width 92 height 10
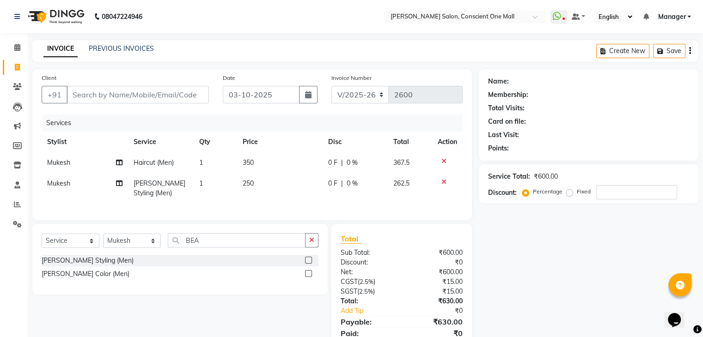
click at [257, 161] on td "350" at bounding box center [279, 162] width 85 height 21
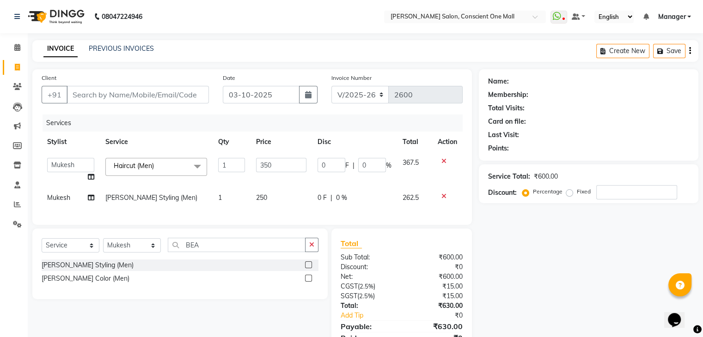
click at [257, 161] on input "350" at bounding box center [281, 165] width 50 height 14
click at [268, 196] on td "250" at bounding box center [280, 198] width 61 height 21
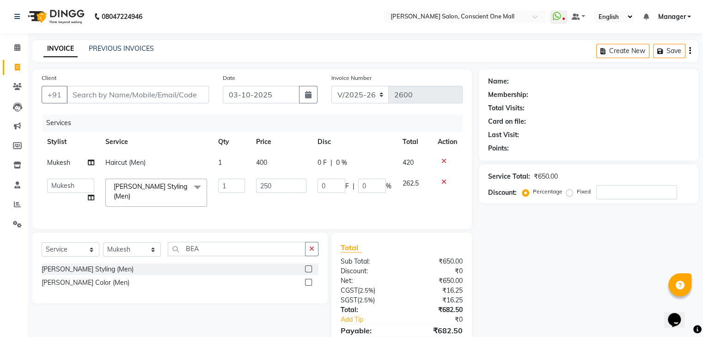
click at [268, 196] on td "250" at bounding box center [280, 192] width 61 height 39
click at [276, 182] on input "250" at bounding box center [281, 186] width 50 height 14
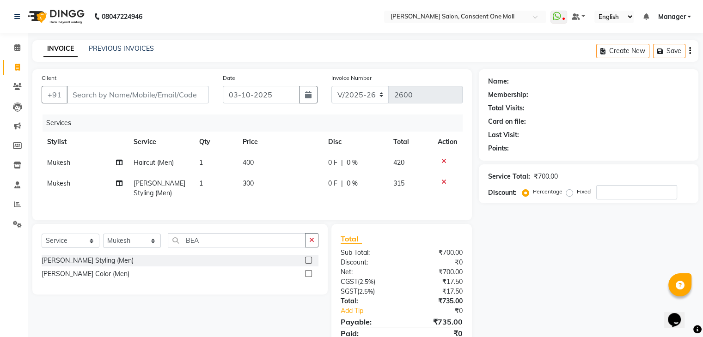
click at [272, 211] on div "Services Stylist Service Qty Price Disc Total Action Mukesh Haircut (Men) 1 400…" at bounding box center [252, 163] width 421 height 97
click at [151, 246] on select "Select Stylist [PERSON_NAME] AMIT [PERSON_NAME] [PERSON_NAME] [PERSON_NAME] [PE…" at bounding box center [132, 241] width 58 height 14
click at [103, 242] on select "Select Stylist [PERSON_NAME] AMIT [PERSON_NAME] [PERSON_NAME] [PERSON_NAME] [PE…" at bounding box center [132, 241] width 58 height 14
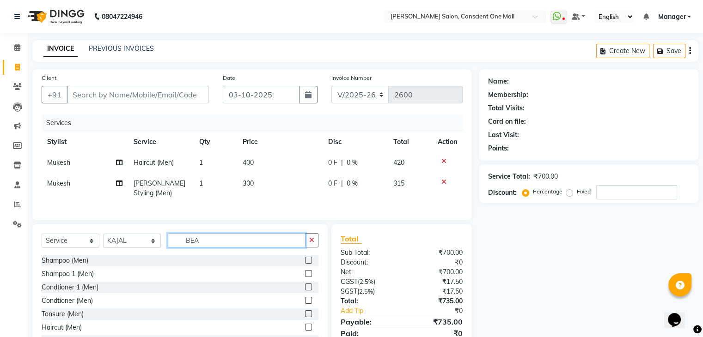
click at [217, 248] on input "BEA" at bounding box center [237, 240] width 138 height 14
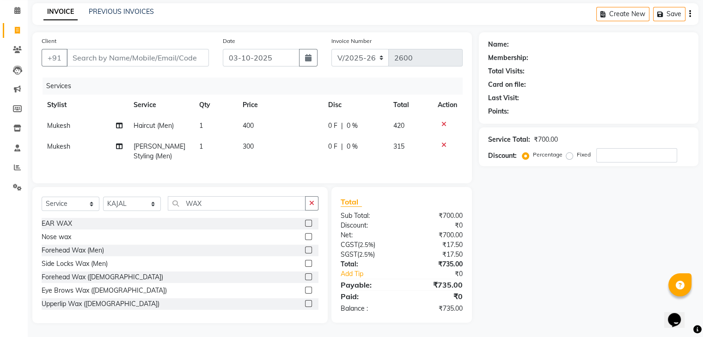
click at [305, 300] on label at bounding box center [308, 303] width 7 height 7
click at [305, 301] on input "checkbox" at bounding box center [308, 304] width 6 height 6
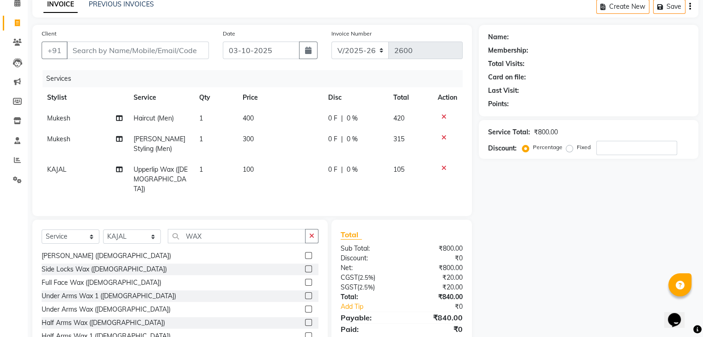
scroll to position [97, 0]
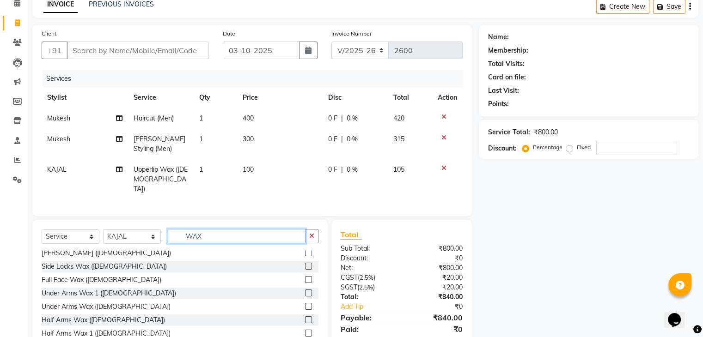
click at [215, 231] on input "WAX" at bounding box center [237, 236] width 138 height 14
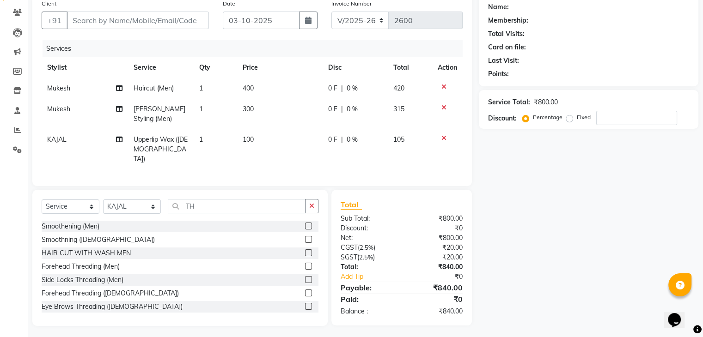
scroll to position [0, 0]
click at [305, 291] on label at bounding box center [308, 293] width 7 height 7
click at [305, 291] on input "checkbox" at bounding box center [308, 294] width 6 height 6
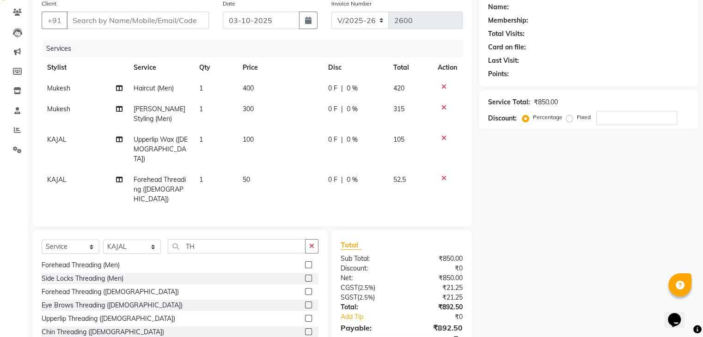
scroll to position [42, 0]
click at [305, 302] on label at bounding box center [308, 305] width 7 height 7
click at [305, 303] on input "checkbox" at bounding box center [308, 306] width 6 height 6
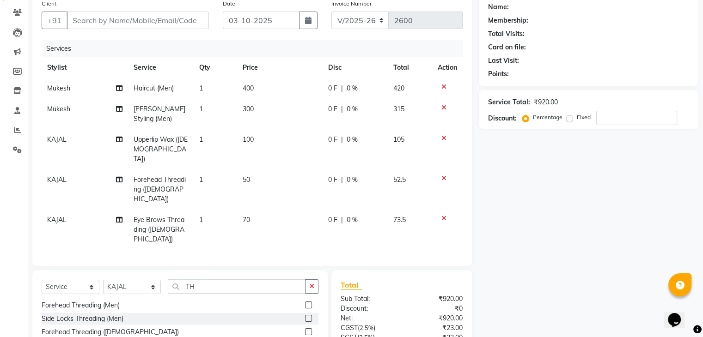
click at [442, 175] on icon at bounding box center [443, 178] width 5 height 6
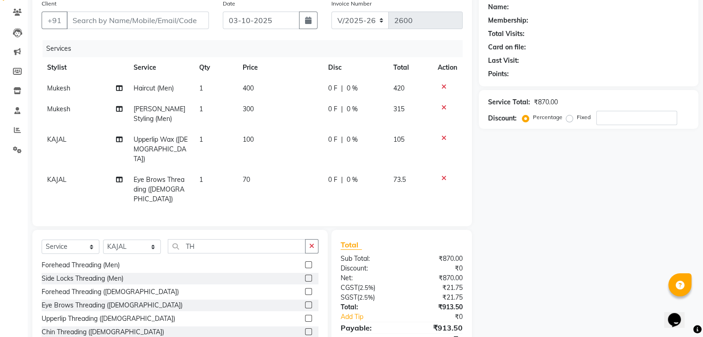
click at [248, 176] on span "70" at bounding box center [246, 180] width 7 height 8
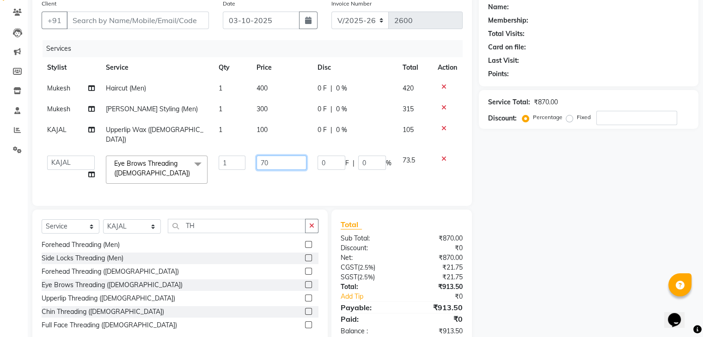
click at [286, 157] on input "70" at bounding box center [281, 163] width 50 height 14
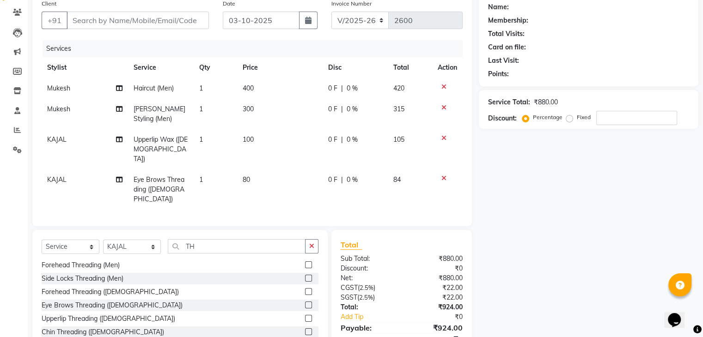
click at [292, 170] on td "80" at bounding box center [279, 190] width 85 height 40
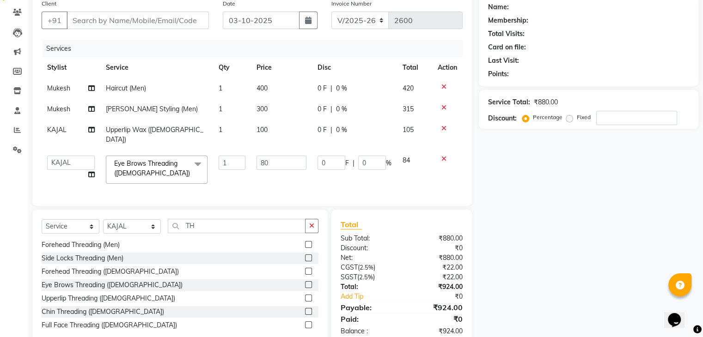
scroll to position [94, 0]
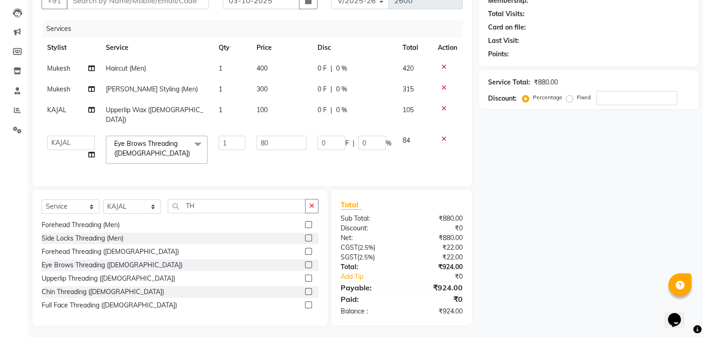
click at [543, 196] on div "Name: Membership: Total Visits: Card on file: Last Visit: Points: Service Total…" at bounding box center [592, 150] width 226 height 351
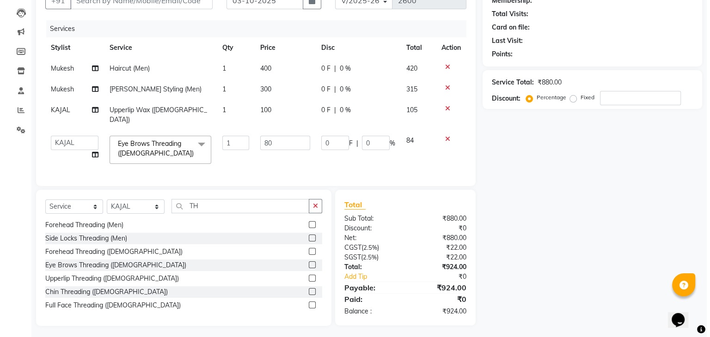
scroll to position [26, 0]
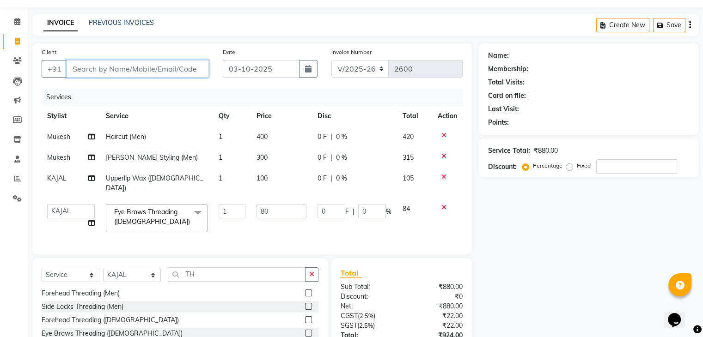
click at [88, 70] on input "Client" at bounding box center [138, 69] width 142 height 18
click at [179, 65] on span "Add Client" at bounding box center [185, 68] width 36 height 9
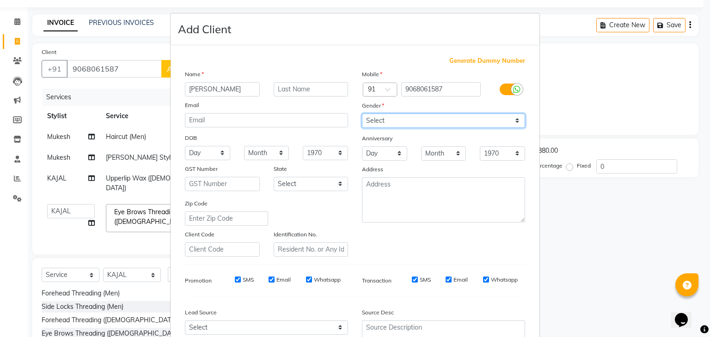
click at [402, 123] on select "Select [DEMOGRAPHIC_DATA] [DEMOGRAPHIC_DATA] Other Prefer Not To Say" at bounding box center [443, 121] width 163 height 14
click at [362, 114] on select "Select [DEMOGRAPHIC_DATA] [DEMOGRAPHIC_DATA] Other Prefer Not To Say" at bounding box center [443, 121] width 163 height 14
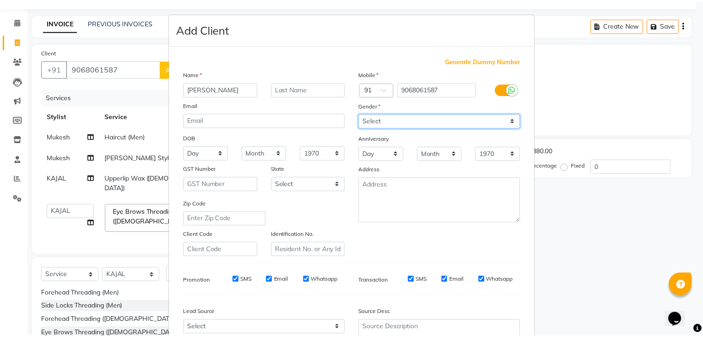
scroll to position [94, 0]
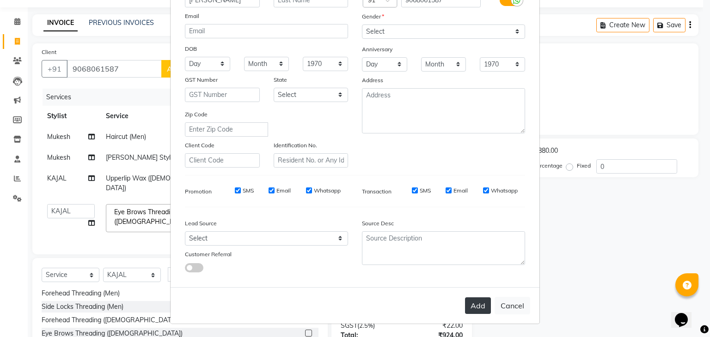
click at [467, 302] on button "Add" at bounding box center [478, 305] width 26 height 17
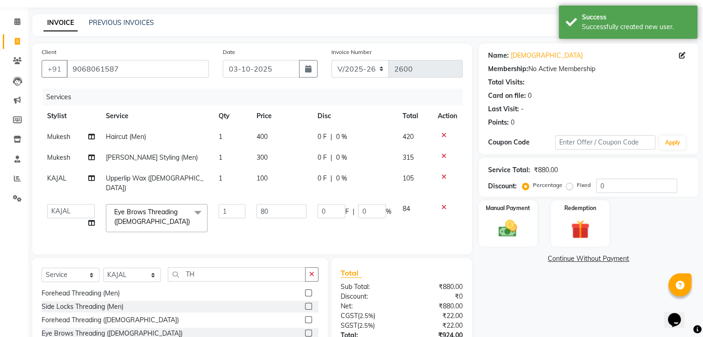
scroll to position [94, 0]
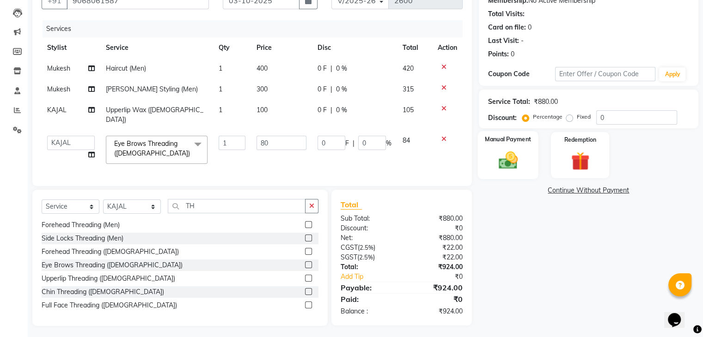
click at [489, 165] on div "Manual Payment" at bounding box center [507, 155] width 61 height 48
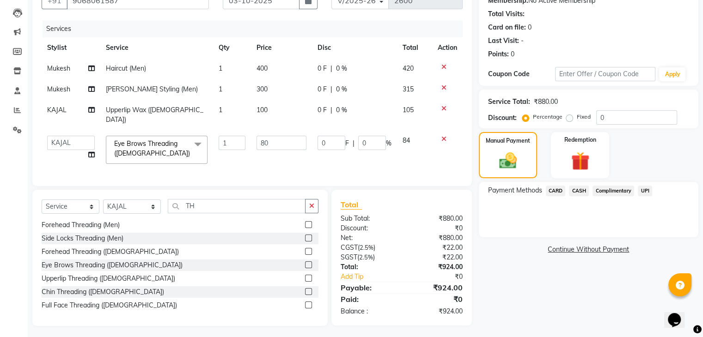
click at [577, 190] on span "CASH" at bounding box center [579, 191] width 20 height 11
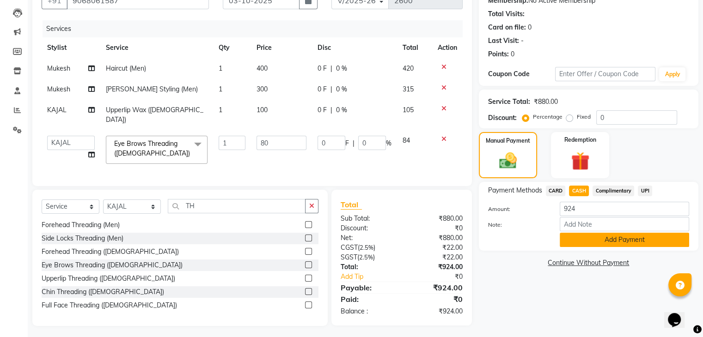
click at [606, 239] on button "Add Payment" at bounding box center [623, 240] width 129 height 14
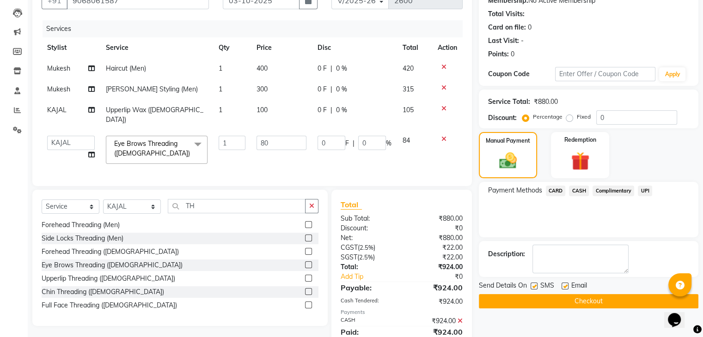
click at [599, 299] on button "Checkout" at bounding box center [588, 301] width 219 height 14
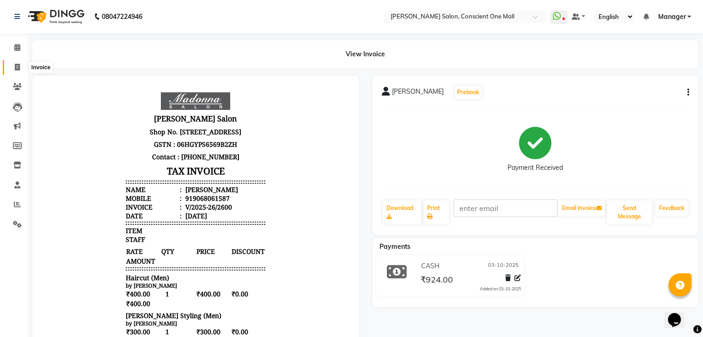
click at [17, 66] on icon at bounding box center [17, 67] width 5 height 7
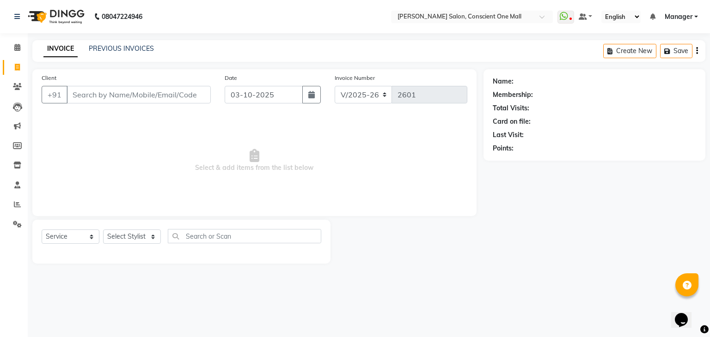
click at [124, 44] on div "PREVIOUS INVOICES" at bounding box center [121, 49] width 65 height 10
click at [123, 49] on link "PREVIOUS INVOICES" at bounding box center [121, 48] width 65 height 8
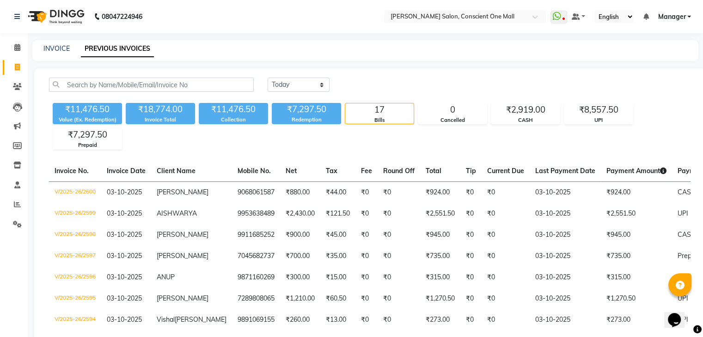
click at [48, 40] on div "INVOICE PREVIOUS INVOICES" at bounding box center [365, 50] width 666 height 21
click at [55, 46] on link "INVOICE" at bounding box center [56, 48] width 26 height 8
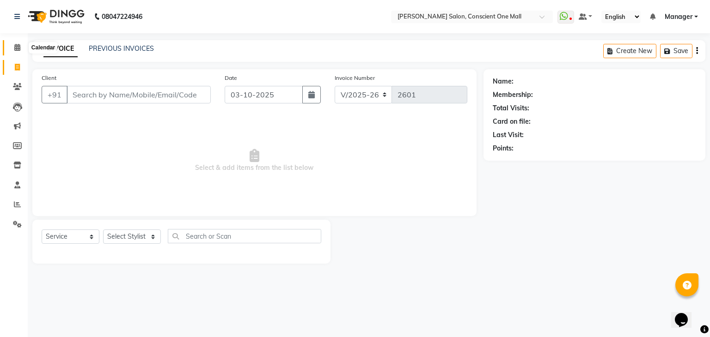
click at [17, 47] on icon at bounding box center [17, 47] width 6 height 7
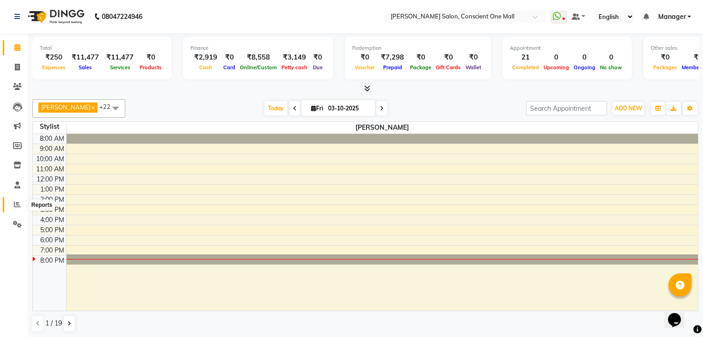
click at [15, 204] on icon at bounding box center [17, 204] width 7 height 7
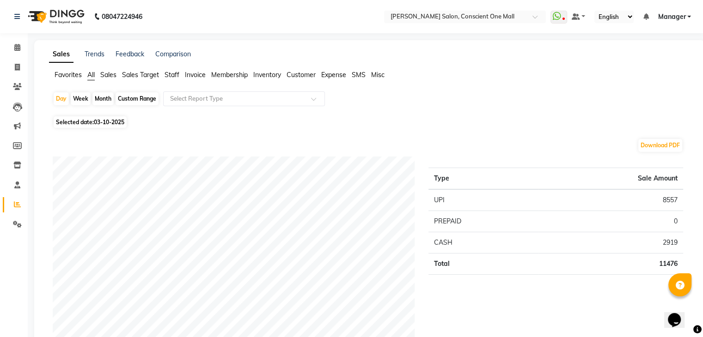
click at [169, 73] on span "Staff" at bounding box center [171, 75] width 15 height 8
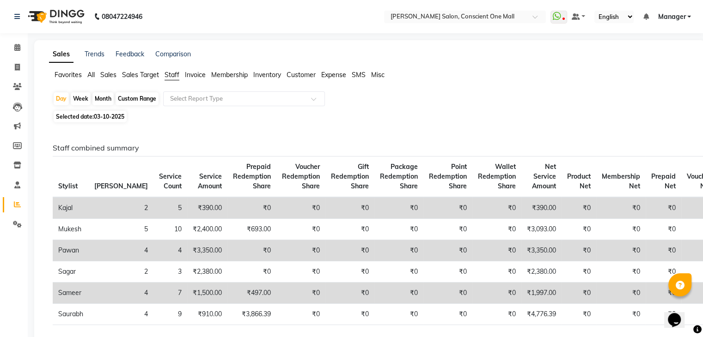
click at [101, 100] on div "Month" at bounding box center [102, 98] width 21 height 13
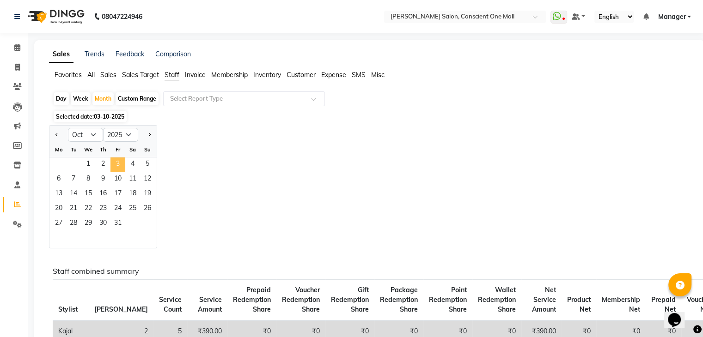
click at [116, 165] on span "3" at bounding box center [117, 165] width 15 height 15
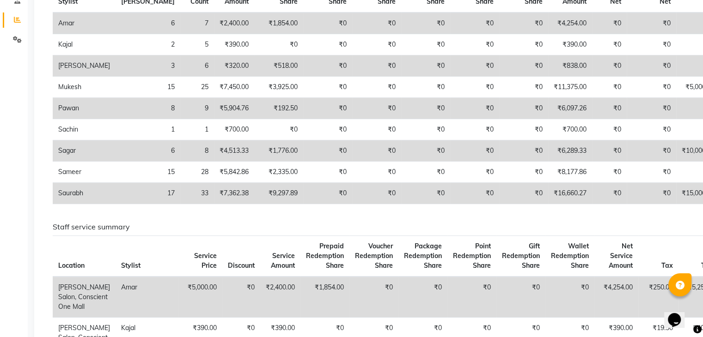
scroll to position [179, 0]
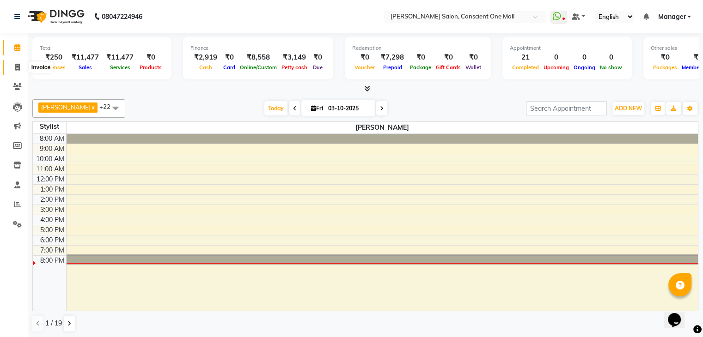
click at [17, 68] on icon at bounding box center [17, 67] width 5 height 7
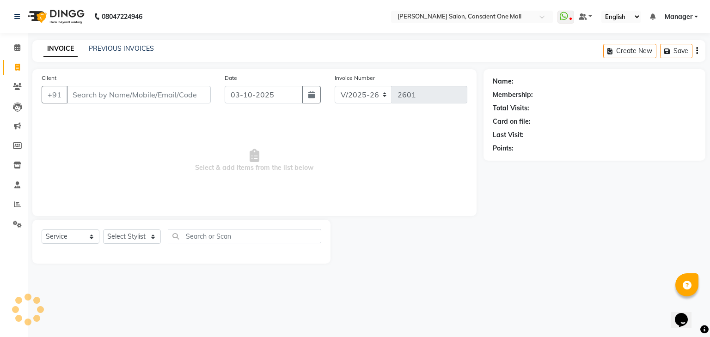
click at [129, 93] on input "Client" at bounding box center [139, 95] width 144 height 18
click at [152, 236] on select "Select Stylist [PERSON_NAME] AMIT [PERSON_NAME] [PERSON_NAME] [PERSON_NAME] [PE…" at bounding box center [132, 237] width 58 height 14
click at [103, 230] on select "Select Stylist [PERSON_NAME] AMIT [PERSON_NAME] [PERSON_NAME] [PERSON_NAME] [PE…" at bounding box center [132, 237] width 58 height 14
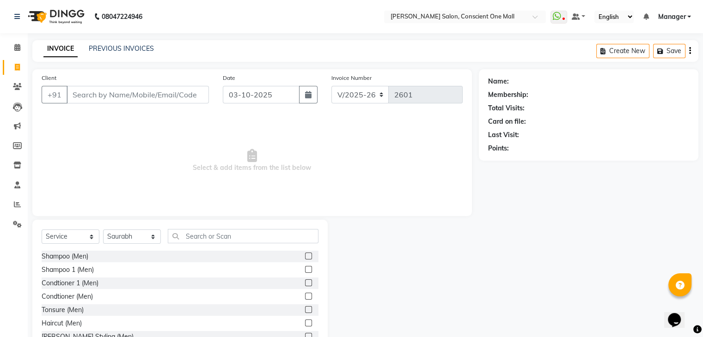
click at [305, 321] on label at bounding box center [308, 323] width 7 height 7
click at [305, 321] on input "checkbox" at bounding box center [308, 324] width 6 height 6
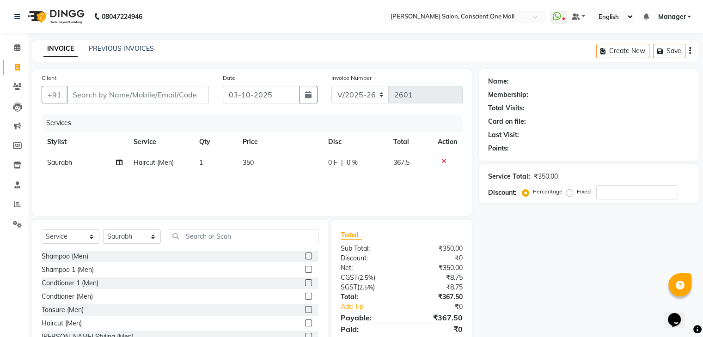
click at [253, 159] on span "350" at bounding box center [248, 162] width 11 height 8
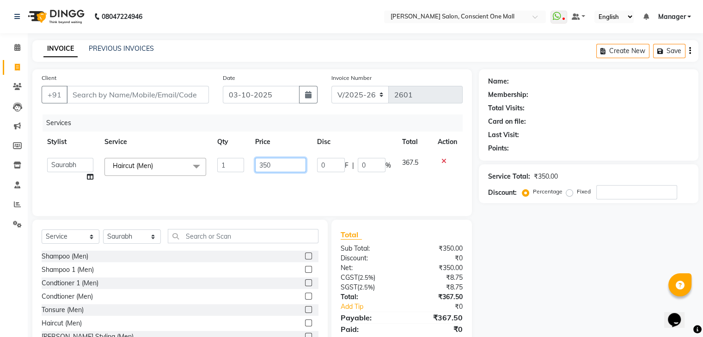
click at [273, 165] on input "350" at bounding box center [280, 165] width 51 height 14
click at [139, 96] on input "Client" at bounding box center [138, 95] width 142 height 18
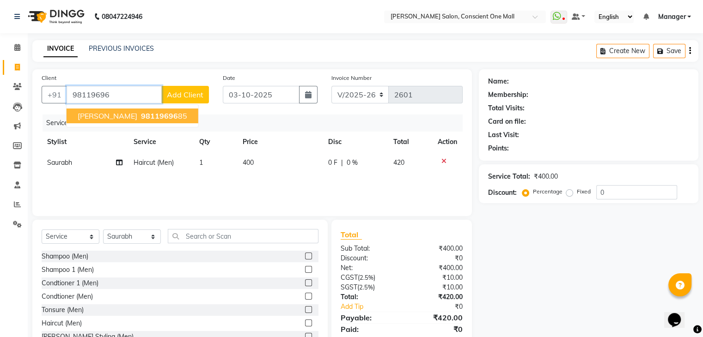
click at [143, 113] on ngb-highlight "98119696 85" at bounding box center [163, 115] width 48 height 9
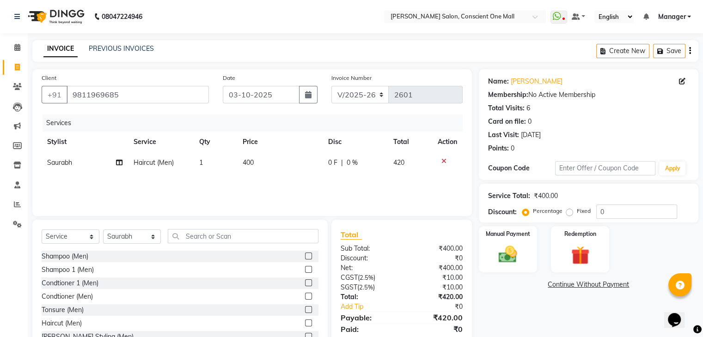
scroll to position [32, 0]
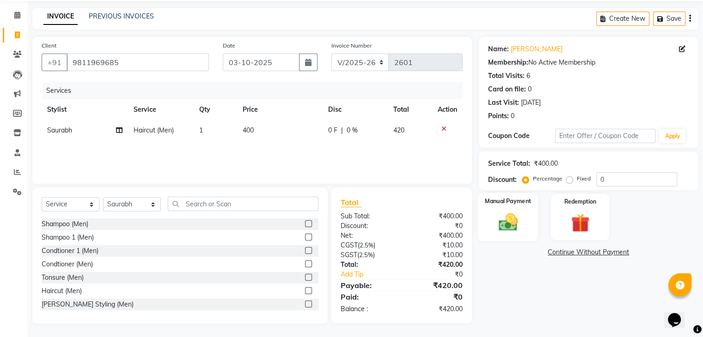
click at [504, 217] on img at bounding box center [507, 223] width 31 height 22
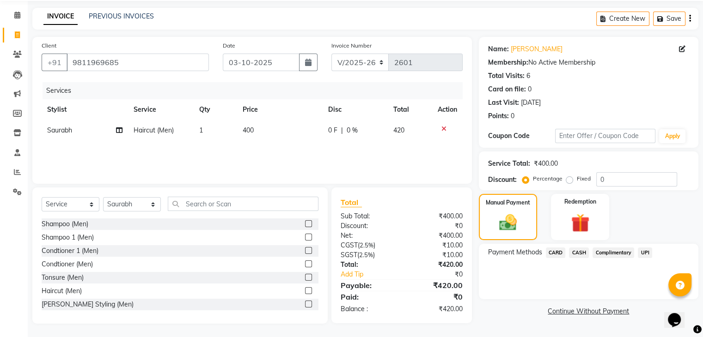
click at [645, 254] on span "UPI" at bounding box center [644, 253] width 14 height 11
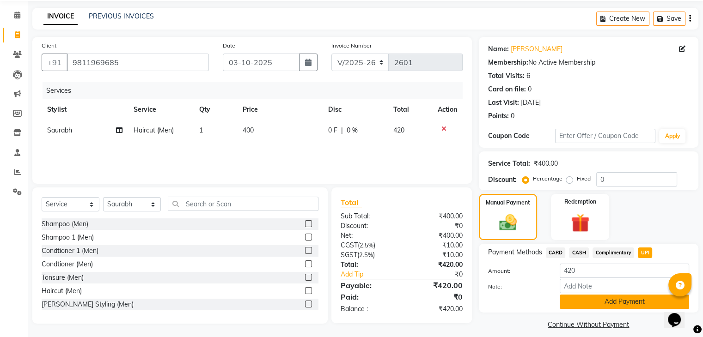
click at [617, 303] on button "Add Payment" at bounding box center [623, 302] width 129 height 14
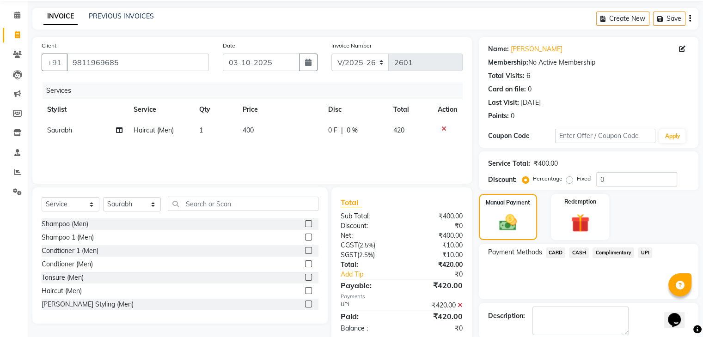
scroll to position [79, 0]
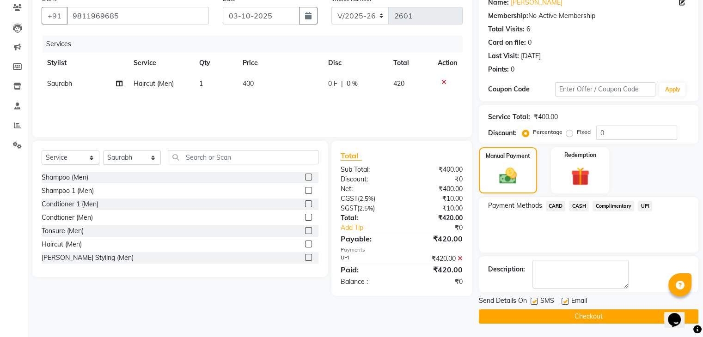
click at [601, 317] on button "Checkout" at bounding box center [588, 316] width 219 height 14
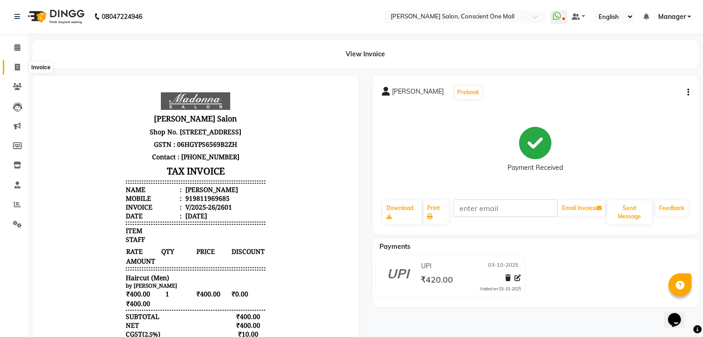
click at [18, 67] on icon at bounding box center [17, 67] width 5 height 7
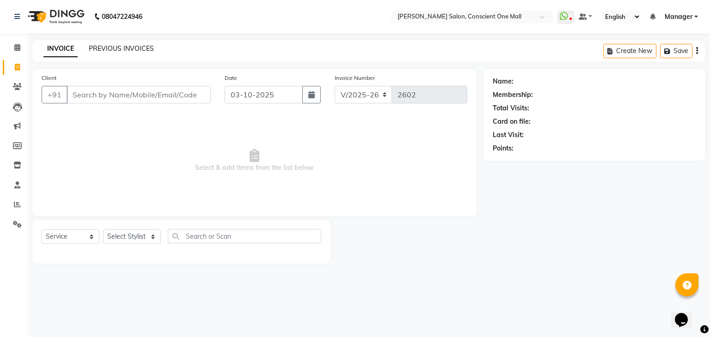
click at [106, 50] on link "PREVIOUS INVOICES" at bounding box center [121, 48] width 65 height 8
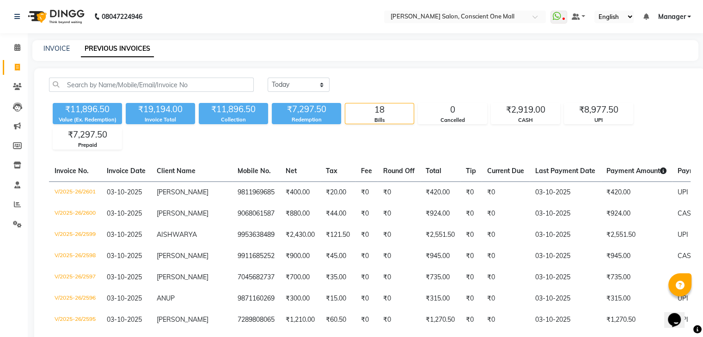
click at [55, 44] on div "INVOICE" at bounding box center [56, 49] width 26 height 10
click at [56, 54] on div "INVOICE PREVIOUS INVOICES" at bounding box center [365, 50] width 666 height 21
click at [55, 49] on link "INVOICE" at bounding box center [56, 48] width 26 height 8
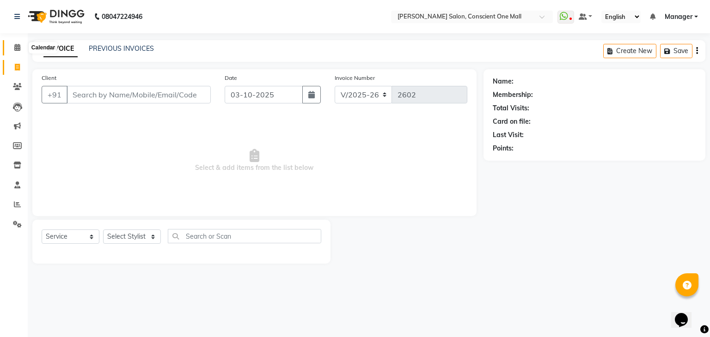
click at [17, 46] on icon at bounding box center [17, 47] width 6 height 7
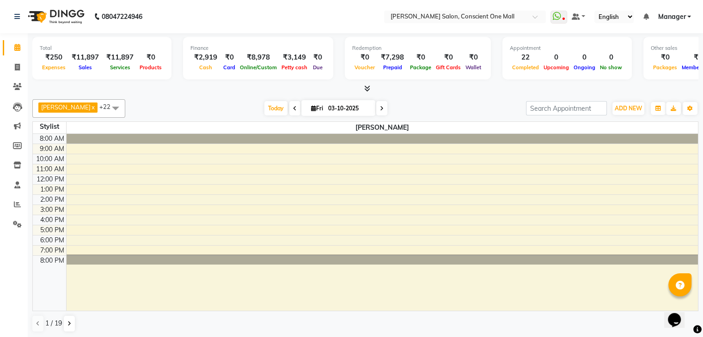
click at [369, 88] on icon at bounding box center [367, 88] width 6 height 7
